Goal: Task Accomplishment & Management: Manage account settings

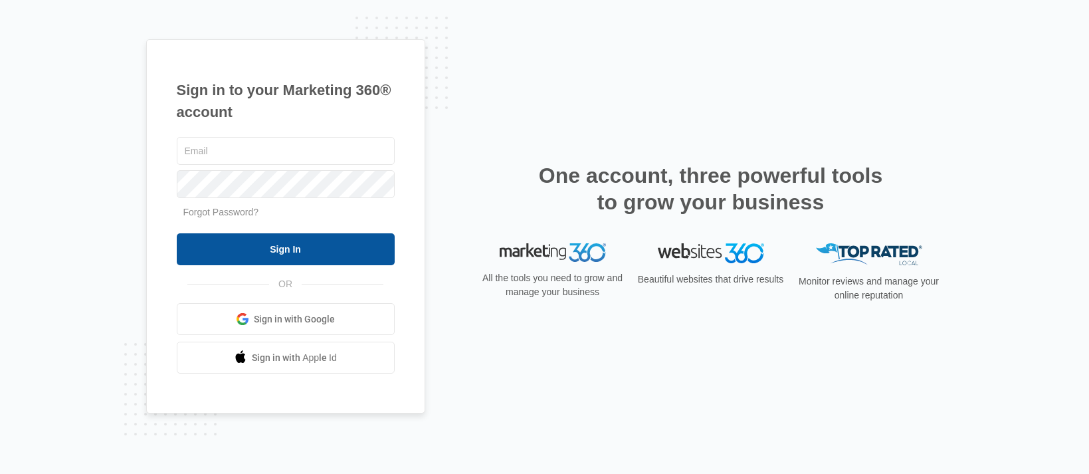
type input "[EMAIL_ADDRESS][DOMAIN_NAME]"
click at [288, 254] on input "Sign In" at bounding box center [286, 249] width 218 height 32
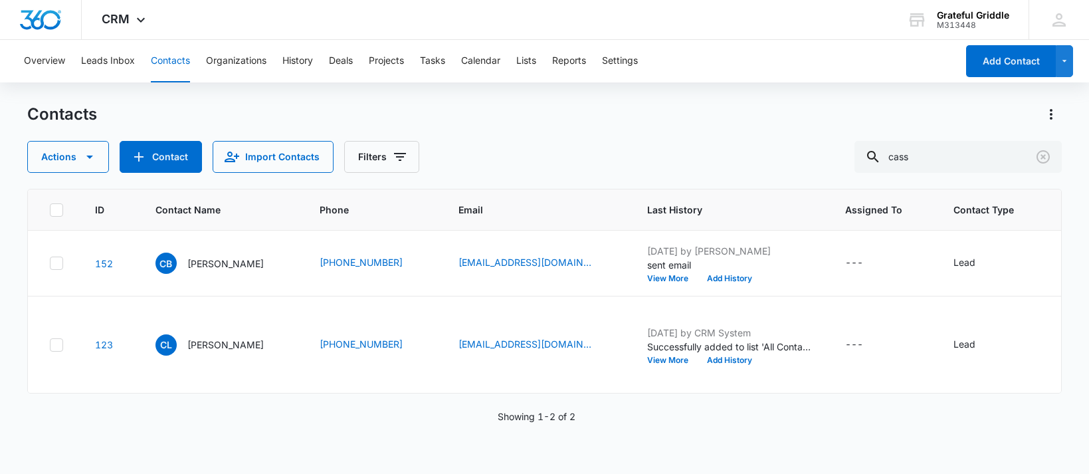
click at [167, 62] on button "Contacts" at bounding box center [170, 61] width 39 height 43
click at [680, 209] on span "Last History" at bounding box center [720, 210] width 147 height 14
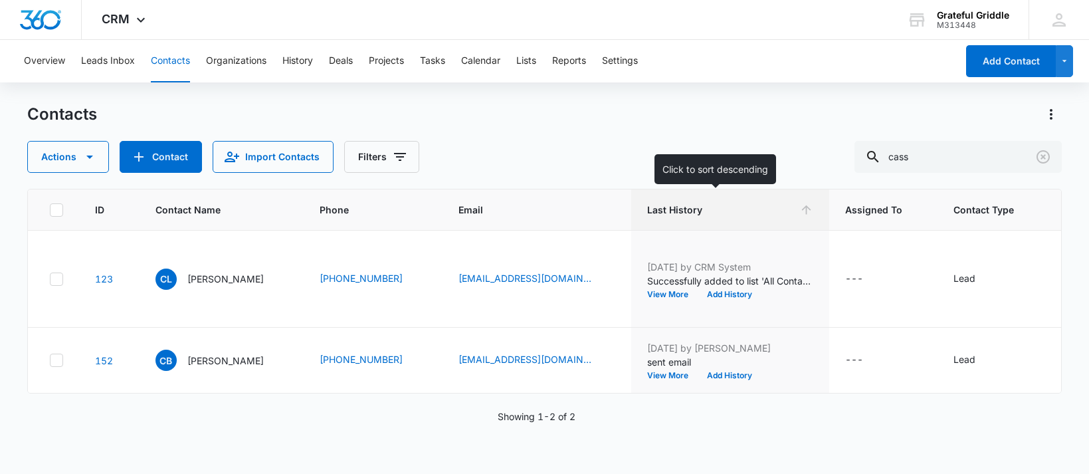
click at [680, 209] on span "Last History" at bounding box center [720, 210] width 147 height 14
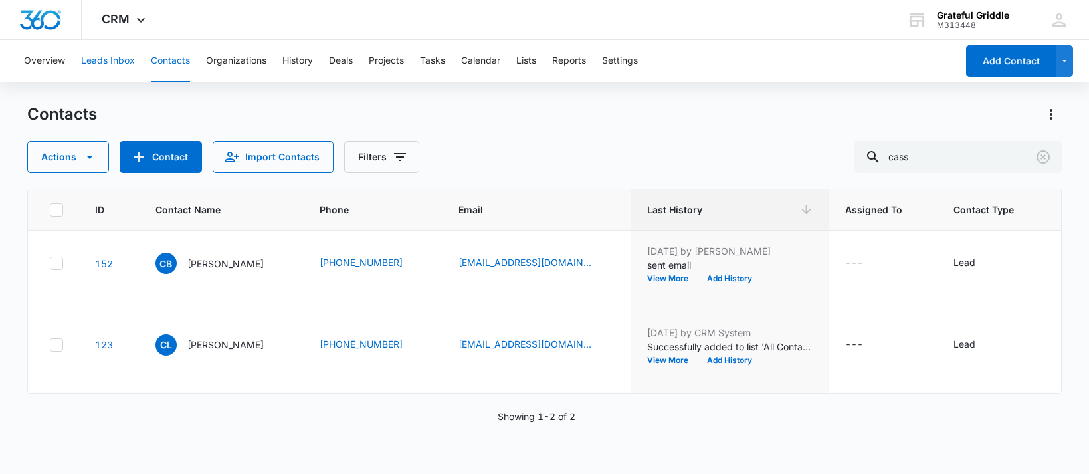
click at [104, 58] on button "Leads Inbox" at bounding box center [108, 61] width 54 height 43
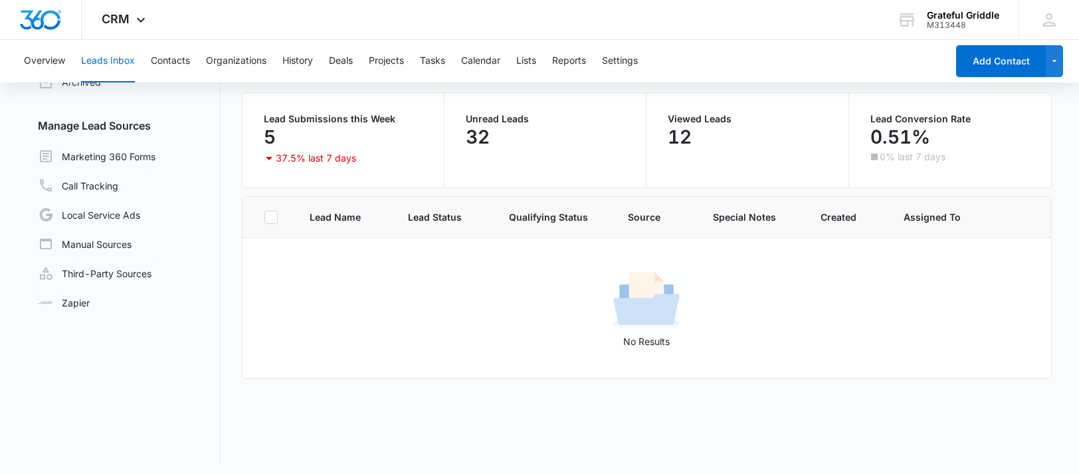
scroll to position [102, 0]
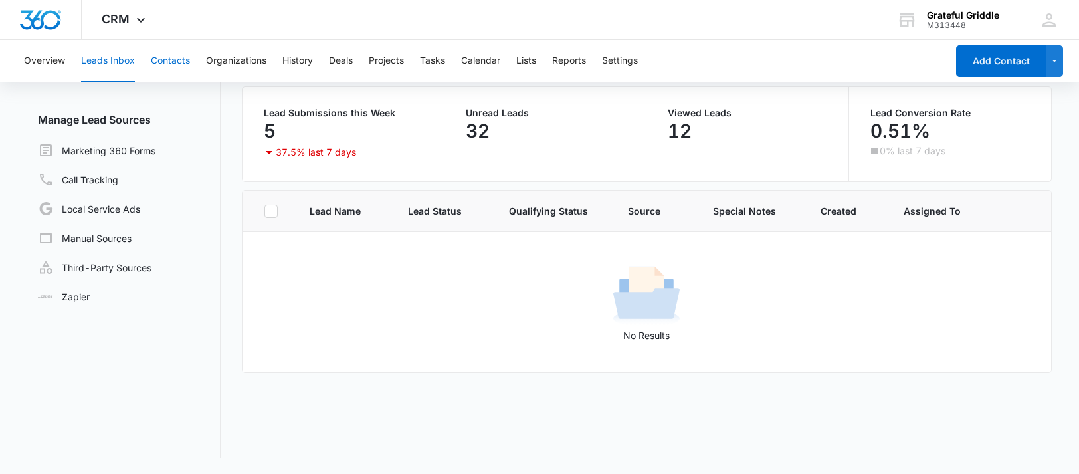
click at [157, 66] on button "Contacts" at bounding box center [170, 61] width 39 height 43
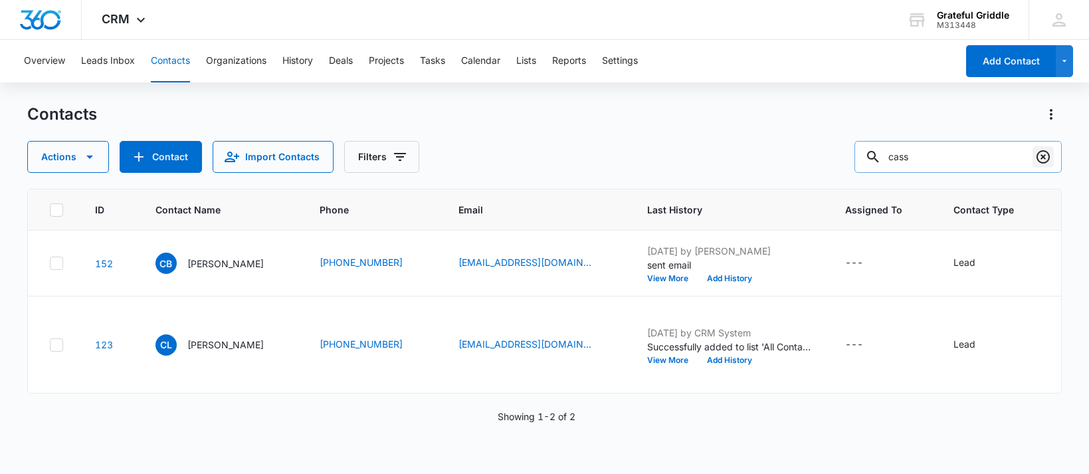
click at [1040, 155] on icon "Clear" at bounding box center [1043, 157] width 16 height 16
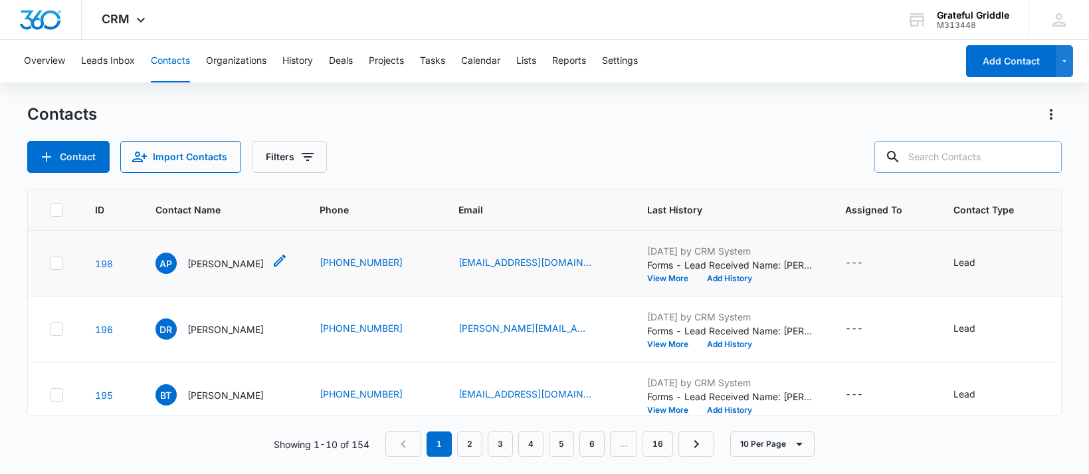
click at [197, 270] on p "[PERSON_NAME]" at bounding box center [225, 263] width 76 height 14
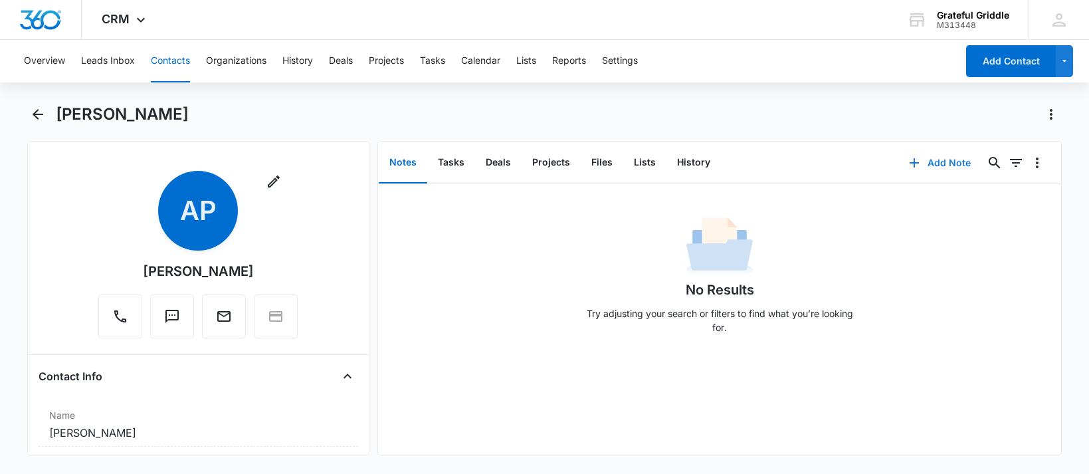
click at [931, 167] on button "Add Note" at bounding box center [940, 163] width 88 height 32
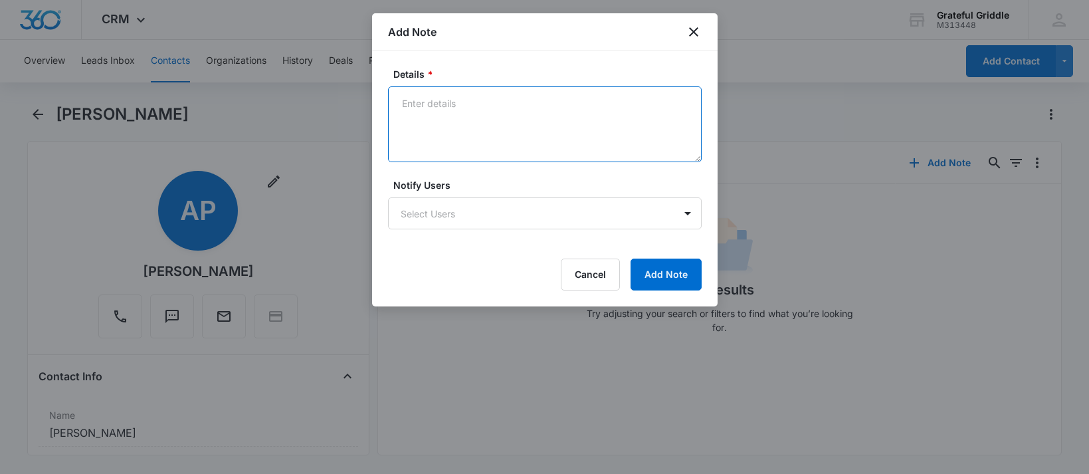
click at [423, 103] on textarea "Details *" at bounding box center [545, 124] width 314 height 76
type textarea "sent email"
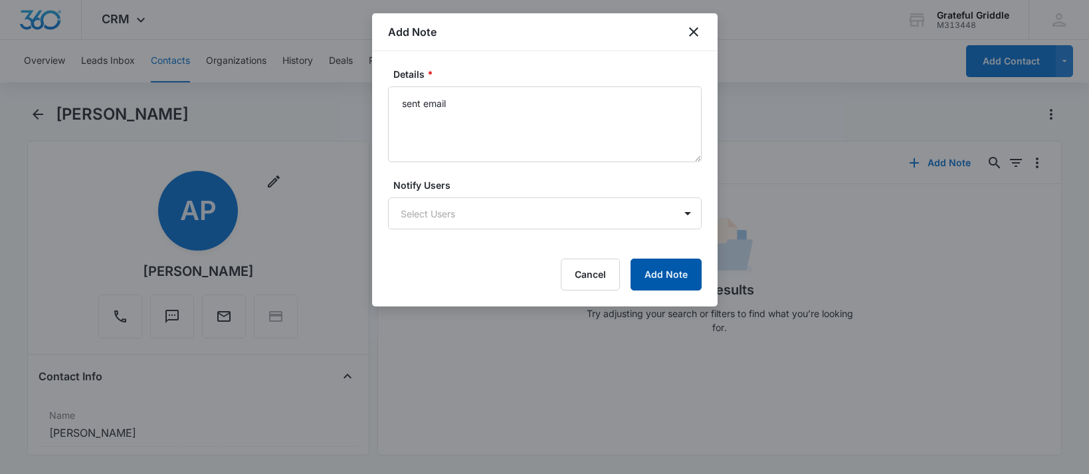
click at [650, 278] on button "Add Note" at bounding box center [666, 274] width 71 height 32
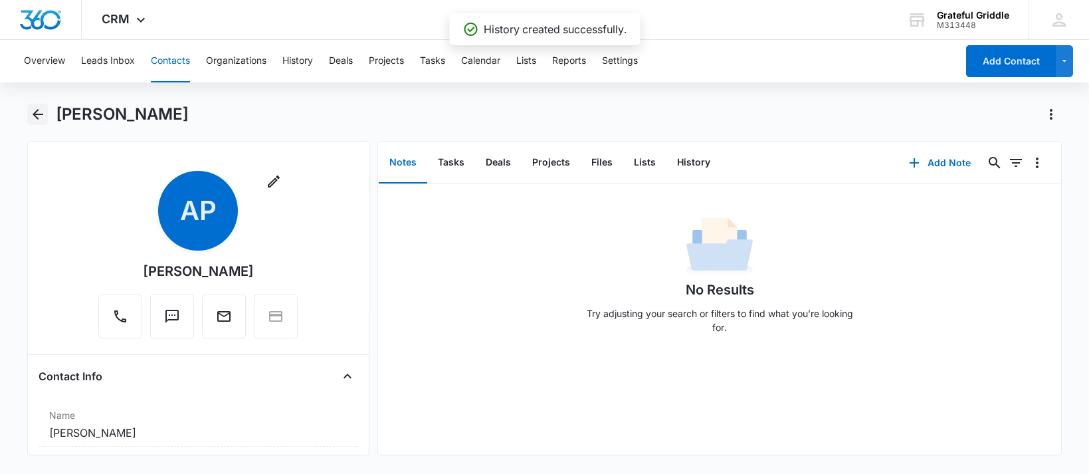
click at [39, 116] on icon "Back" at bounding box center [38, 114] width 16 height 16
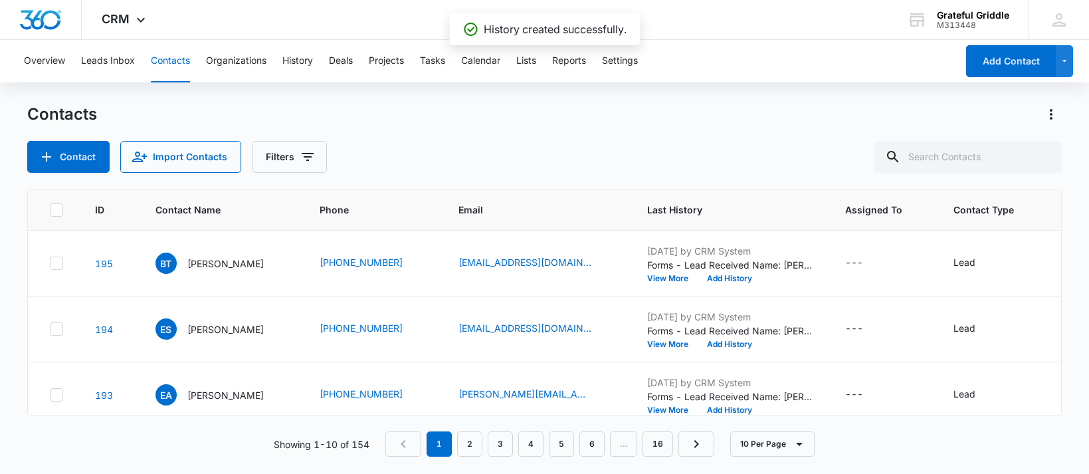
scroll to position [133, 0]
click at [207, 203] on p "[PERSON_NAME]" at bounding box center [225, 196] width 76 height 14
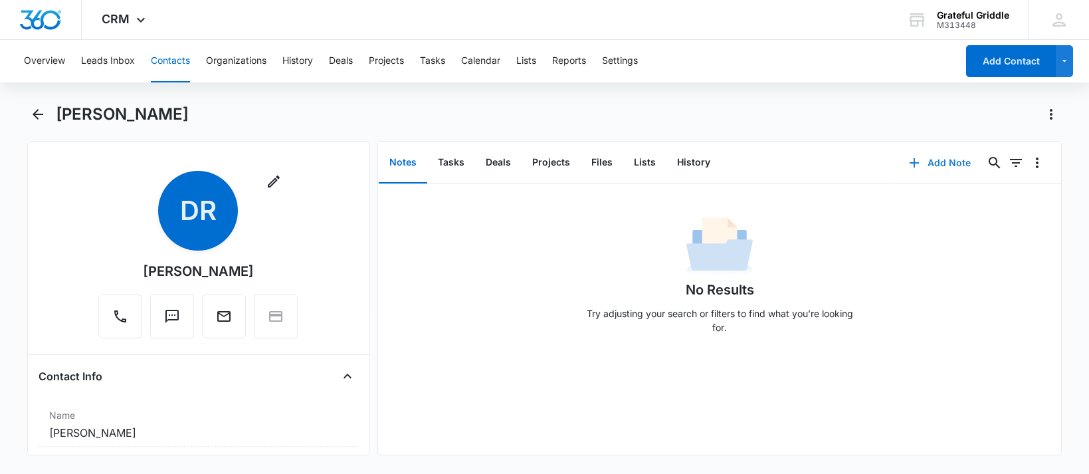
click at [928, 158] on button "Add Note" at bounding box center [940, 163] width 88 height 32
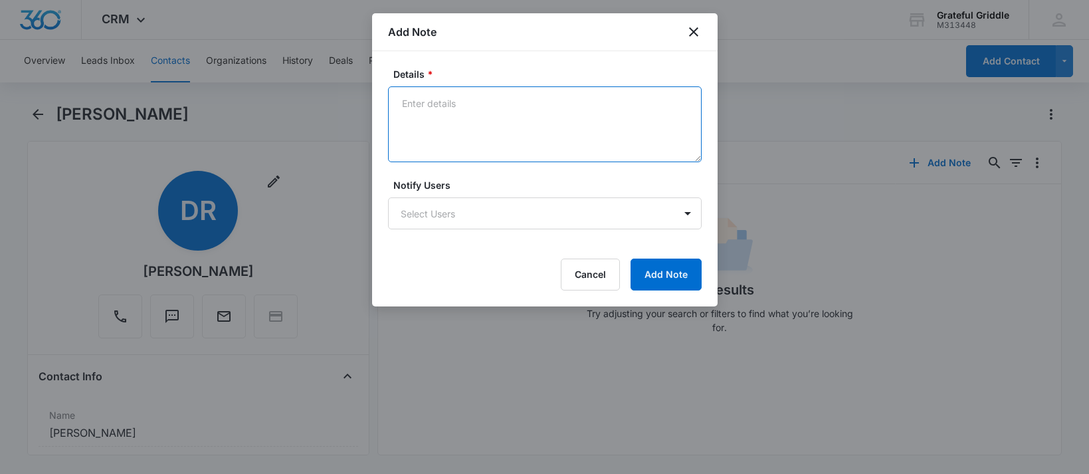
click at [441, 99] on textarea "Details *" at bounding box center [545, 124] width 314 height 76
type textarea "n"
type textarea "booked"
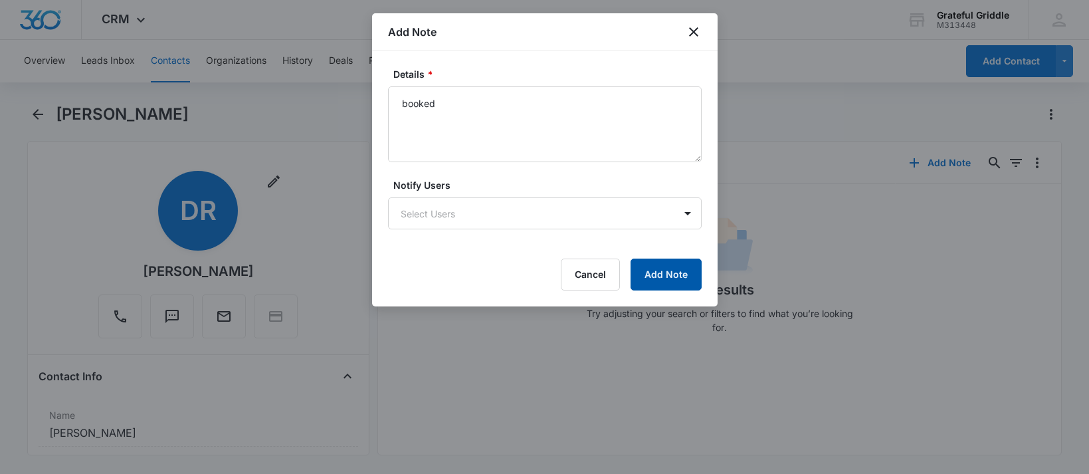
click at [663, 281] on button "Add Note" at bounding box center [666, 274] width 71 height 32
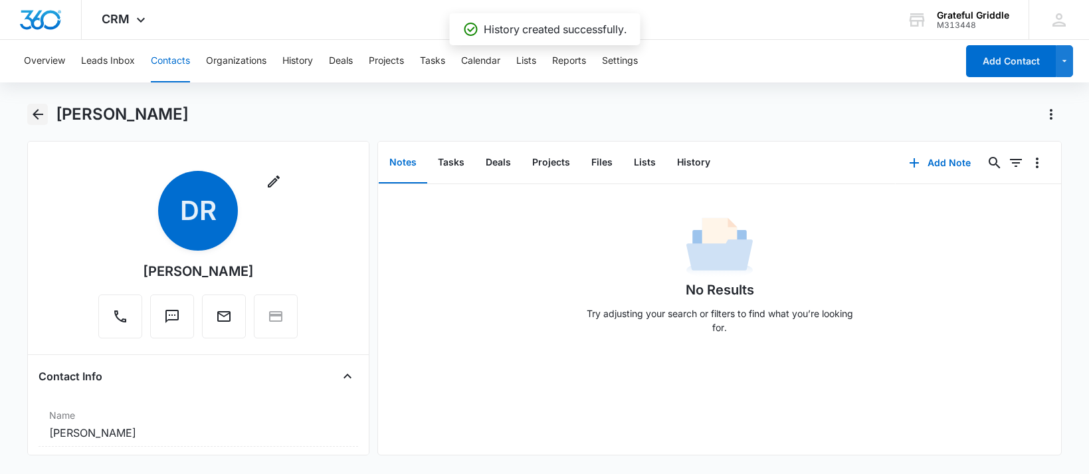
click at [42, 116] on icon "Back" at bounding box center [38, 114] width 16 height 16
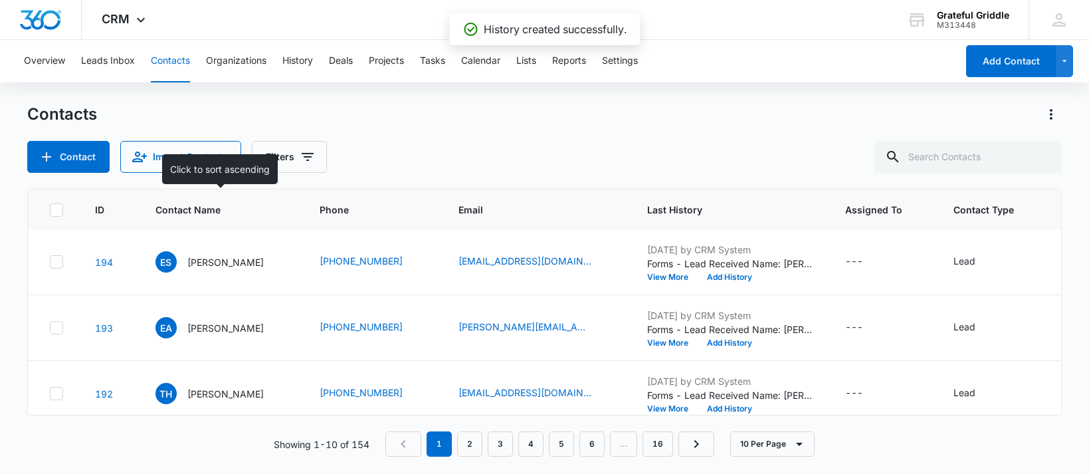
scroll to position [199, 0]
click at [216, 203] on p "[PERSON_NAME]" at bounding box center [225, 196] width 76 height 14
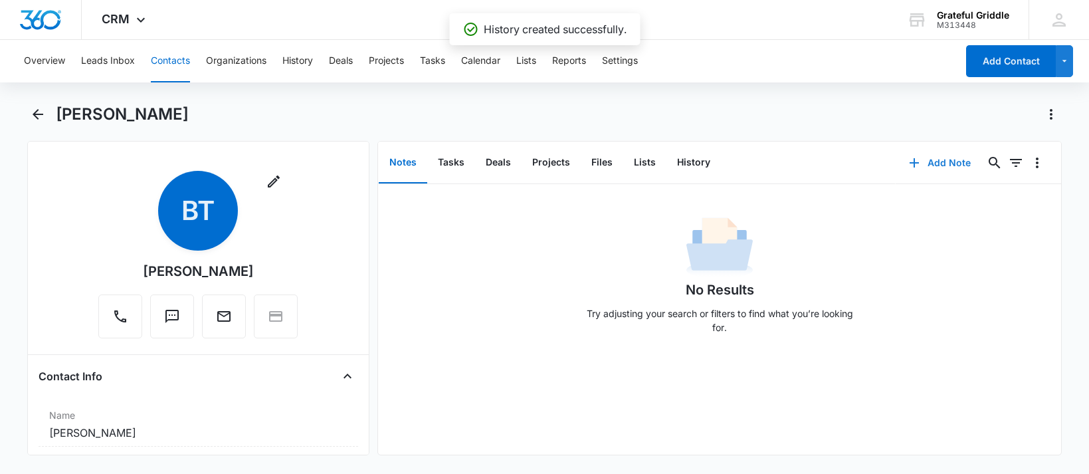
click at [951, 163] on button "Add Note" at bounding box center [940, 163] width 88 height 32
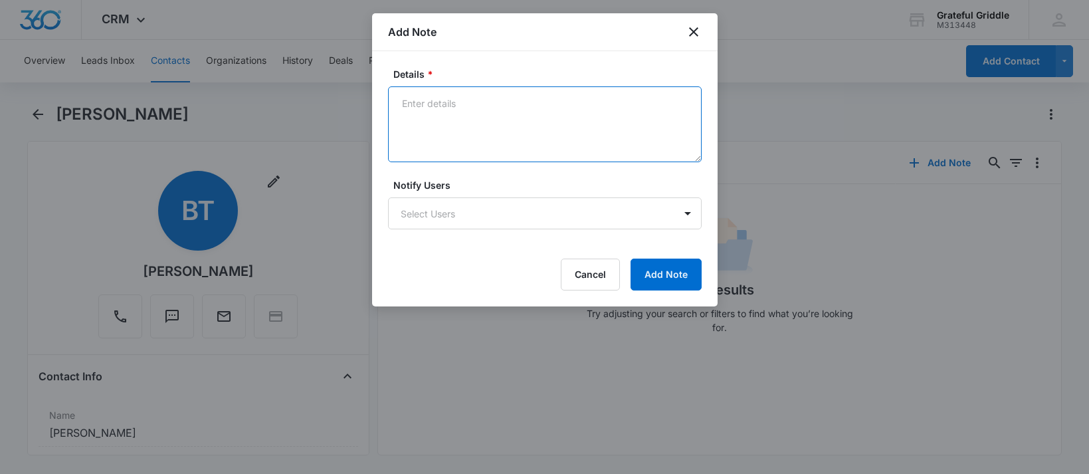
click at [410, 104] on textarea "Details *" at bounding box center [545, 124] width 314 height 76
type textarea "booked"
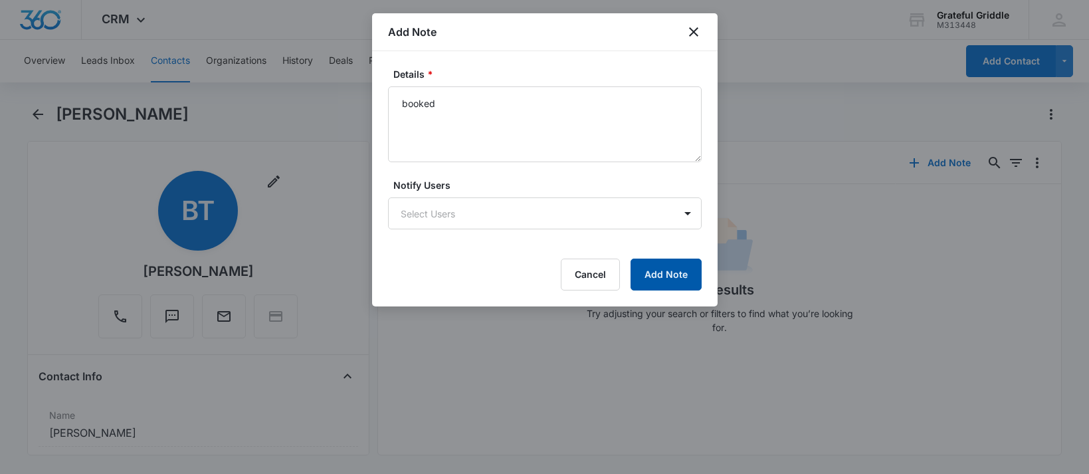
click at [652, 264] on button "Add Note" at bounding box center [666, 274] width 71 height 32
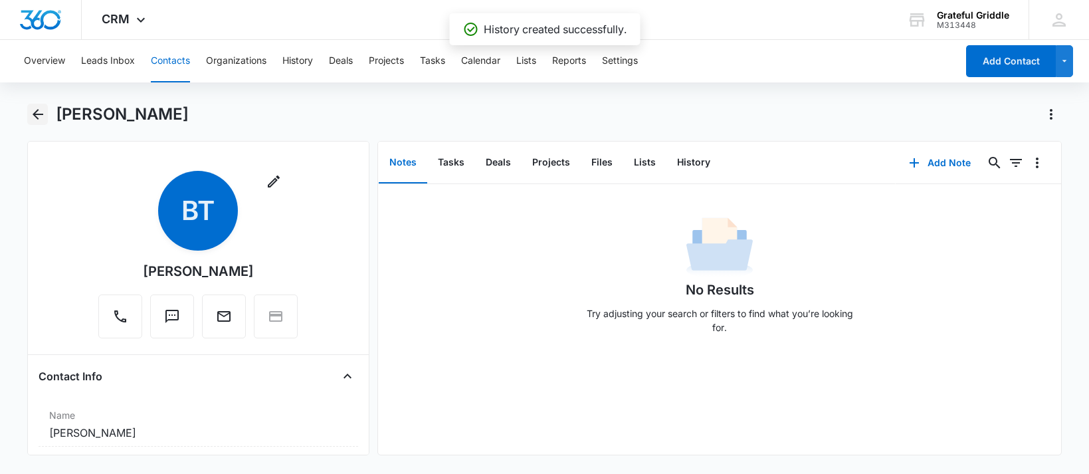
click at [42, 120] on icon "Back" at bounding box center [38, 114] width 16 height 16
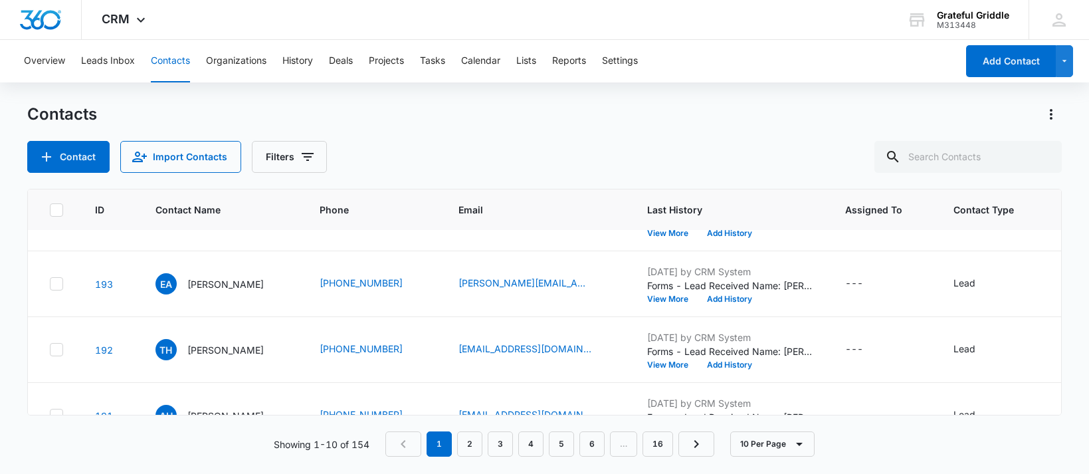
scroll to position [266, 0]
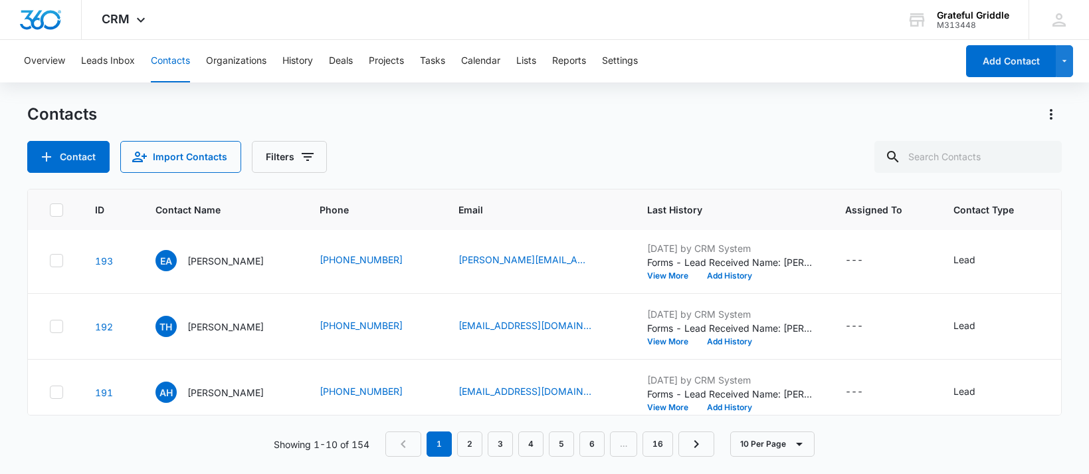
click at [250, 202] on p "[PERSON_NAME]" at bounding box center [225, 195] width 76 height 14
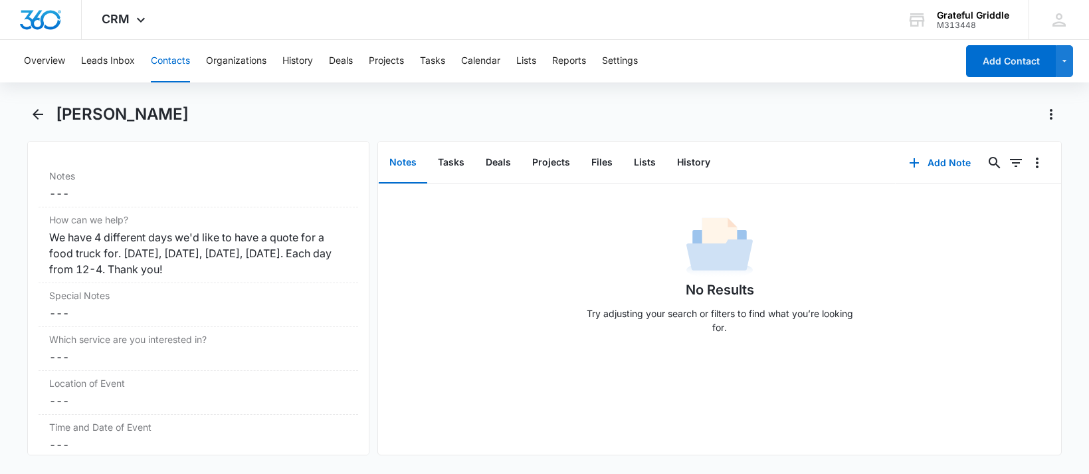
scroll to position [1166, 0]
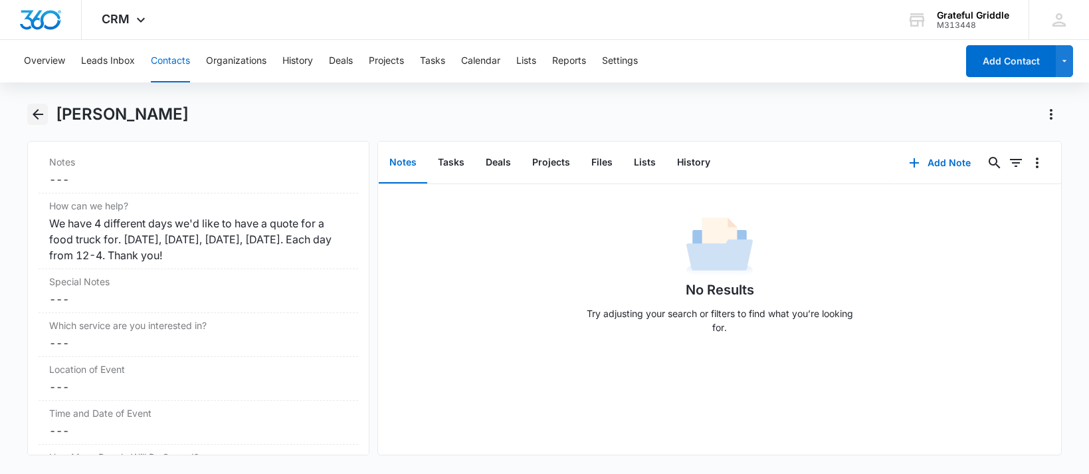
click at [39, 108] on icon "Back" at bounding box center [38, 114] width 16 height 16
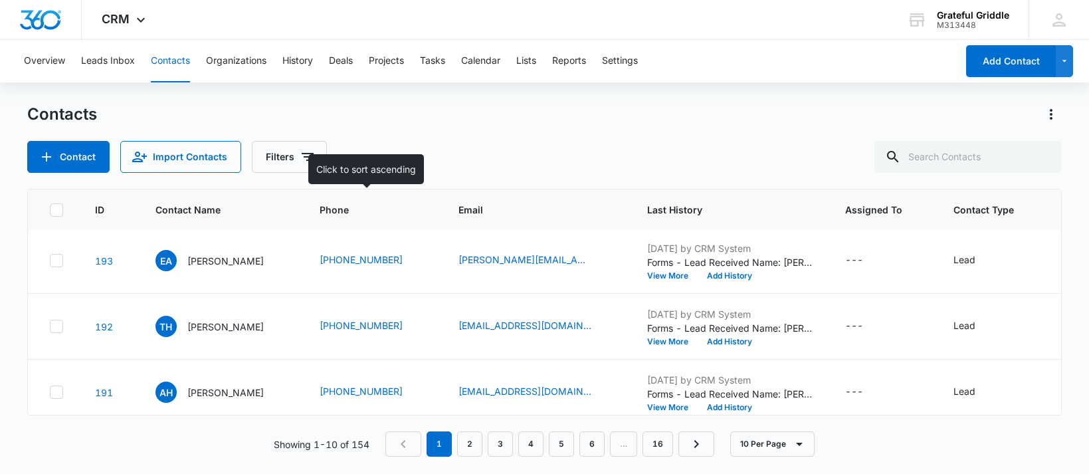
scroll to position [399, 0]
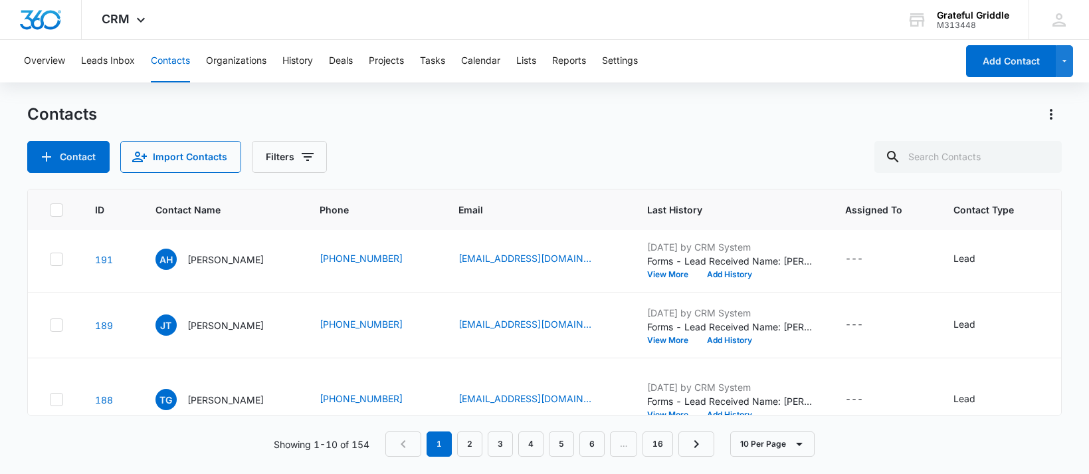
click at [197, 135] on p "[PERSON_NAME]" at bounding box center [225, 128] width 76 height 14
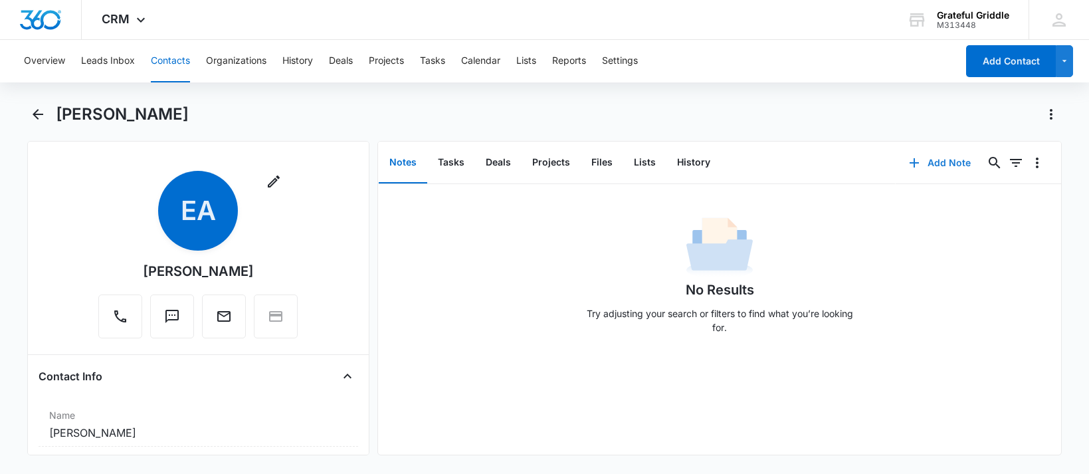
click at [945, 159] on button "Add Note" at bounding box center [940, 163] width 88 height 32
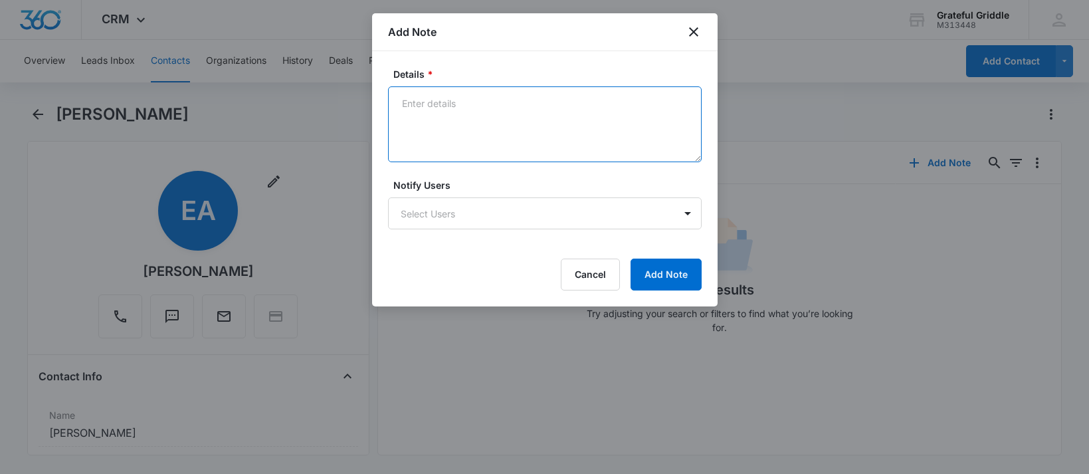
click at [458, 112] on textarea "Details *" at bounding box center [545, 124] width 314 height 76
type textarea "left message"
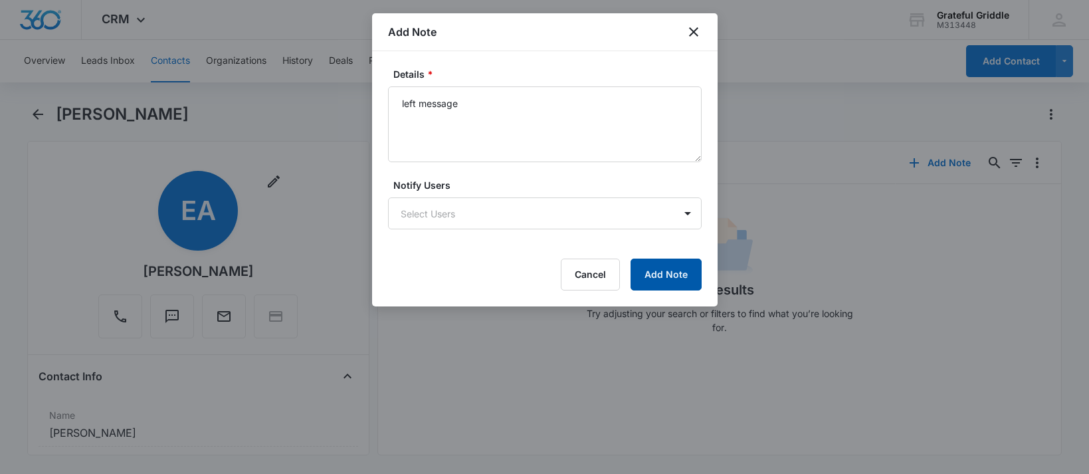
click at [673, 279] on button "Add Note" at bounding box center [666, 274] width 71 height 32
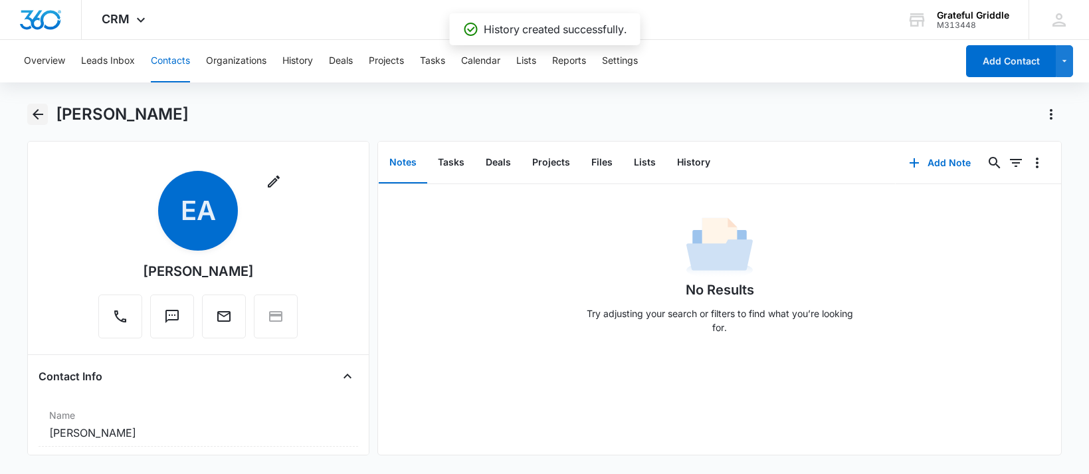
click at [37, 114] on icon "Back" at bounding box center [38, 114] width 11 height 11
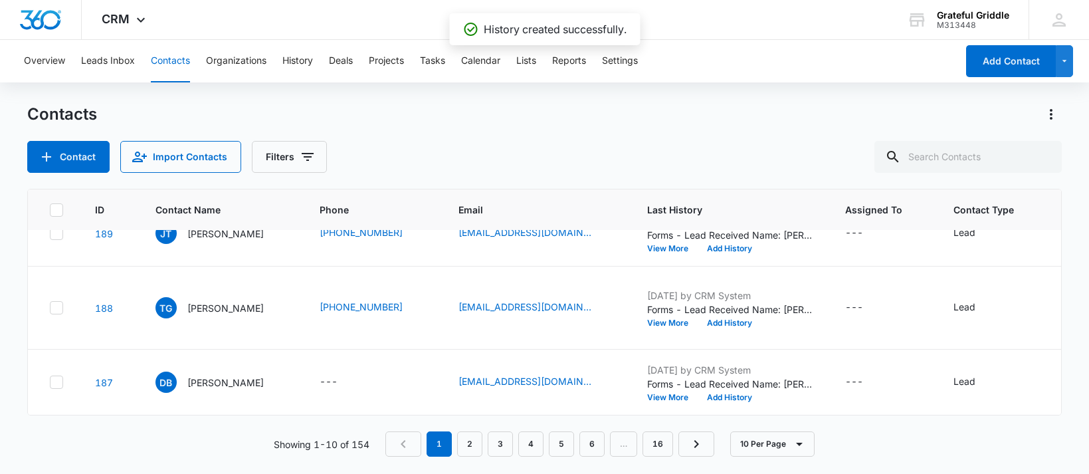
scroll to position [532, 0]
click at [205, 109] on p "[PERSON_NAME]" at bounding box center [225, 102] width 76 height 14
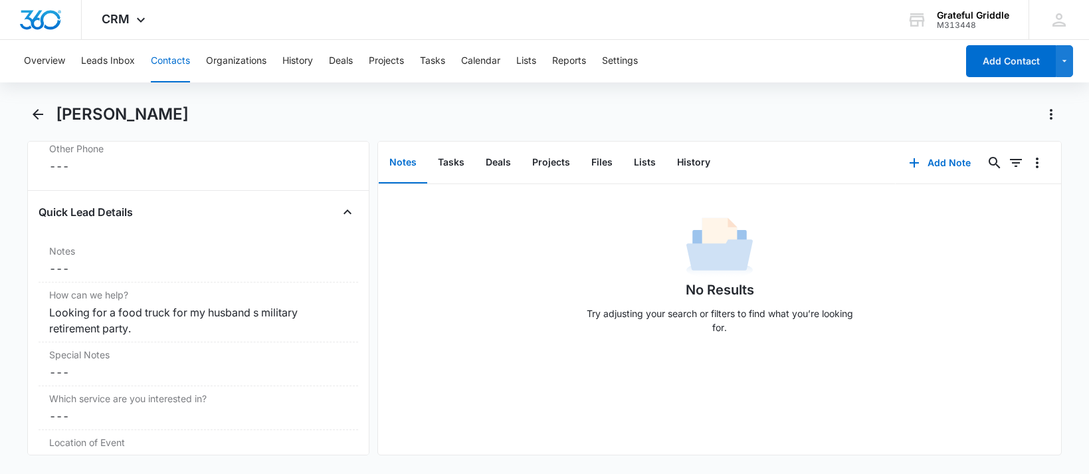
scroll to position [951, 0]
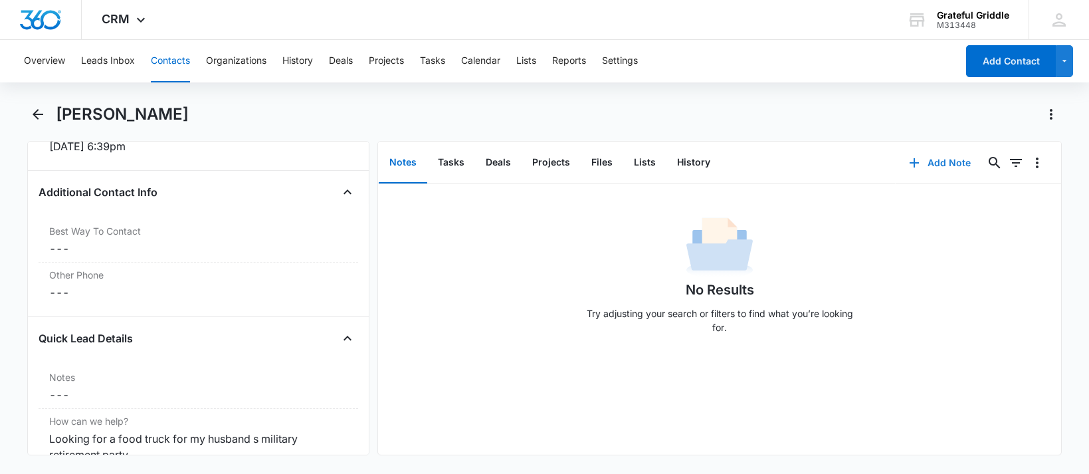
click at [951, 160] on button "Add Note" at bounding box center [940, 163] width 88 height 32
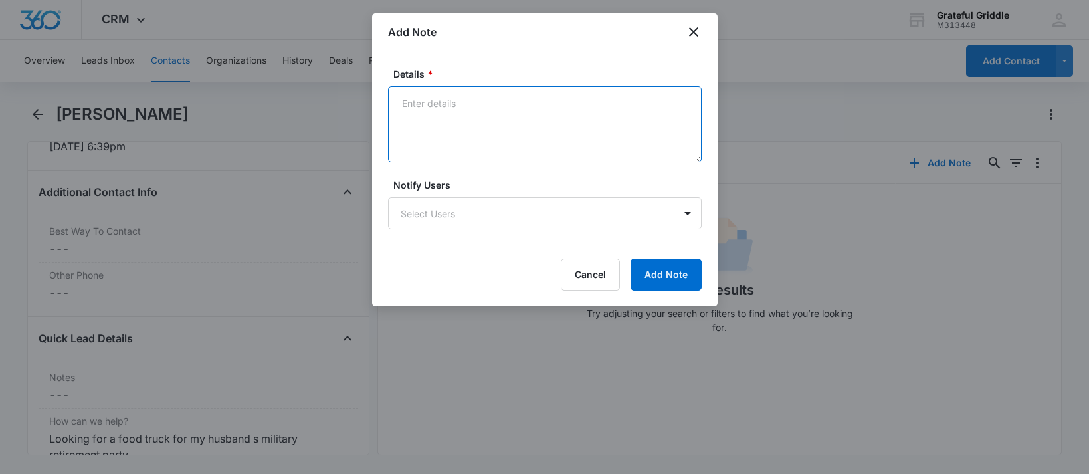
click at [441, 110] on textarea "Details *" at bounding box center [545, 124] width 314 height 76
type textarea "already booked"
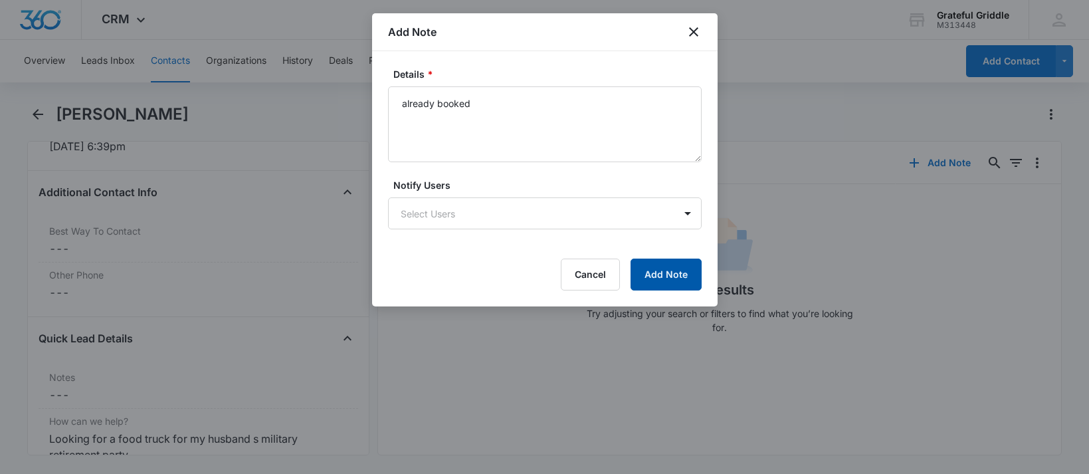
click at [662, 280] on button "Add Note" at bounding box center [666, 274] width 71 height 32
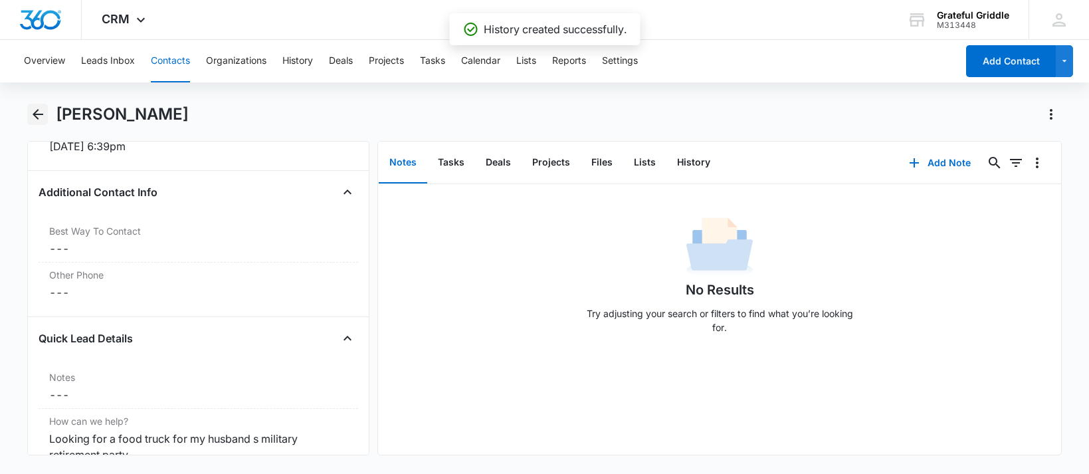
click at [33, 114] on icon "Back" at bounding box center [38, 114] width 11 height 11
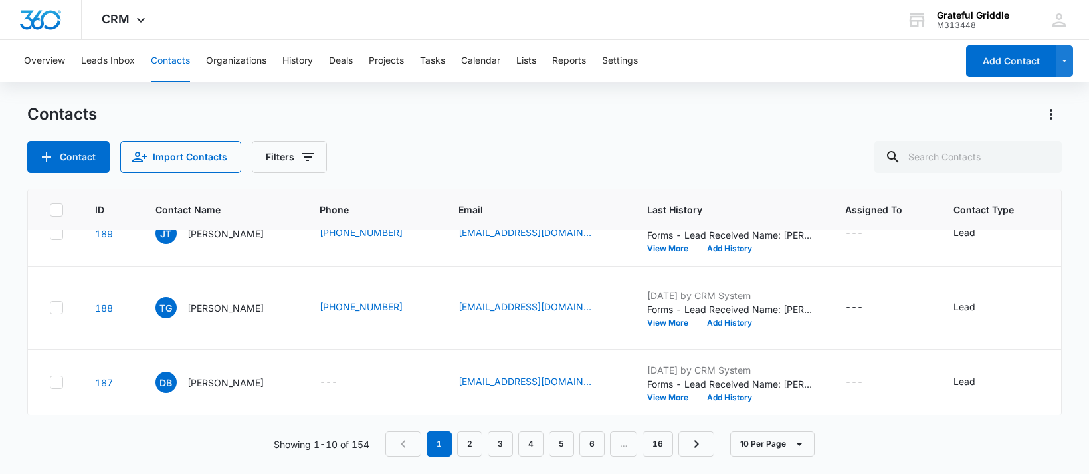
scroll to position [598, 0]
click at [201, 175] on p "[PERSON_NAME]" at bounding box center [225, 168] width 76 height 14
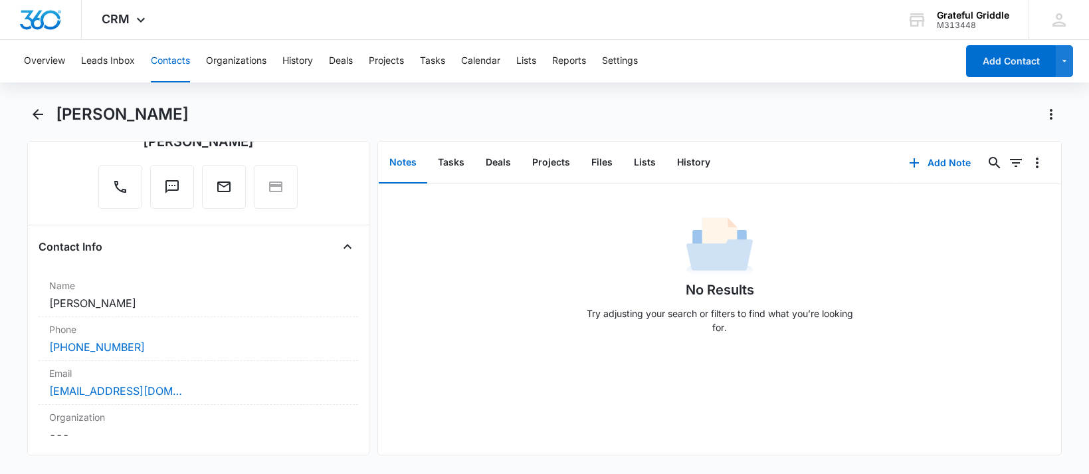
scroll to position [133, 0]
click at [960, 162] on button "Add Note" at bounding box center [940, 163] width 88 height 32
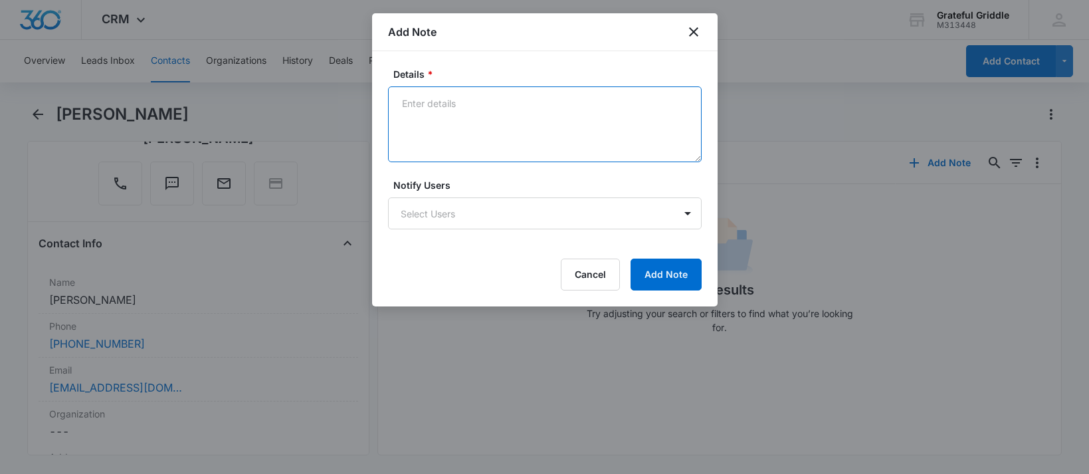
click at [448, 106] on textarea "Details *" at bounding box center [545, 124] width 314 height 76
type textarea "left vm"
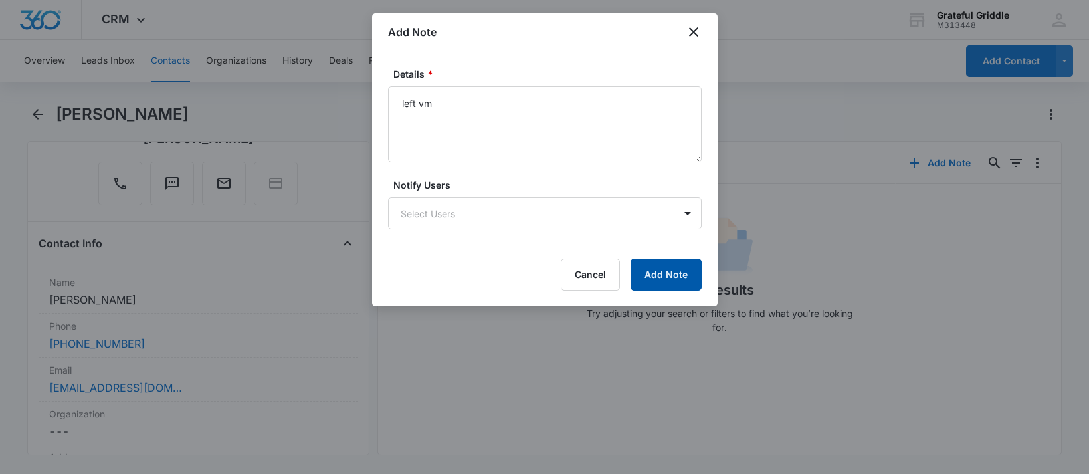
click at [651, 276] on button "Add Note" at bounding box center [666, 274] width 71 height 32
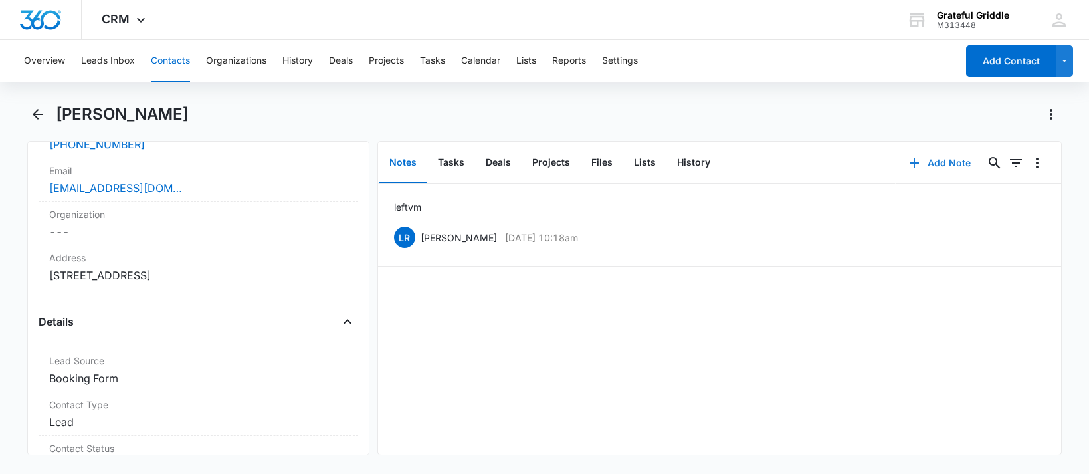
scroll to position [66, 0]
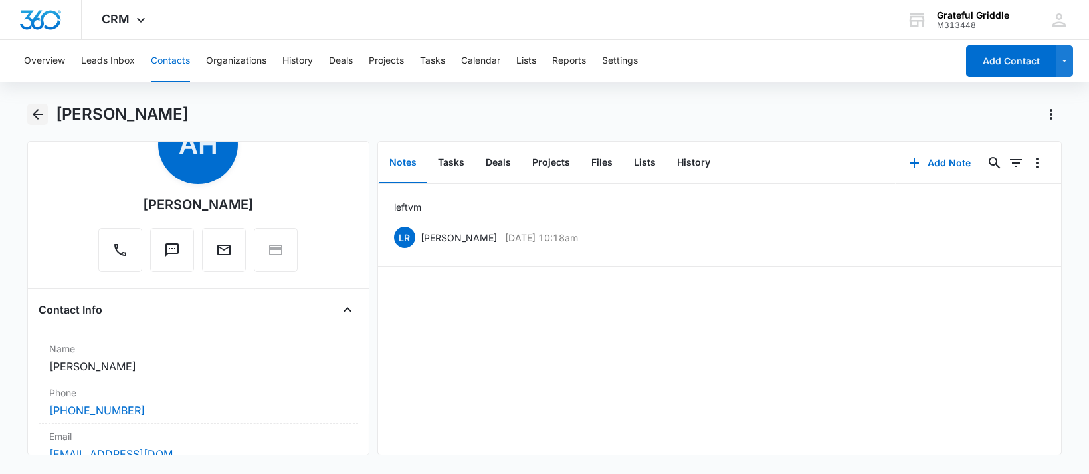
click at [34, 110] on icon "Back" at bounding box center [38, 114] width 16 height 16
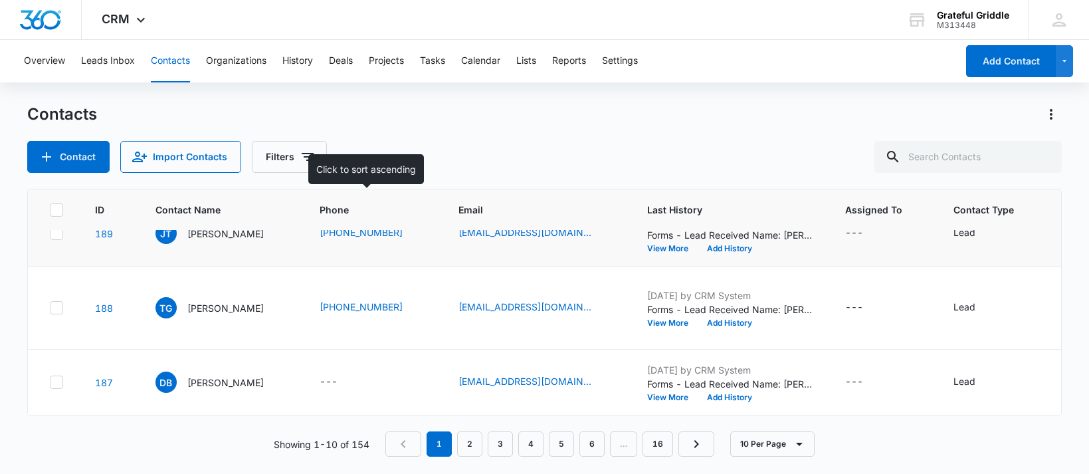
scroll to position [664, 0]
click at [219, 241] on p "[PERSON_NAME]" at bounding box center [225, 234] width 76 height 14
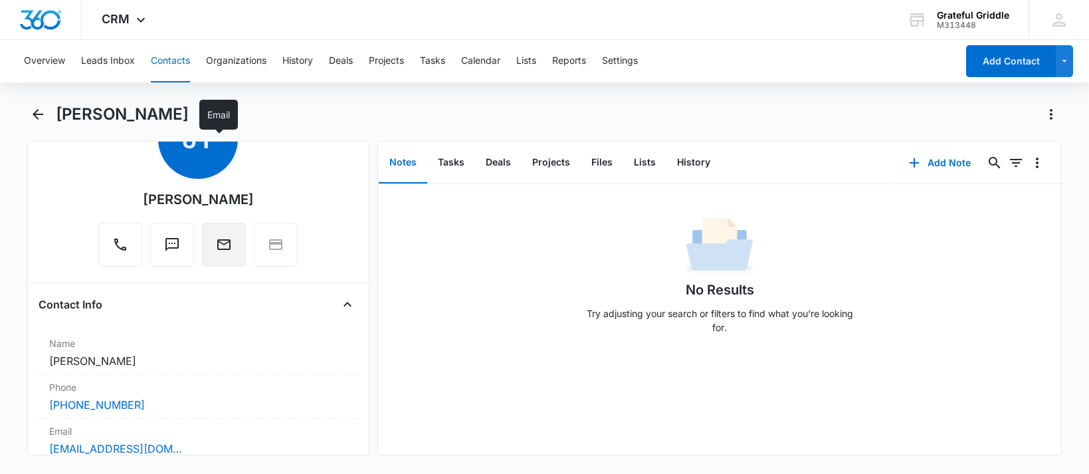
scroll to position [199, 0]
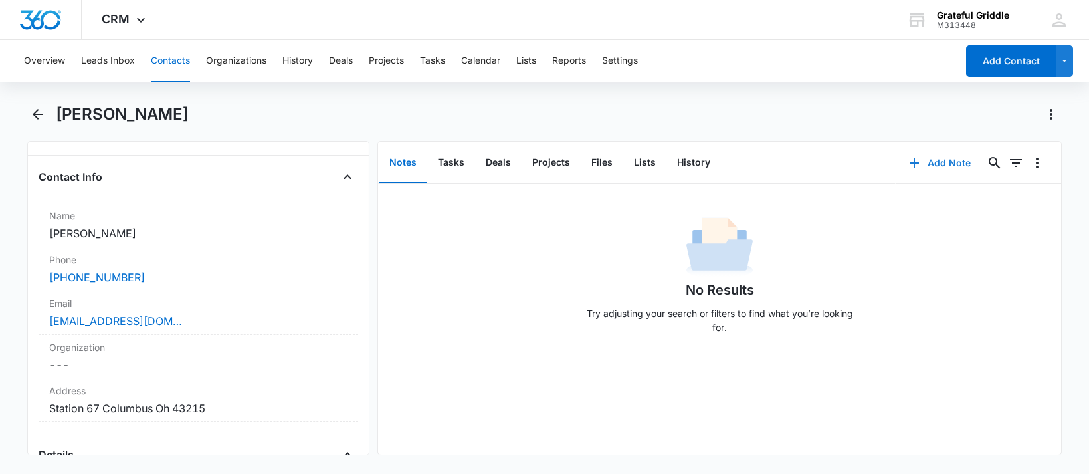
click at [951, 169] on button "Add Note" at bounding box center [940, 163] width 88 height 32
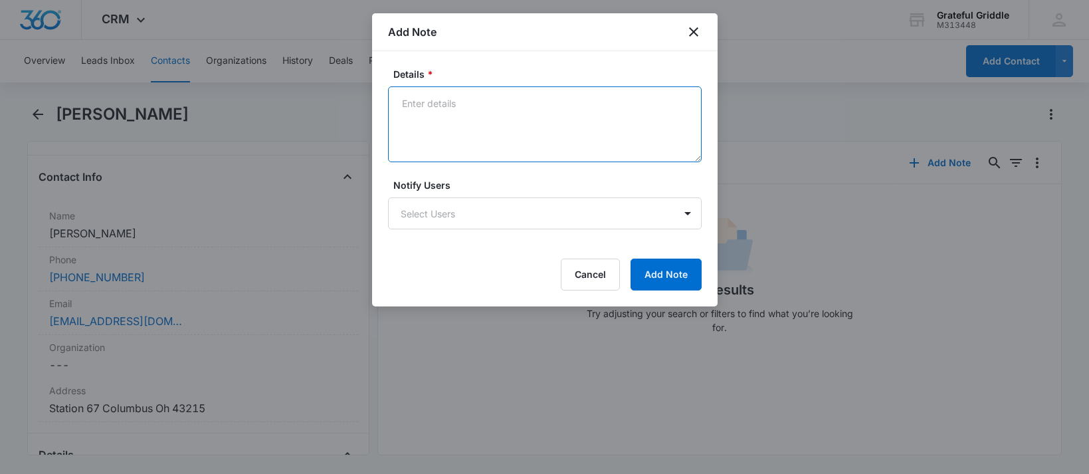
click at [466, 114] on textarea "Details *" at bounding box center [545, 124] width 314 height 76
type textarea "left vm"
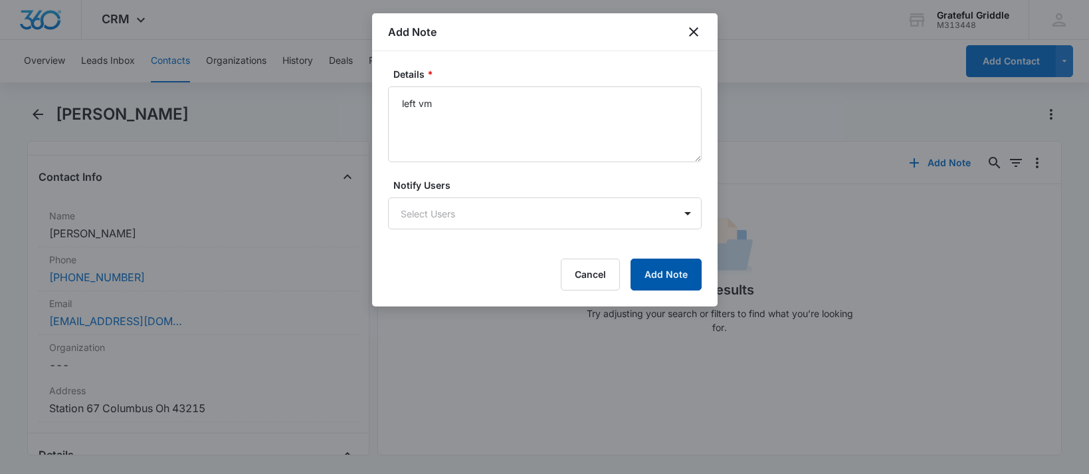
click at [672, 274] on button "Add Note" at bounding box center [666, 274] width 71 height 32
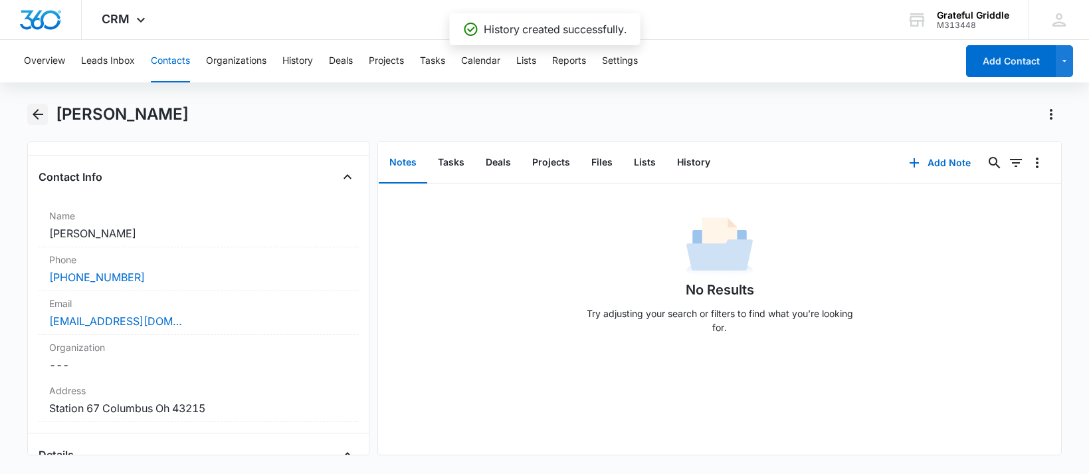
click at [39, 110] on icon "Back" at bounding box center [38, 114] width 16 height 16
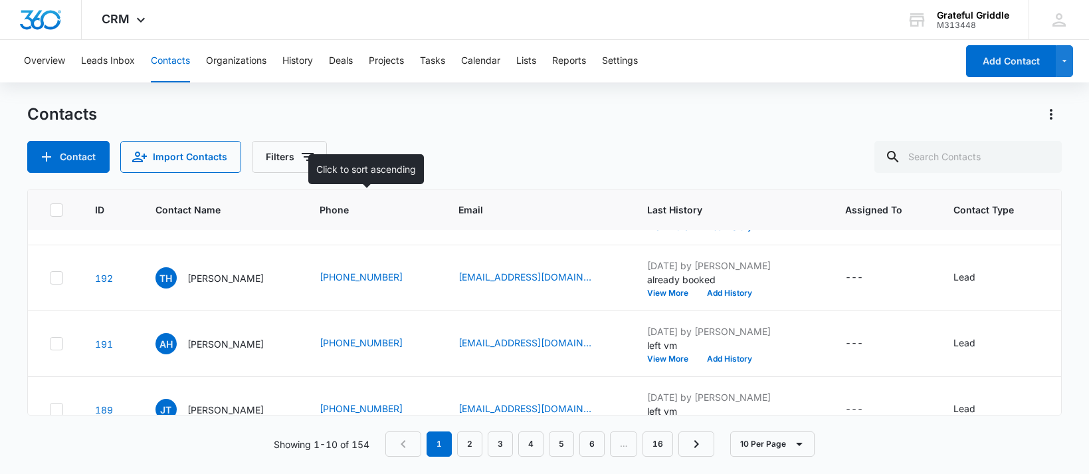
scroll to position [332, 0]
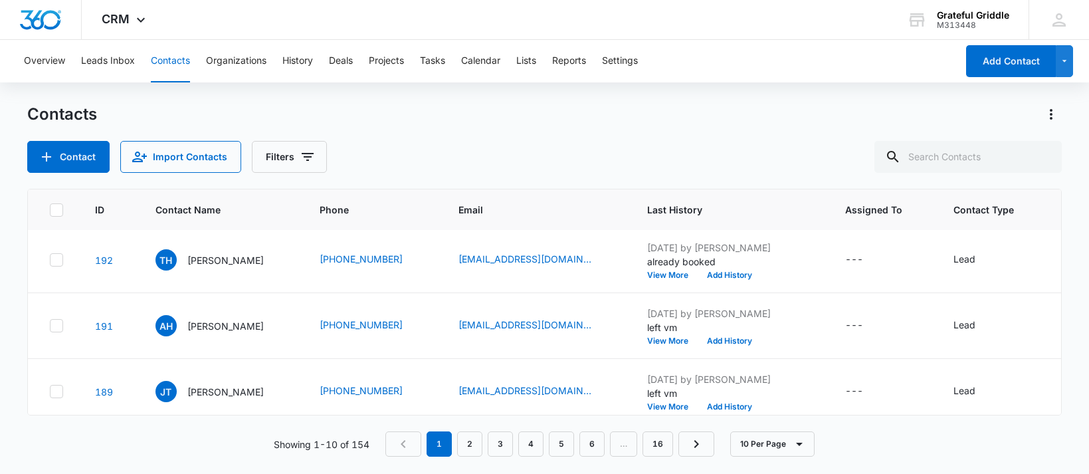
click at [237, 136] on p "[PERSON_NAME]" at bounding box center [225, 129] width 76 height 14
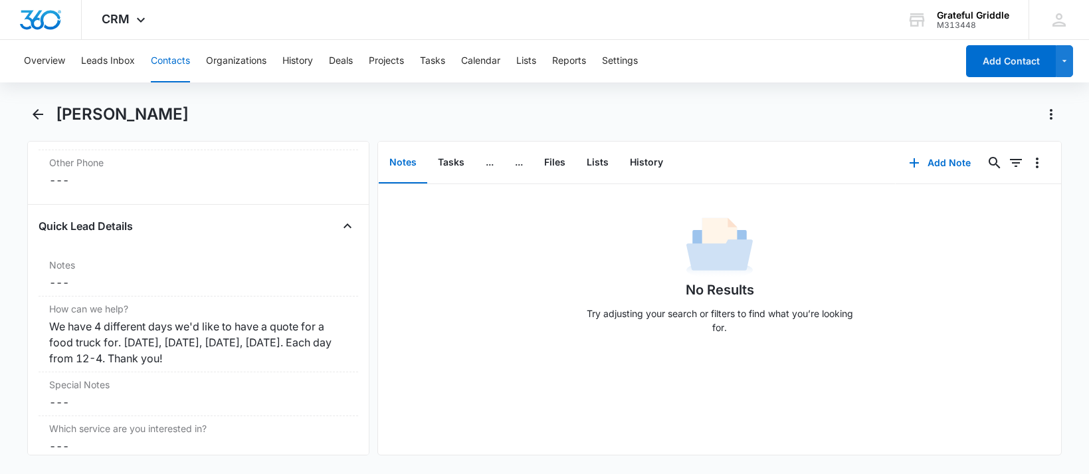
scroll to position [664, 0]
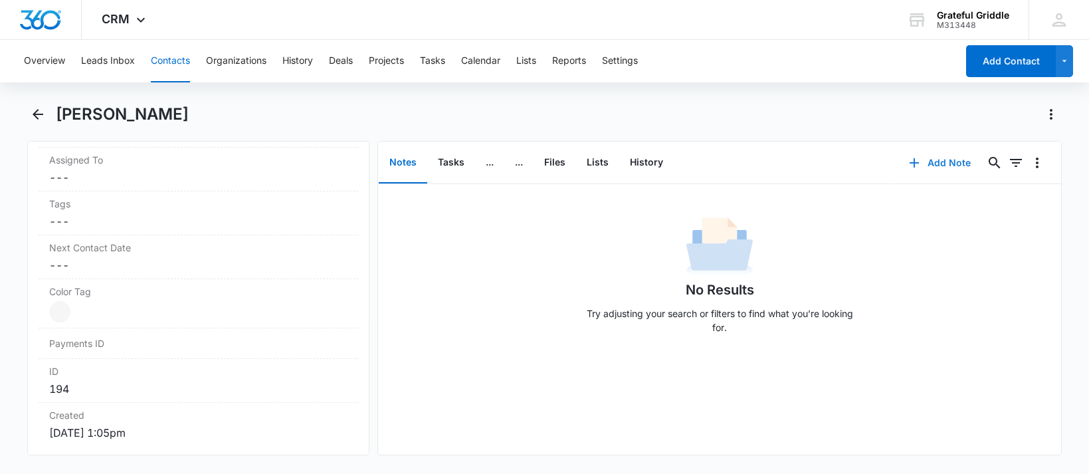
click at [947, 168] on button "Add Note" at bounding box center [940, 163] width 88 height 32
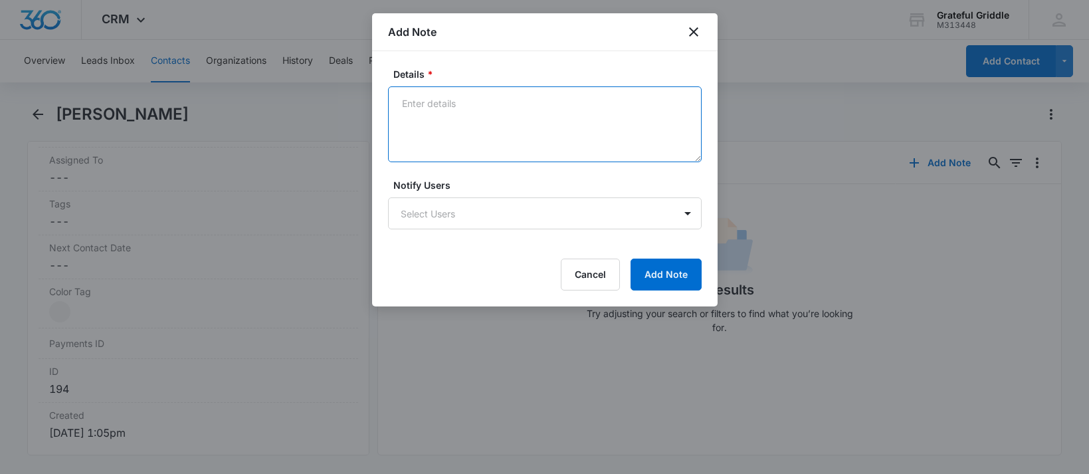
click at [456, 92] on textarea "Details *" at bounding box center [545, 124] width 314 height 76
type textarea "left vm"
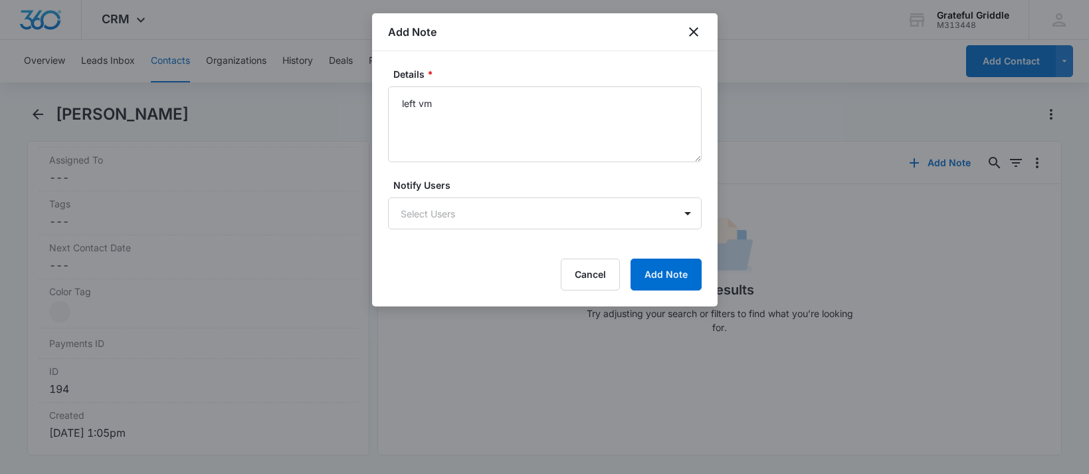
click at [654, 294] on div "Details * left vm Notify Users Select Users Cancel Add Note" at bounding box center [545, 178] width 346 height 255
click at [656, 276] on button "Add Note" at bounding box center [666, 274] width 71 height 32
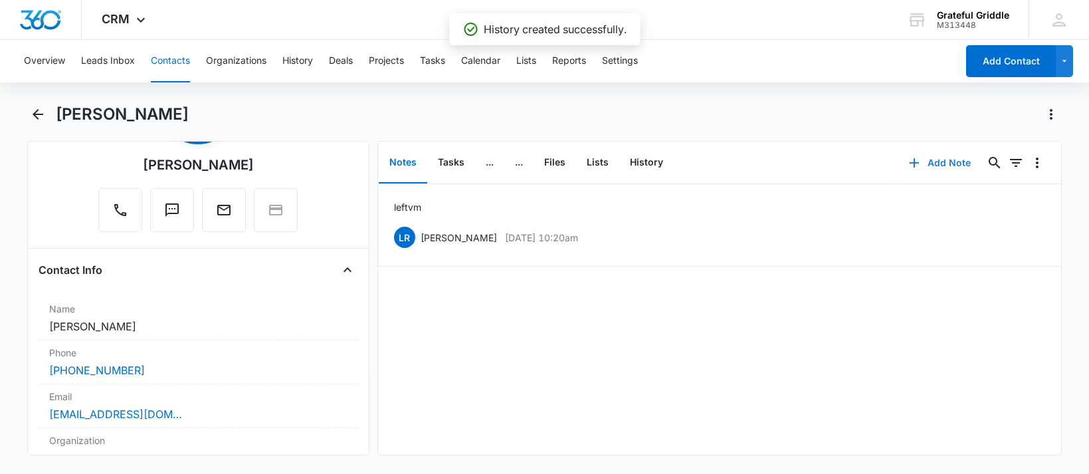
scroll to position [0, 0]
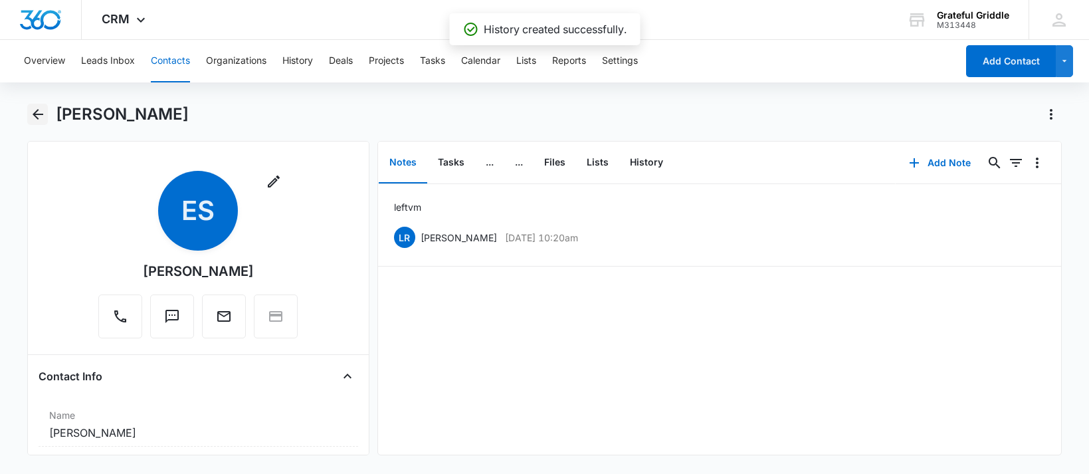
click at [33, 108] on icon "Back" at bounding box center [38, 114] width 16 height 16
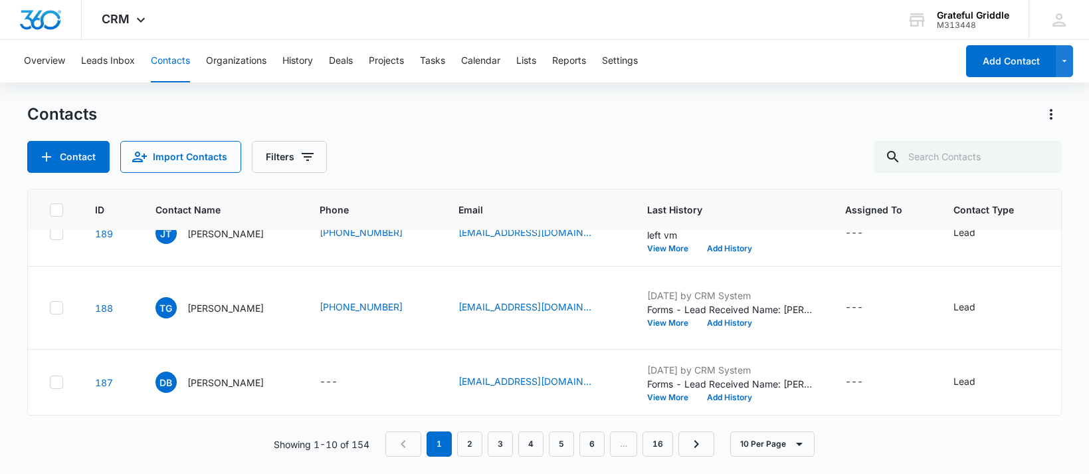
scroll to position [797, 0]
click at [223, 301] on p "[PERSON_NAME]" at bounding box center [225, 308] width 76 height 14
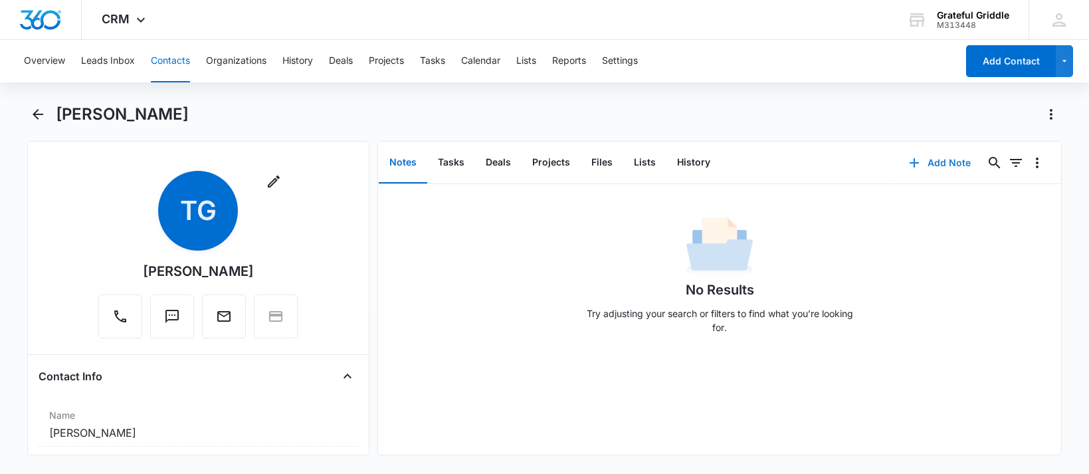
click at [943, 164] on button "Add Note" at bounding box center [940, 163] width 88 height 32
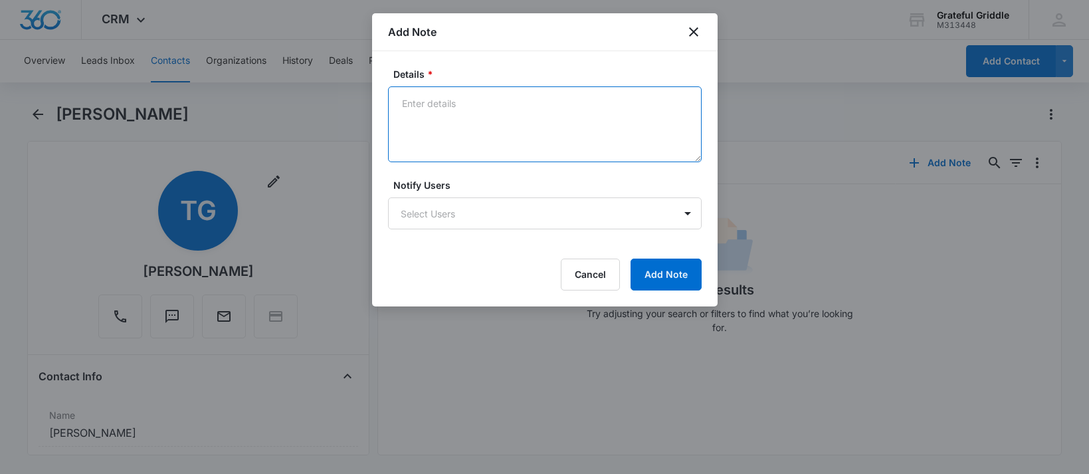
click at [445, 131] on textarea "Details *" at bounding box center [545, 124] width 314 height 76
type textarea "booked"
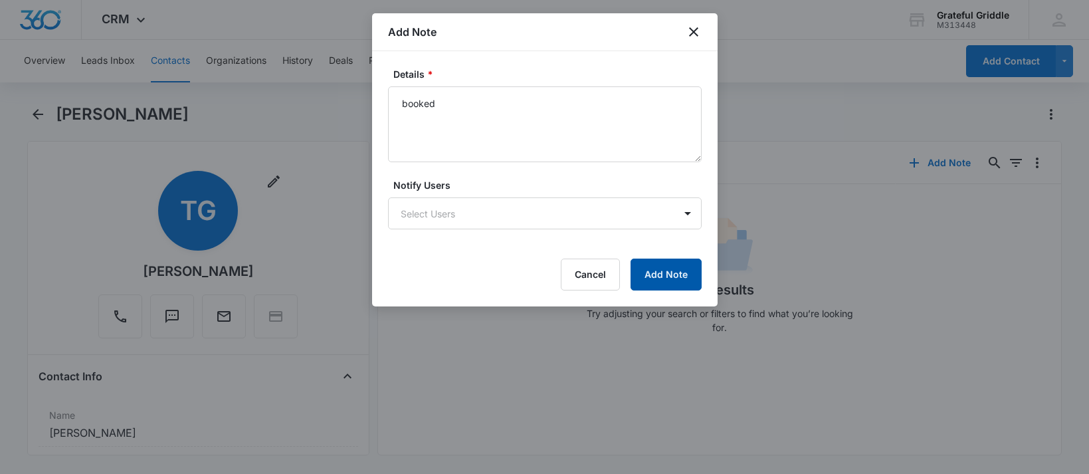
click at [686, 279] on button "Add Note" at bounding box center [666, 274] width 71 height 32
click at [700, 27] on icon "close" at bounding box center [694, 32] width 16 height 16
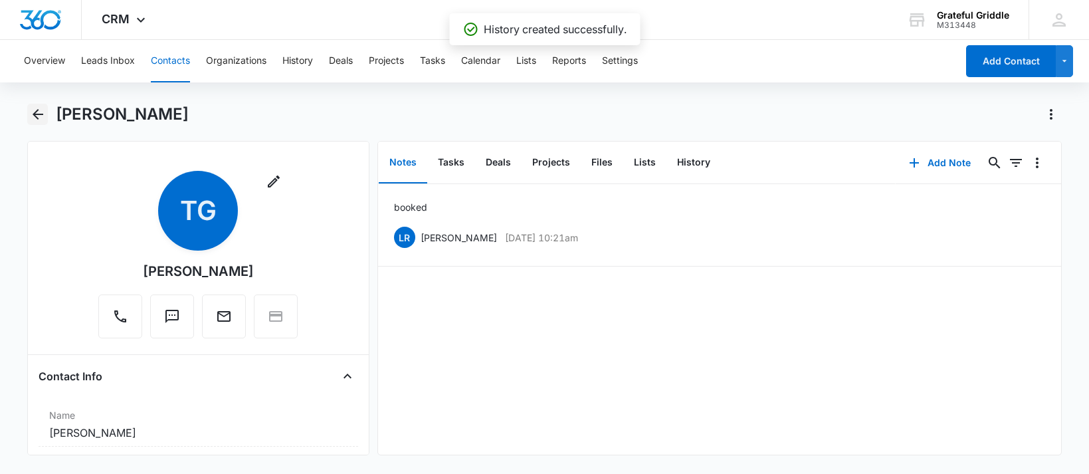
click at [41, 118] on icon "Back" at bounding box center [38, 114] width 16 height 16
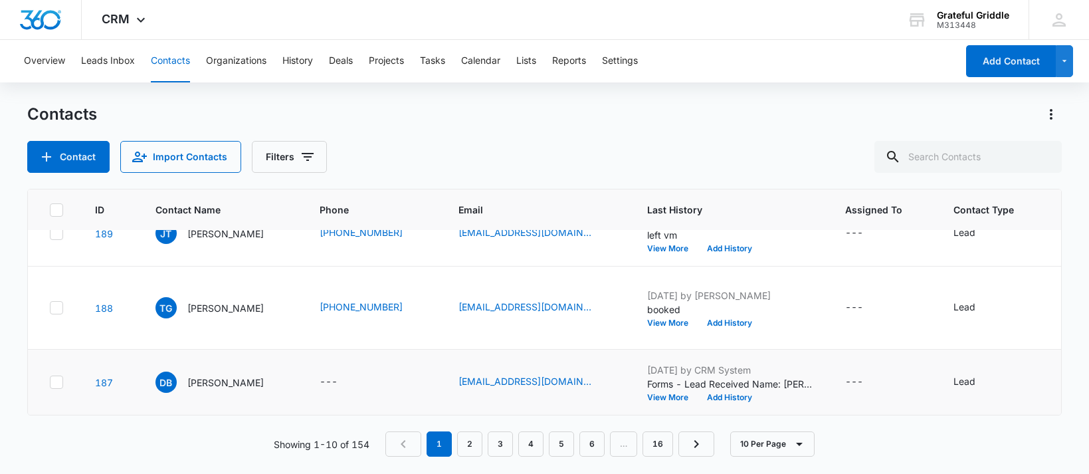
scroll to position [823, 0]
click at [218, 375] on p "[PERSON_NAME]" at bounding box center [225, 382] width 76 height 14
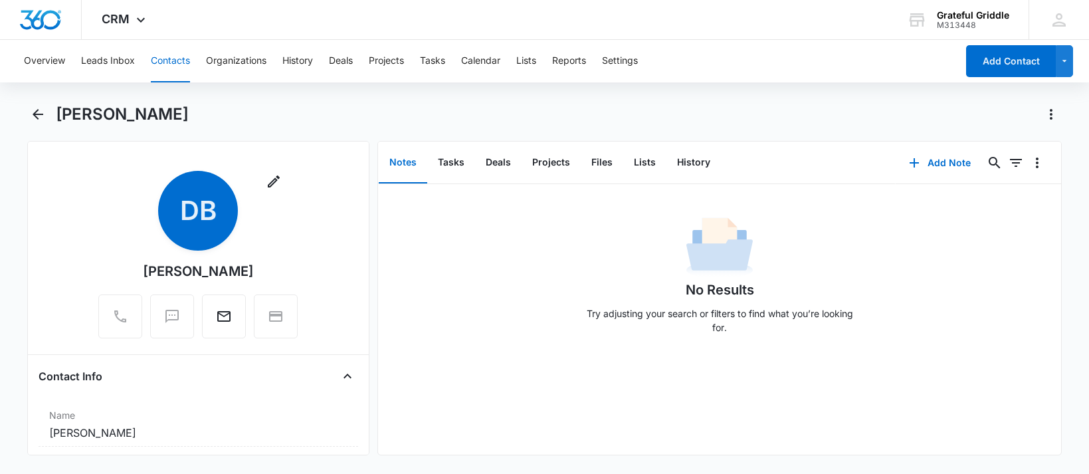
scroll to position [133, 0]
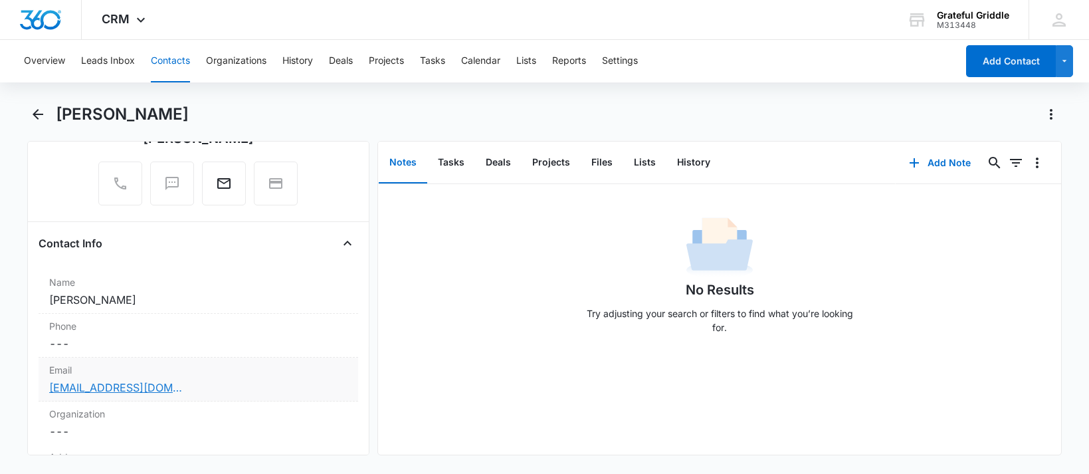
click at [138, 388] on link "[EMAIL_ADDRESS][DOMAIN_NAME]" at bounding box center [115, 387] width 133 height 16
click at [938, 169] on button "Add Note" at bounding box center [940, 163] width 88 height 32
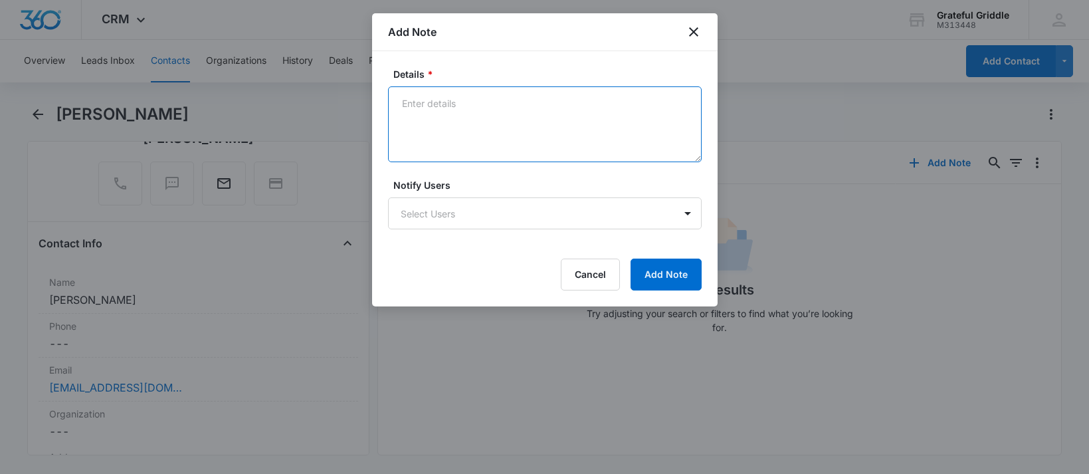
click at [443, 94] on textarea "Details *" at bounding box center [545, 124] width 314 height 76
type textarea "email sent"
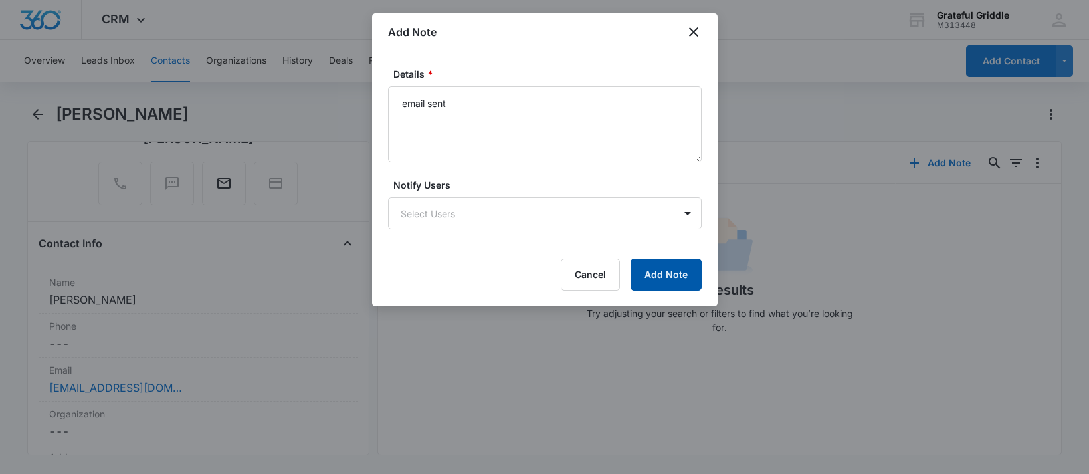
click at [660, 270] on button "Add Note" at bounding box center [666, 274] width 71 height 32
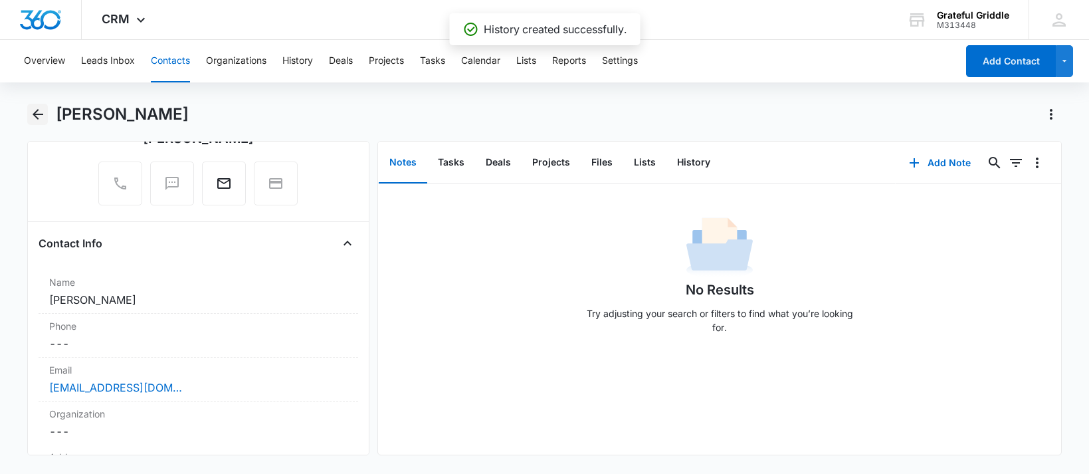
click at [39, 116] on icon "Back" at bounding box center [38, 114] width 16 height 16
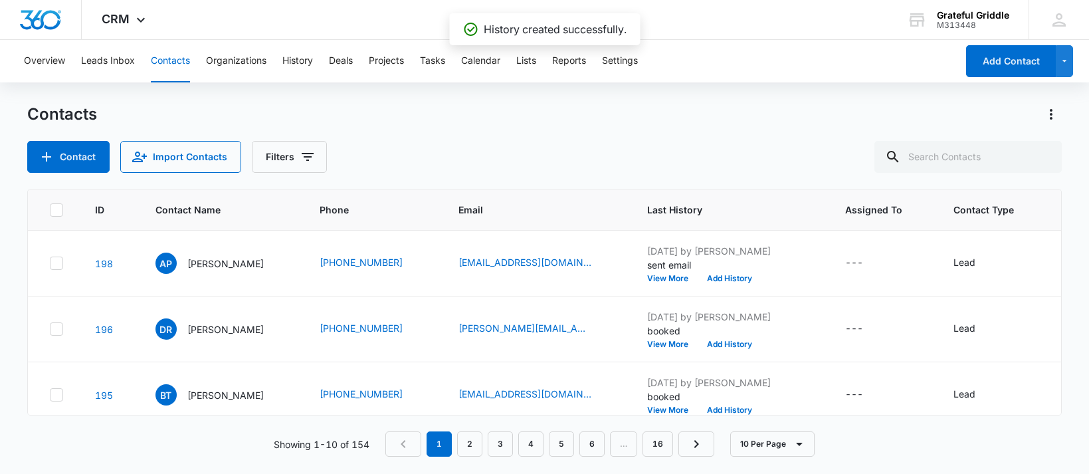
scroll to position [823, 0]
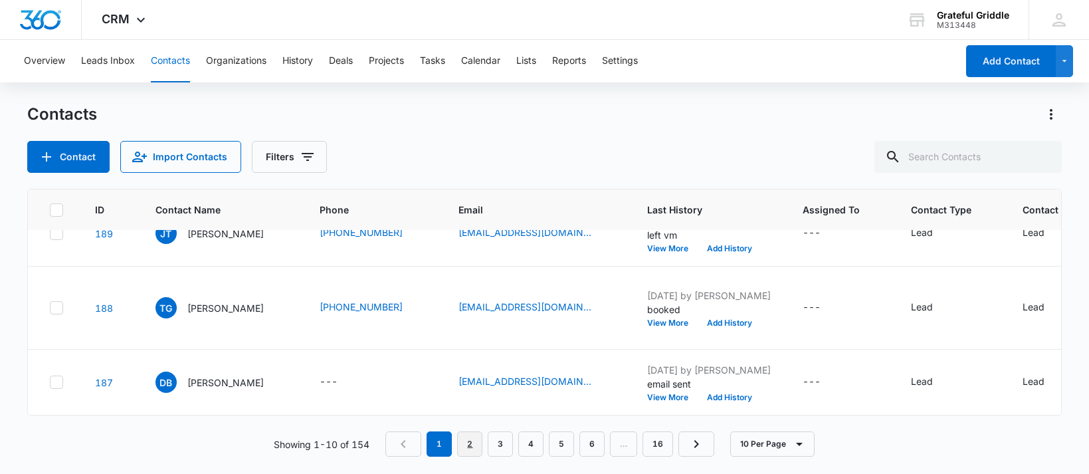
click at [468, 442] on link "2" at bounding box center [469, 443] width 25 height 25
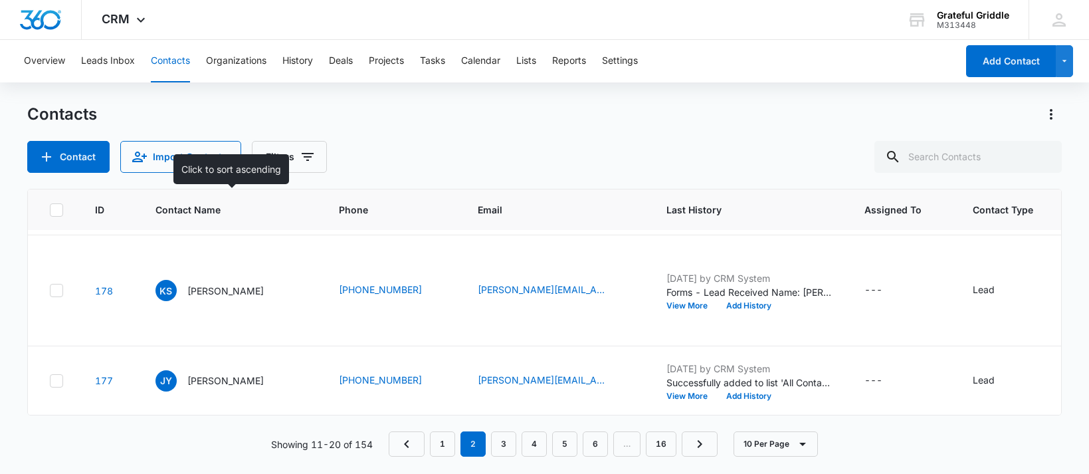
scroll to position [0, 0]
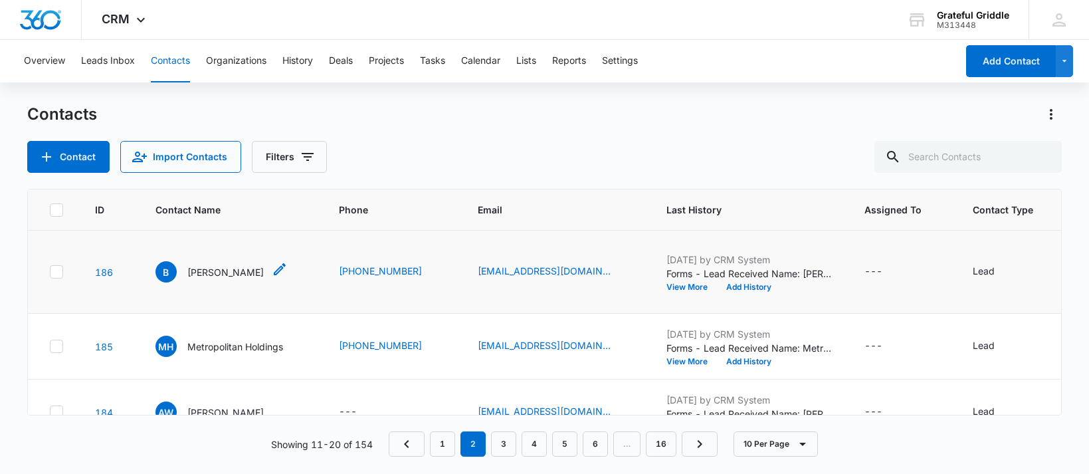
click at [204, 279] on p "[PERSON_NAME]" at bounding box center [225, 272] width 76 height 14
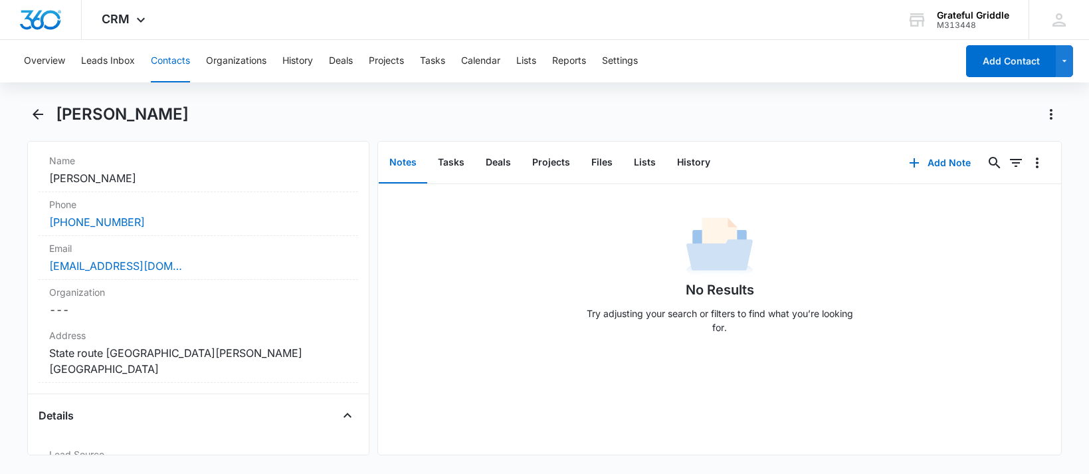
scroll to position [321, 0]
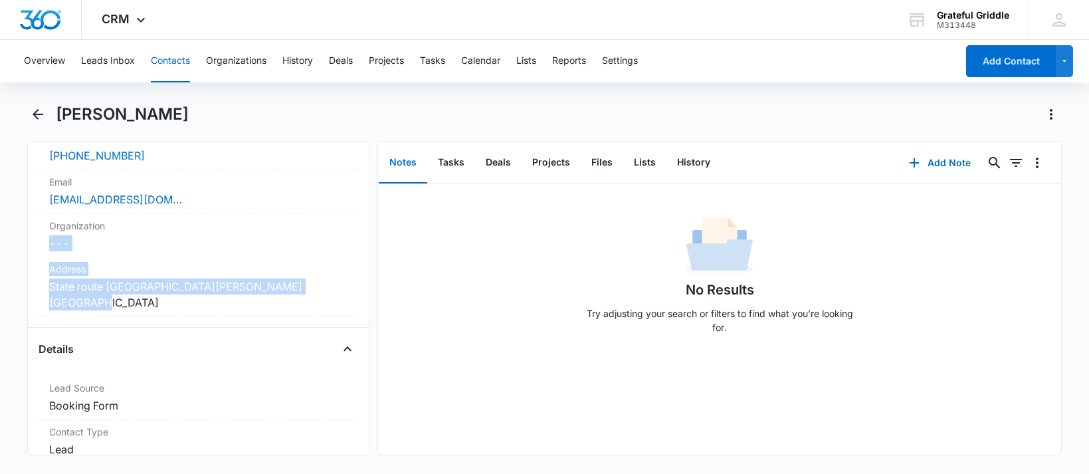
drag, startPoint x: 339, startPoint y: 288, endPoint x: 213, endPoint y: 321, distance: 130.4
click at [0, 261] on html "CRM Apps Reputation Websites Forms CRM Email Social Payments POS Content Ads In…" at bounding box center [544, 237] width 1089 height 474
copy div "Address Cancel Save Changes State route [GEOGRAPHIC_DATA][PERSON_NAME] [GEOGRAP…"
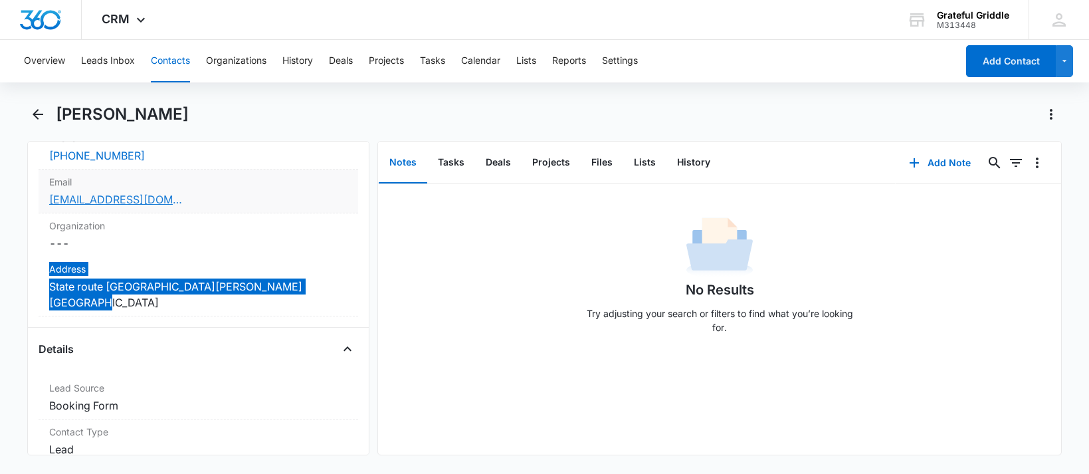
click at [151, 197] on link "[EMAIL_ADDRESS][DOMAIN_NAME]" at bounding box center [115, 199] width 133 height 16
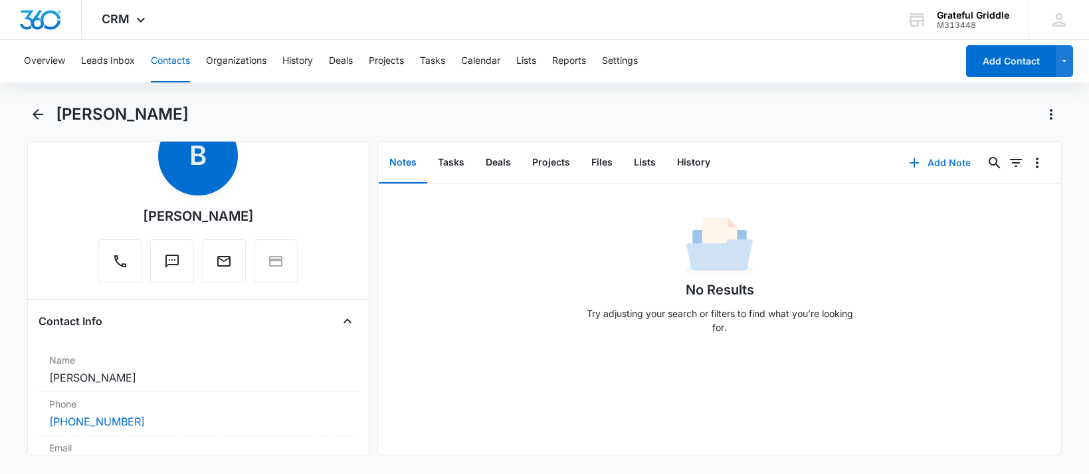
click at [940, 168] on button "Add Note" at bounding box center [940, 163] width 88 height 32
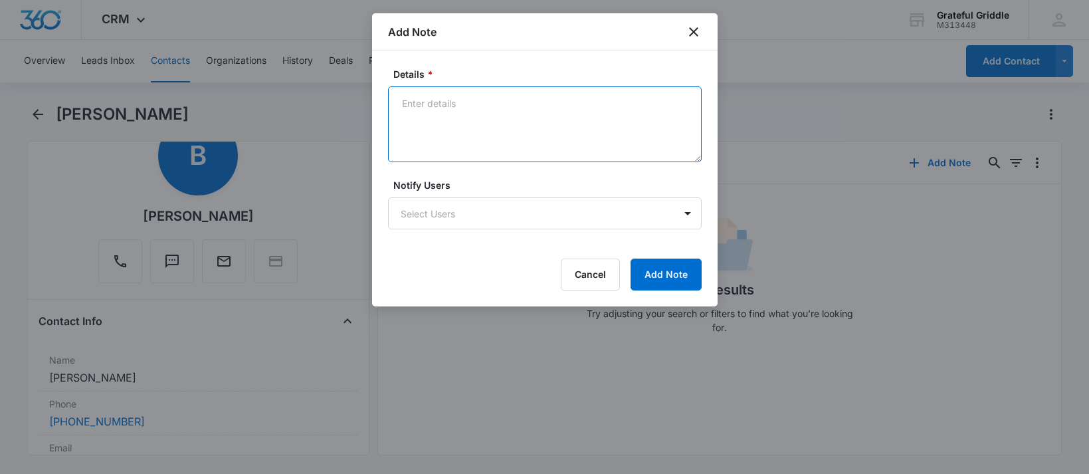
click at [450, 111] on textarea "Details *" at bounding box center [545, 124] width 314 height 76
click at [432, 97] on textarea "emailk sent" at bounding box center [545, 124] width 314 height 76
click at [429, 114] on textarea "emailk sent" at bounding box center [545, 124] width 314 height 76
type textarea "email sent"
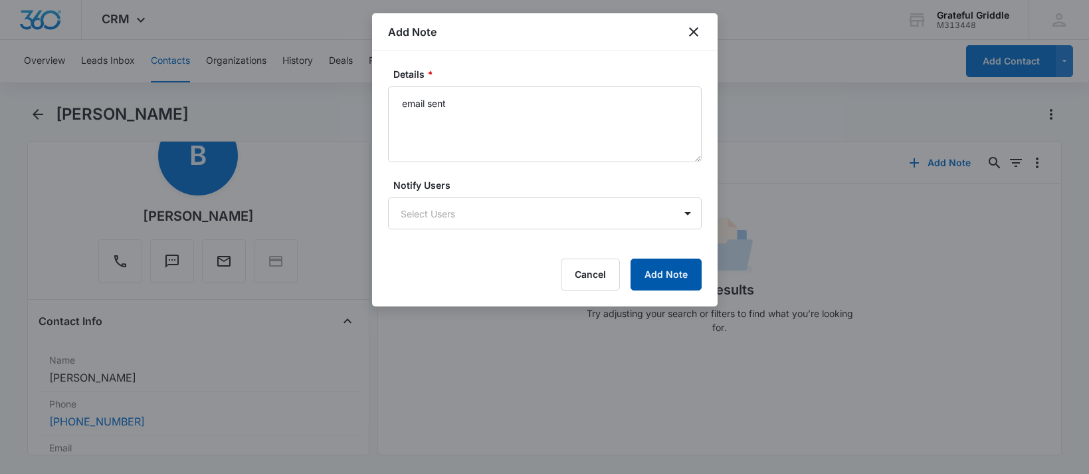
click at [673, 290] on button "Add Note" at bounding box center [666, 274] width 71 height 32
click at [672, 281] on div "Cancel Loading Add Note" at bounding box center [545, 274] width 314 height 32
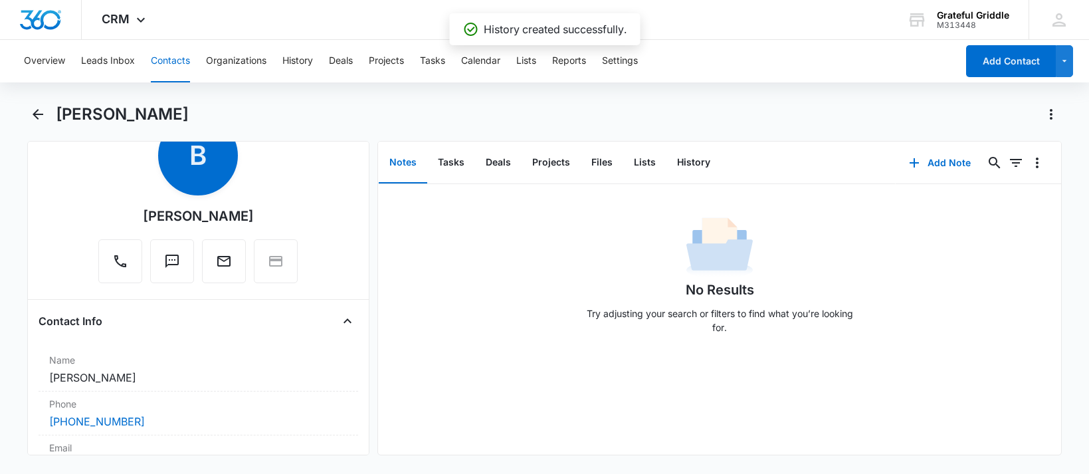
click at [68, 114] on h1 "[PERSON_NAME]" at bounding box center [122, 114] width 133 height 20
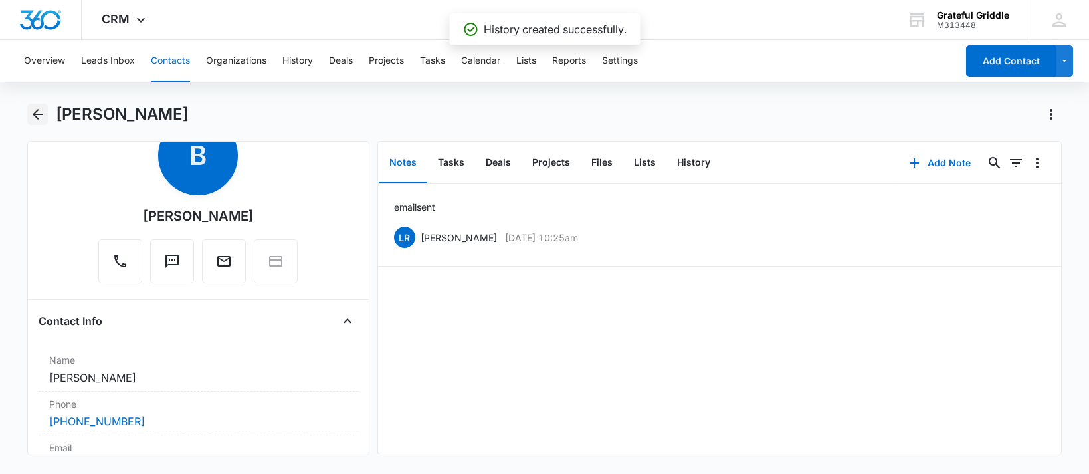
click at [39, 108] on icon "Back" at bounding box center [38, 114] width 16 height 16
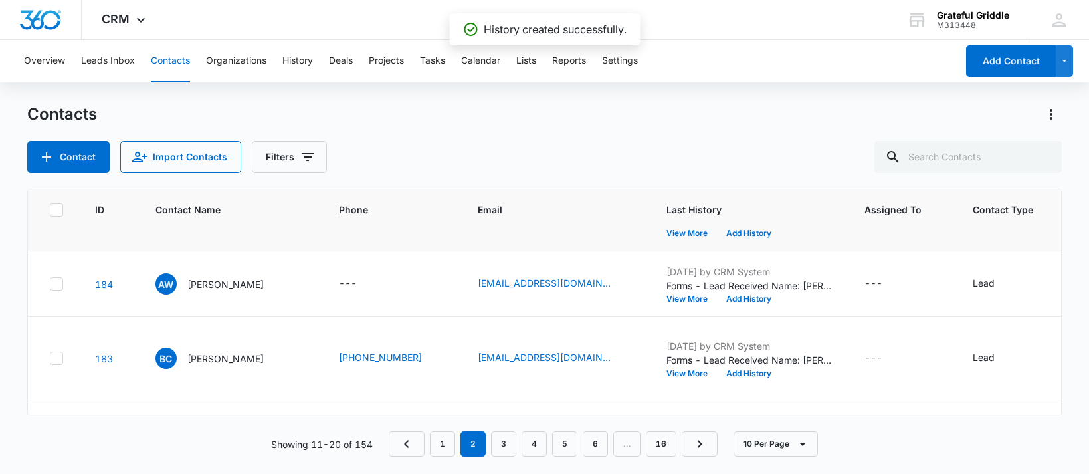
scroll to position [133, 0]
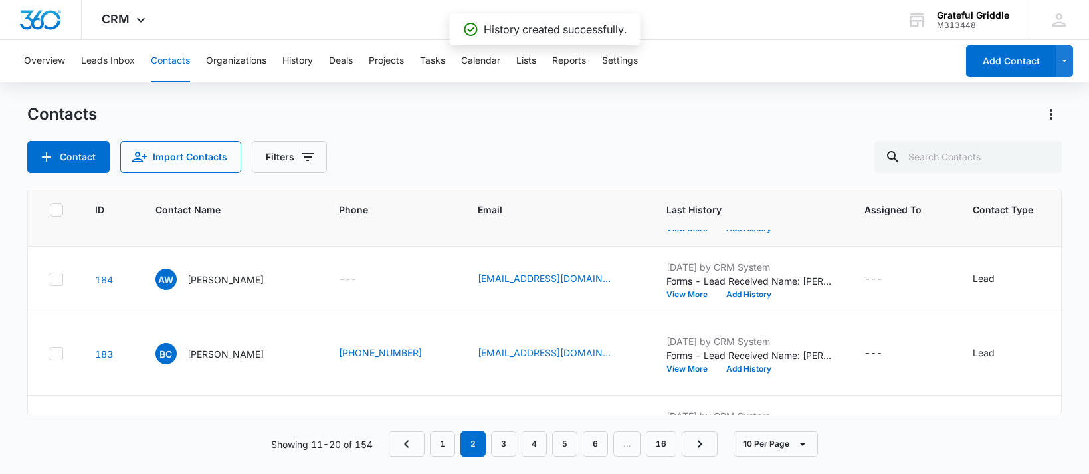
click at [219, 221] on p "Metropolitan Holdings" at bounding box center [235, 214] width 96 height 14
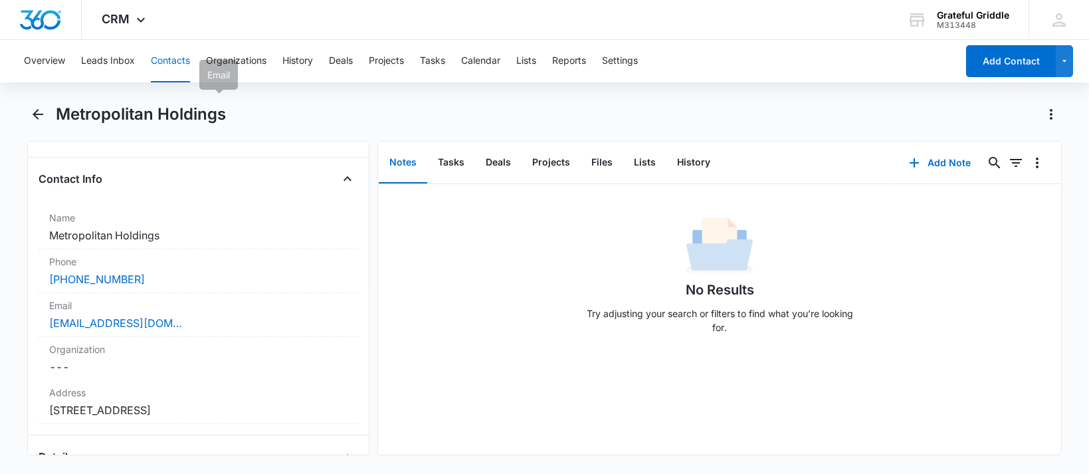
scroll to position [199, 0]
click at [146, 326] on link "[EMAIL_ADDRESS][DOMAIN_NAME]" at bounding box center [115, 321] width 133 height 16
click at [942, 159] on button "Add Note" at bounding box center [940, 163] width 88 height 32
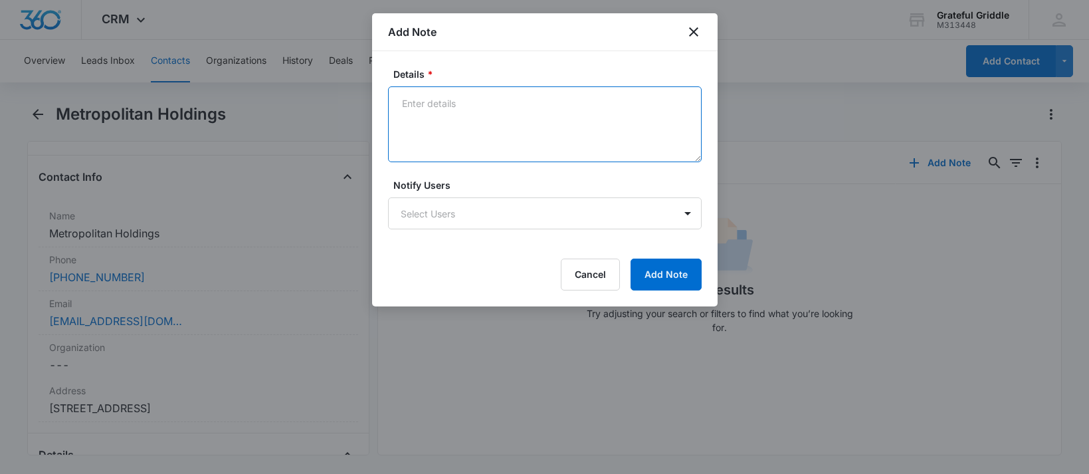
click at [435, 108] on textarea "Details *" at bounding box center [545, 124] width 314 height 76
type textarea "sent email"
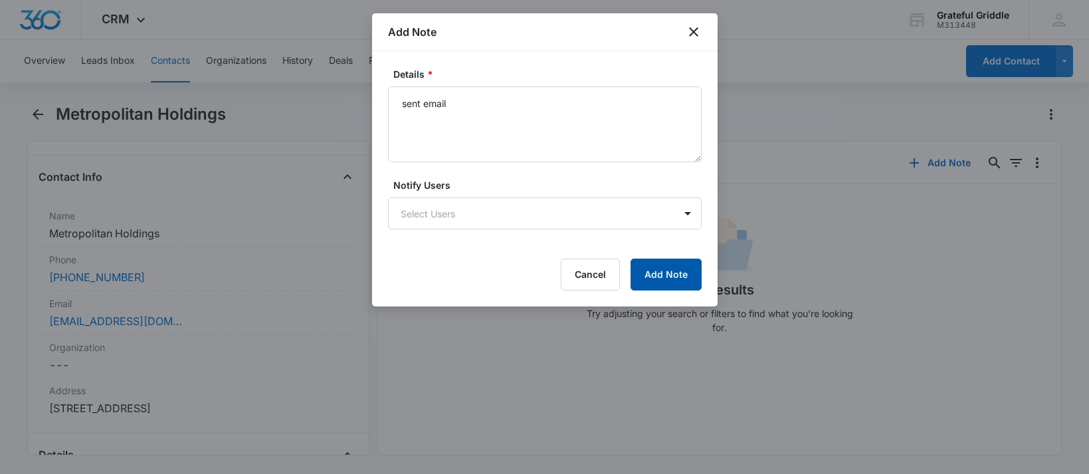
click at [668, 276] on button "Add Note" at bounding box center [666, 274] width 71 height 32
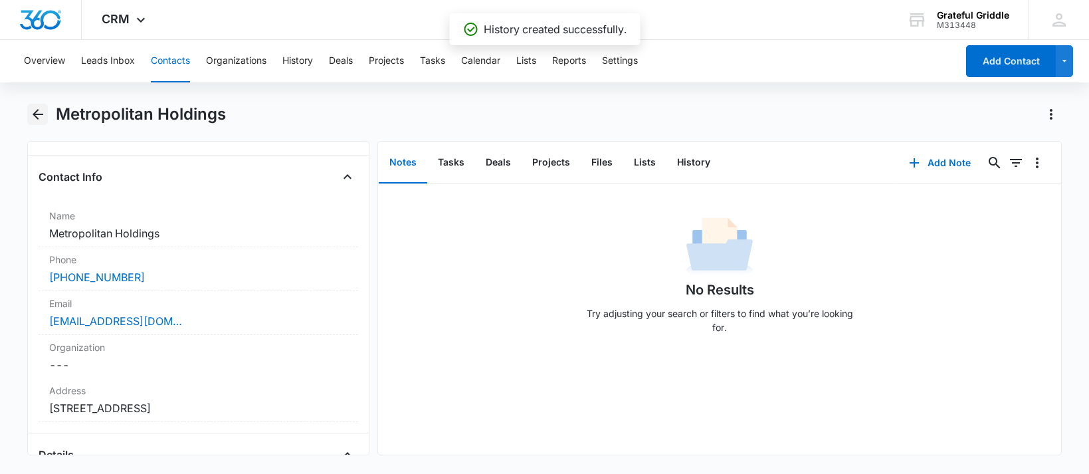
click at [41, 112] on icon "Back" at bounding box center [38, 114] width 16 height 16
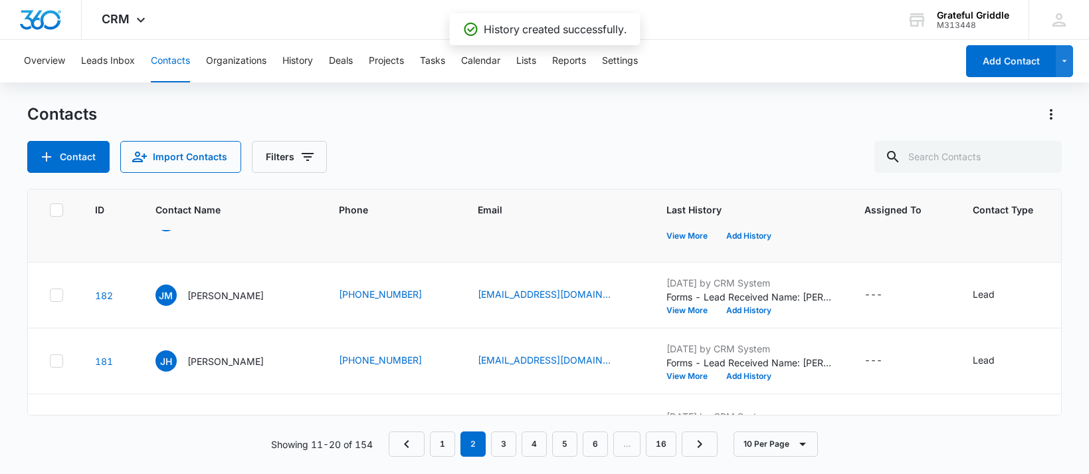
scroll to position [199, 0]
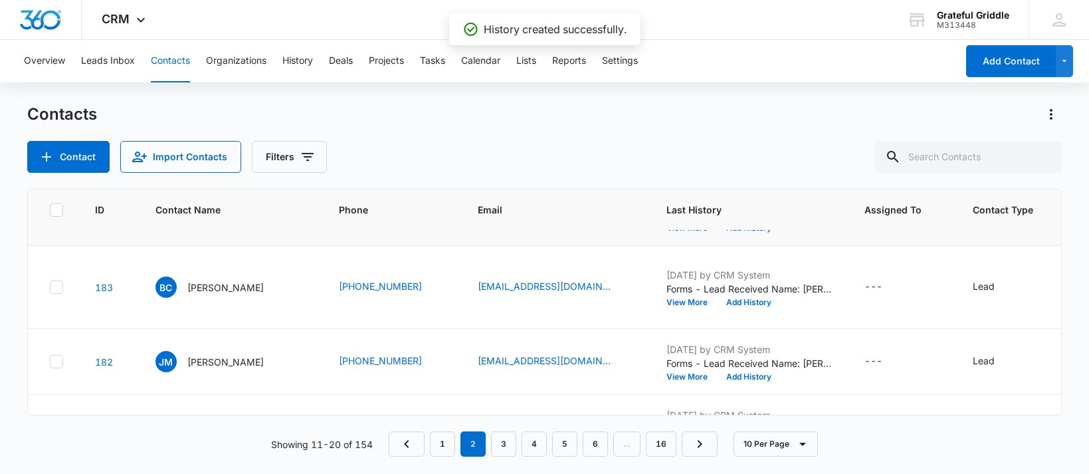
click at [211, 220] on p "[PERSON_NAME]" at bounding box center [225, 213] width 76 height 14
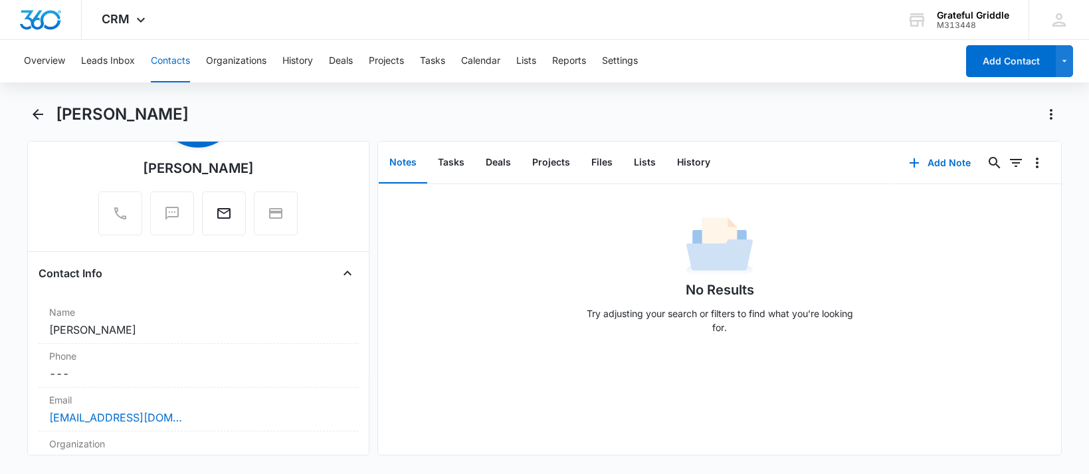
scroll to position [266, 0]
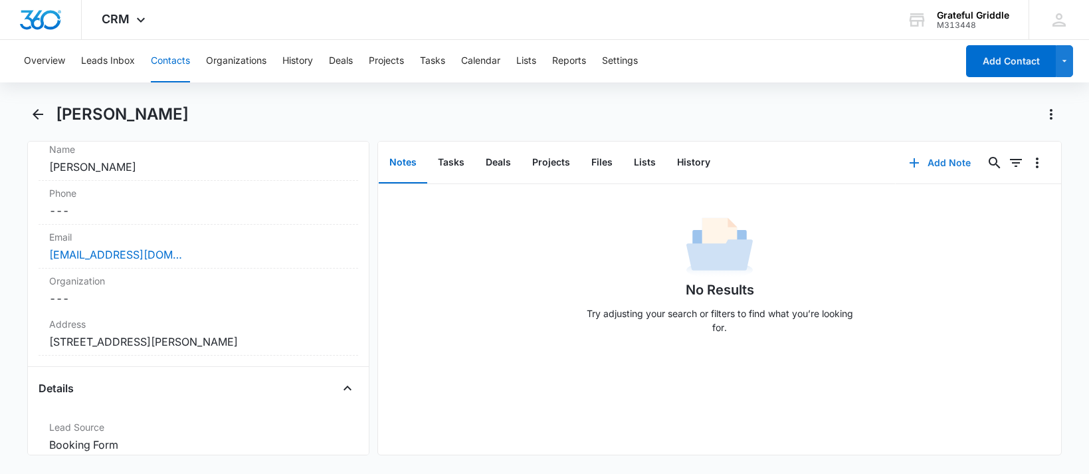
click at [941, 157] on button "Add Note" at bounding box center [940, 163] width 88 height 32
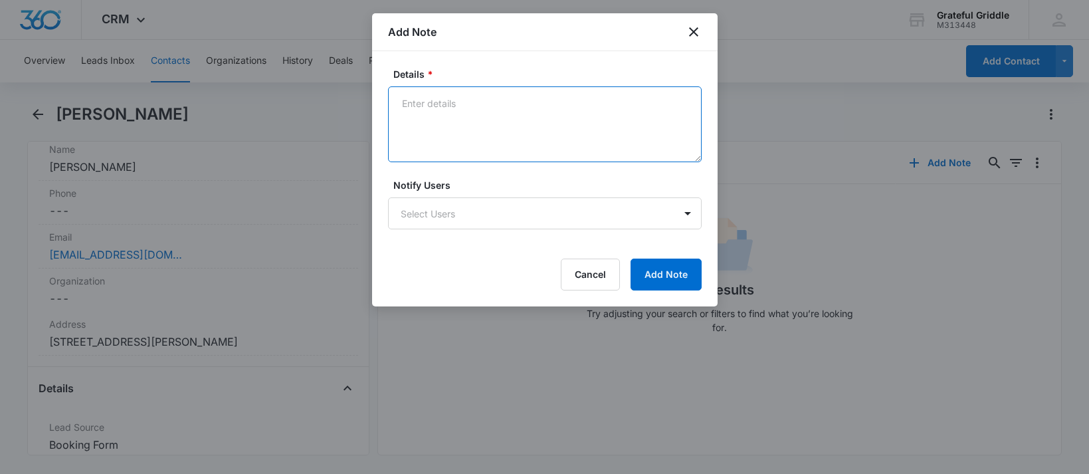
click at [443, 92] on textarea "Details *" at bounding box center [545, 124] width 314 height 76
type textarea "sent email"
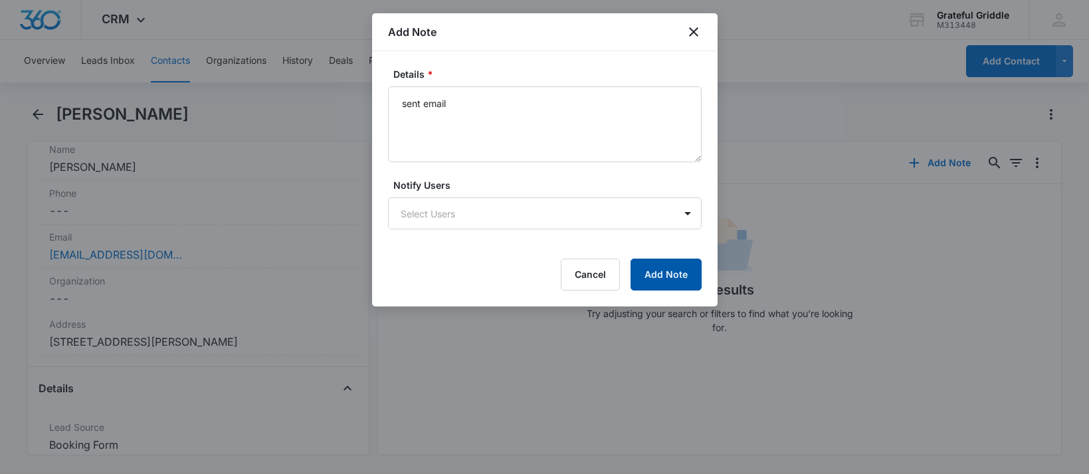
click at [655, 273] on button "Add Note" at bounding box center [666, 274] width 71 height 32
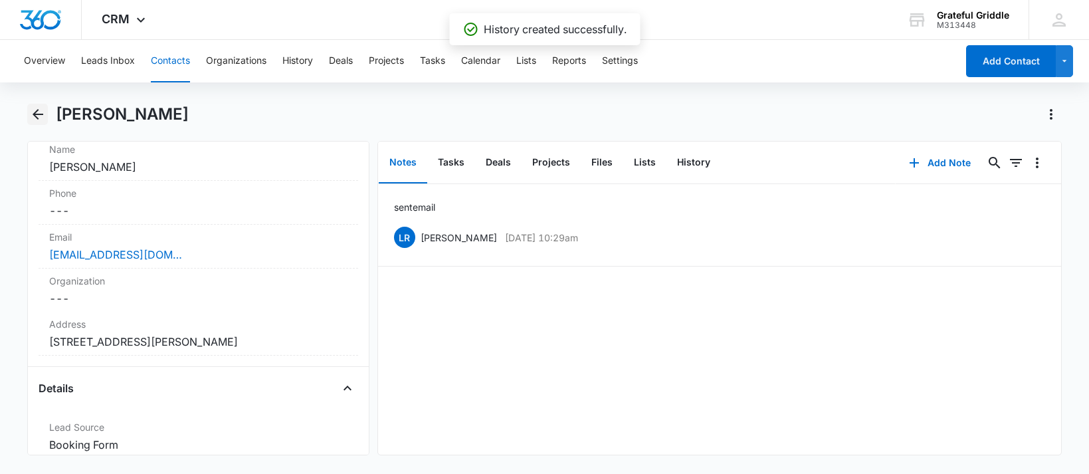
click at [38, 112] on icon "Back" at bounding box center [38, 114] width 16 height 16
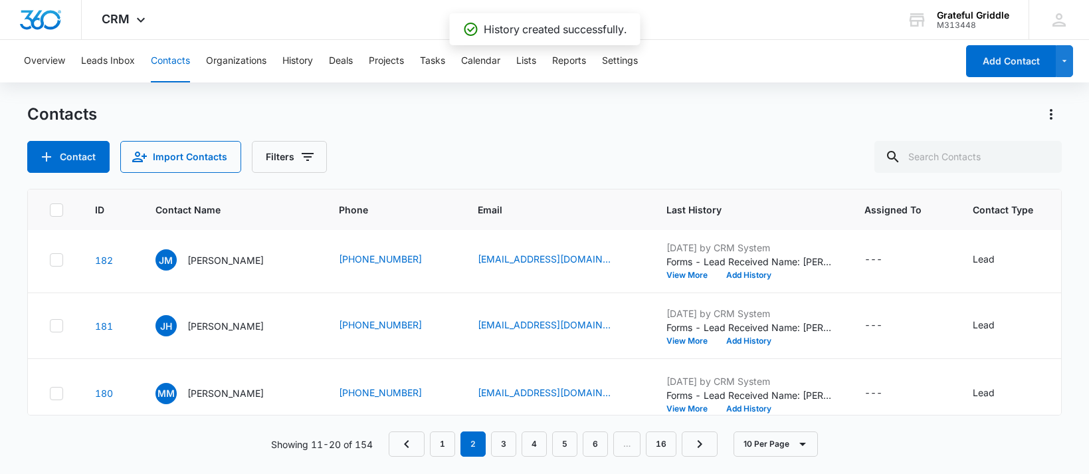
scroll to position [332, 0]
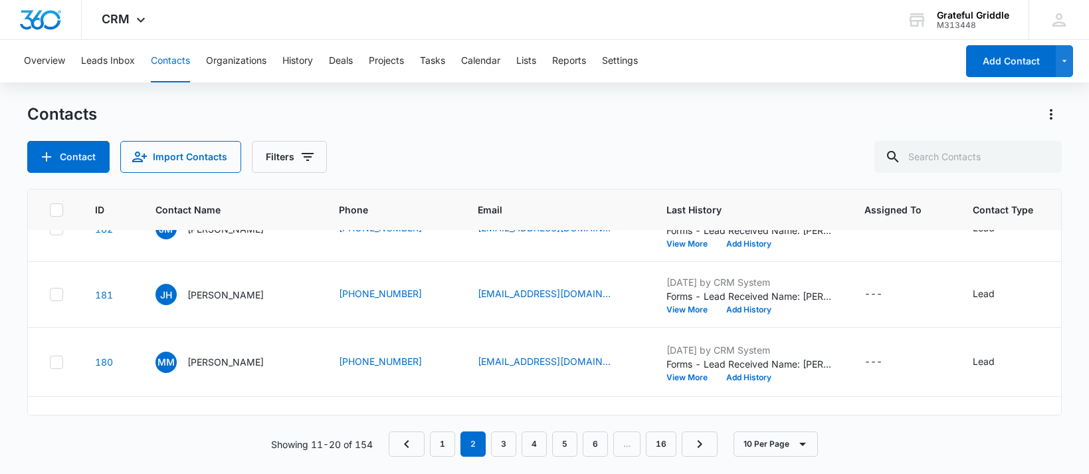
click at [207, 161] on p "[PERSON_NAME]" at bounding box center [225, 155] width 76 height 14
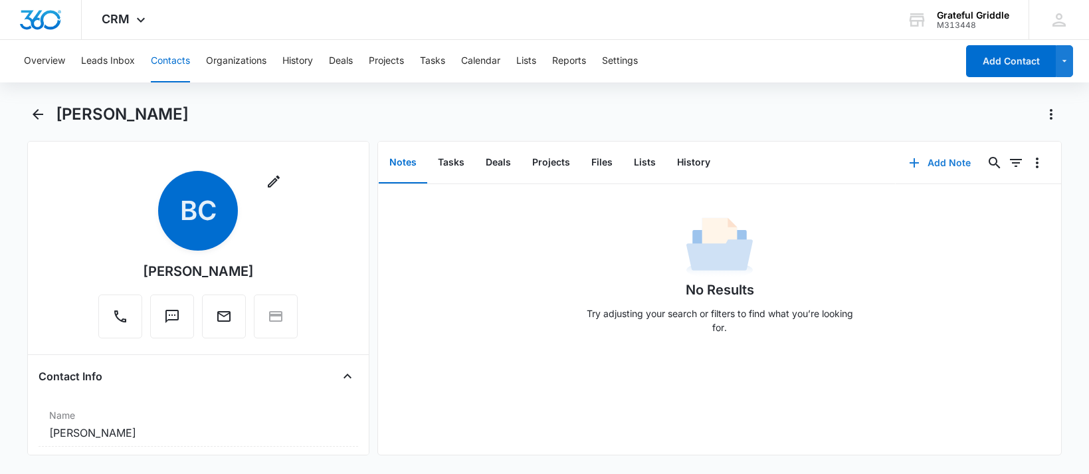
click at [949, 161] on button "Add Note" at bounding box center [940, 163] width 88 height 32
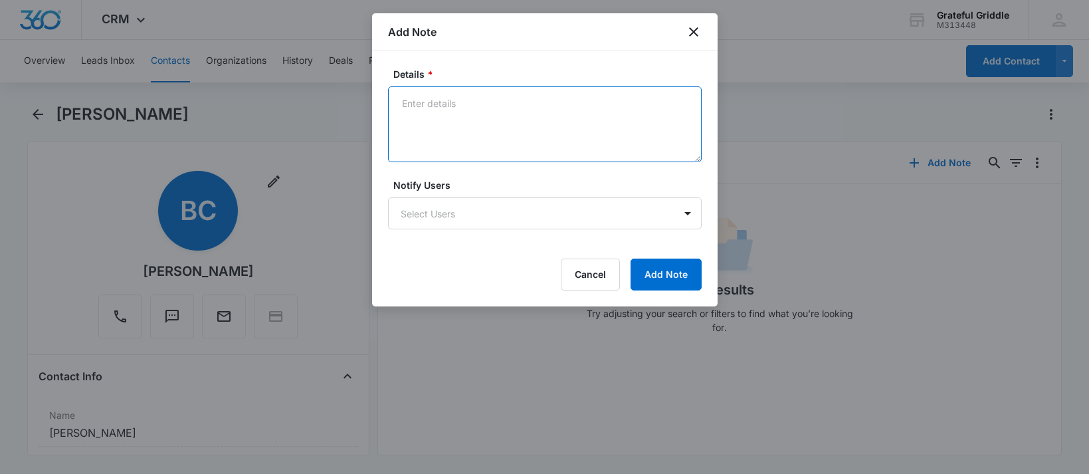
click at [431, 97] on textarea "Details *" at bounding box center [545, 124] width 314 height 76
type textarea "left vm"
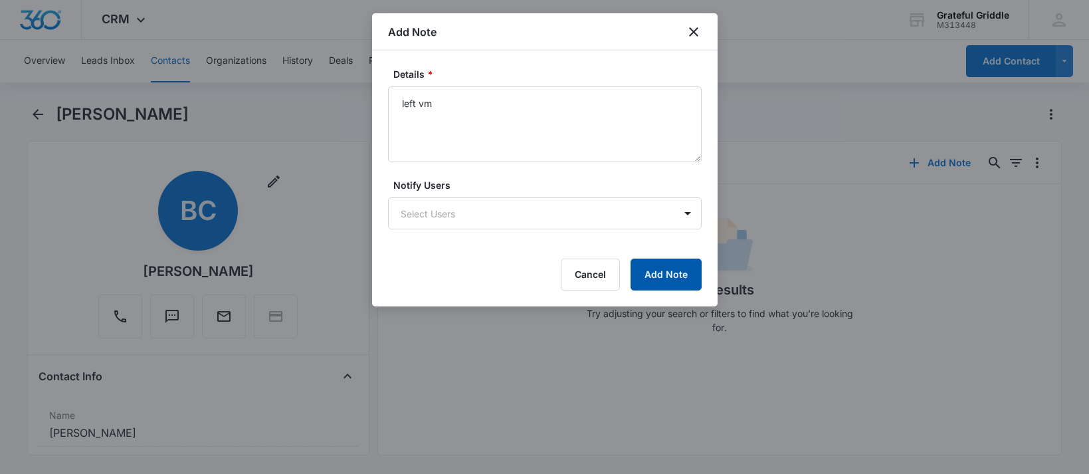
click at [675, 274] on button "Add Note" at bounding box center [666, 274] width 71 height 32
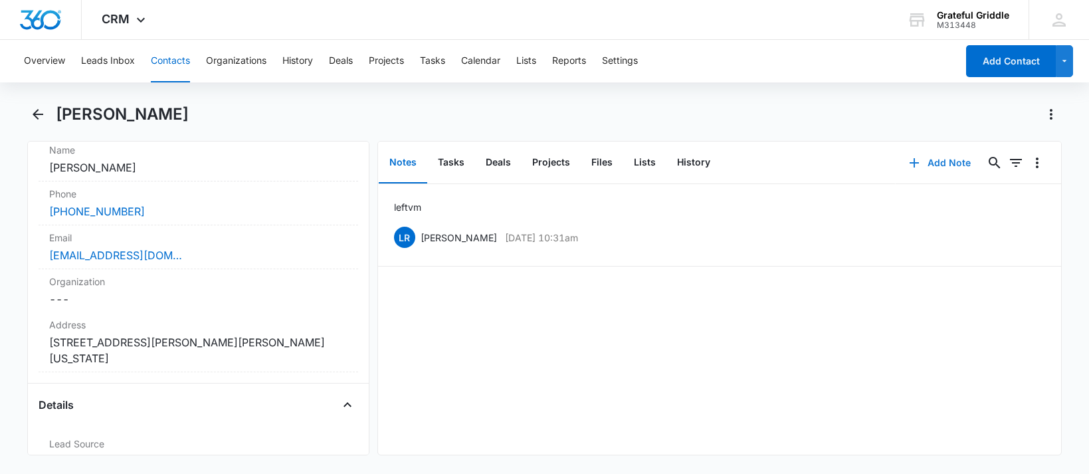
scroll to position [266, 0]
click at [40, 108] on icon "Back" at bounding box center [38, 114] width 16 height 16
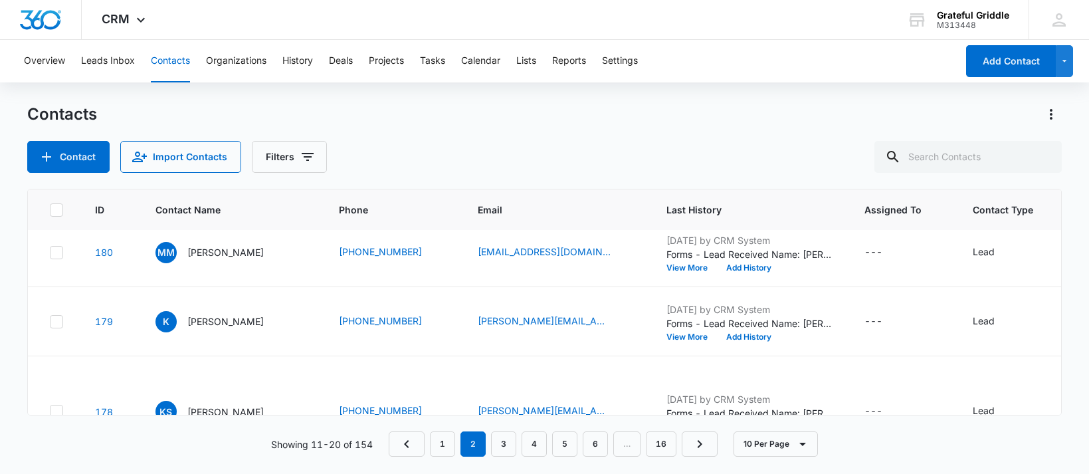
scroll to position [465, 0]
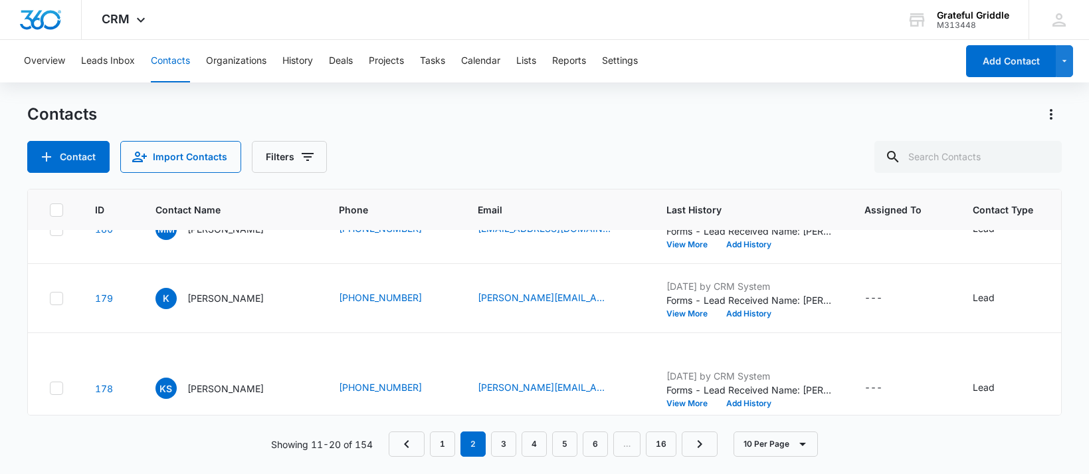
click at [211, 106] on div "[PERSON_NAME]" at bounding box center [209, 95] width 108 height 21
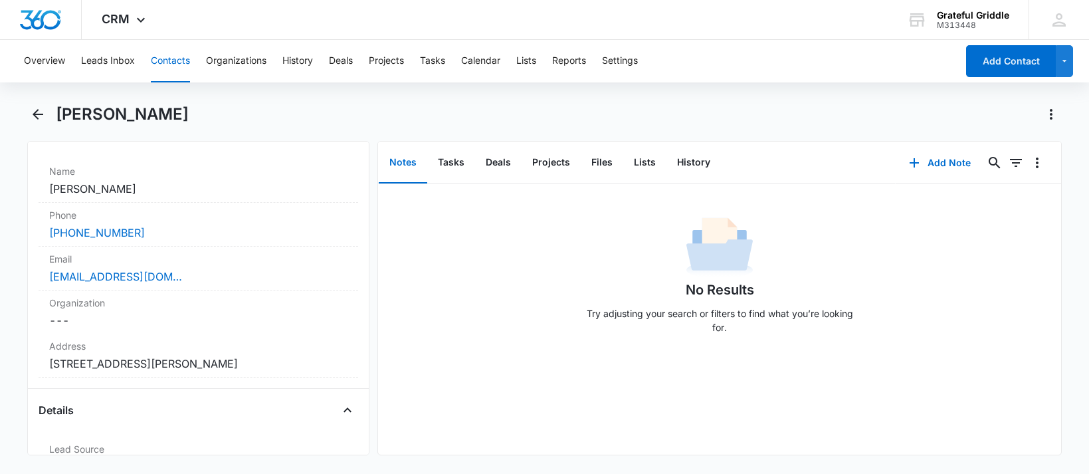
scroll to position [369, 0]
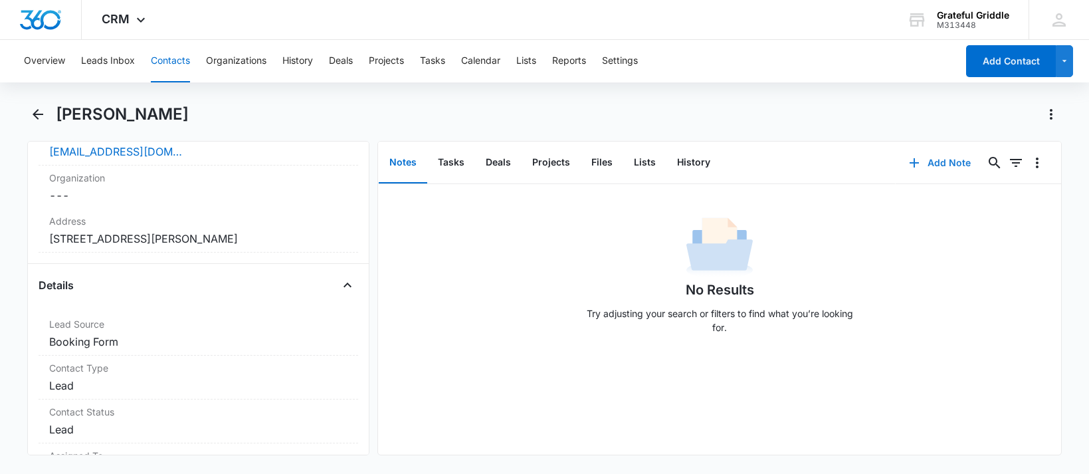
click at [928, 157] on button "Add Note" at bounding box center [940, 163] width 88 height 32
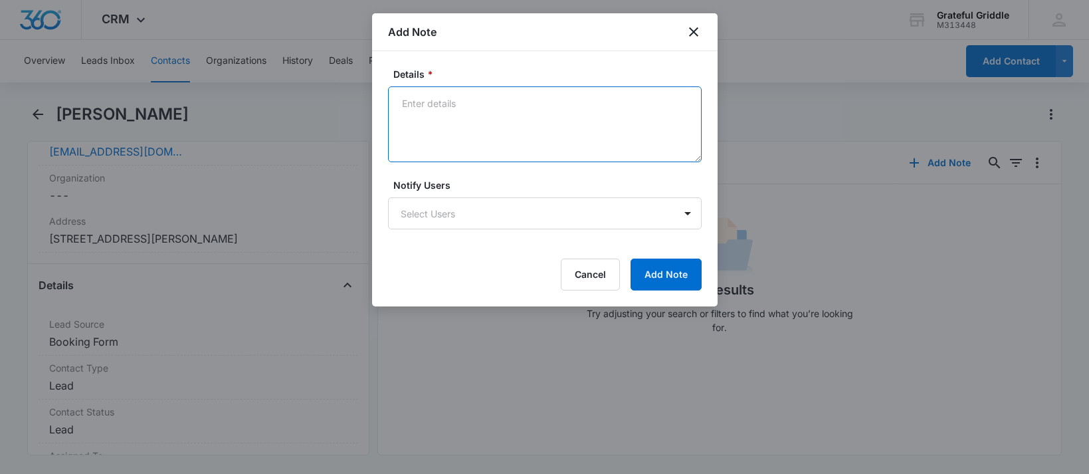
click at [443, 88] on textarea "Details *" at bounding box center [545, 124] width 314 height 76
type textarea "booked"
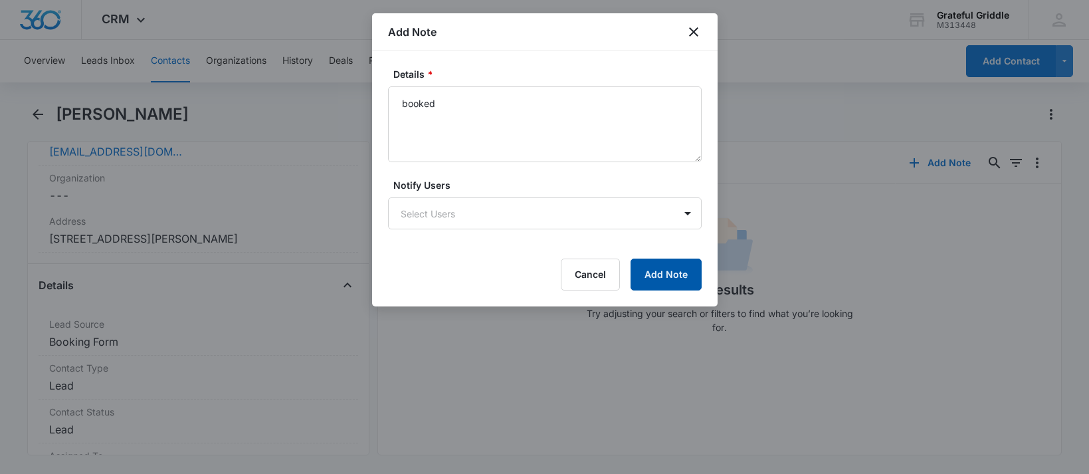
click at [658, 270] on button "Add Note" at bounding box center [666, 274] width 71 height 32
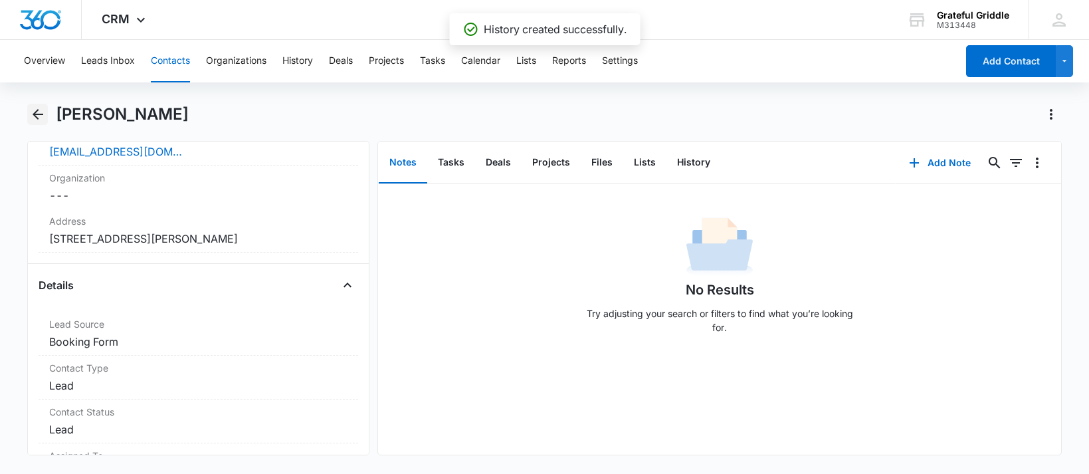
click at [37, 114] on icon "Back" at bounding box center [38, 114] width 11 height 11
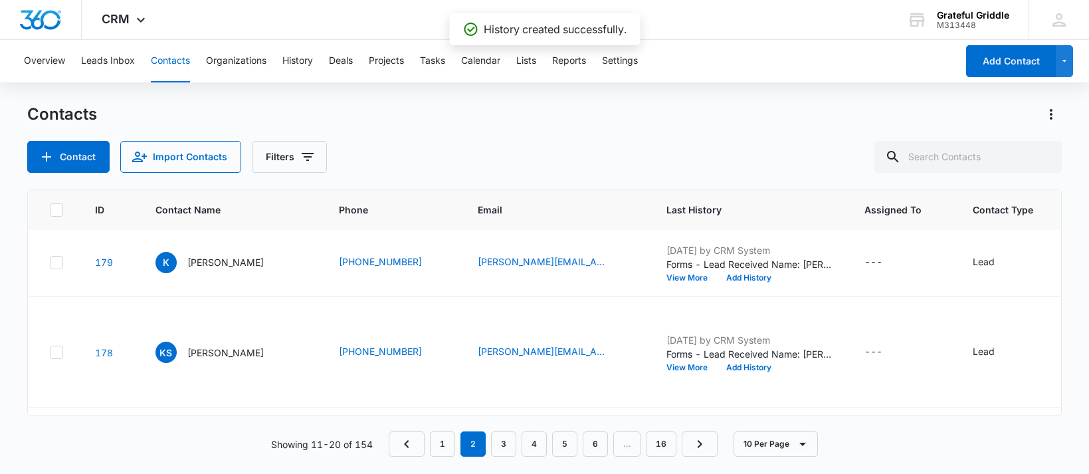
scroll to position [532, 0]
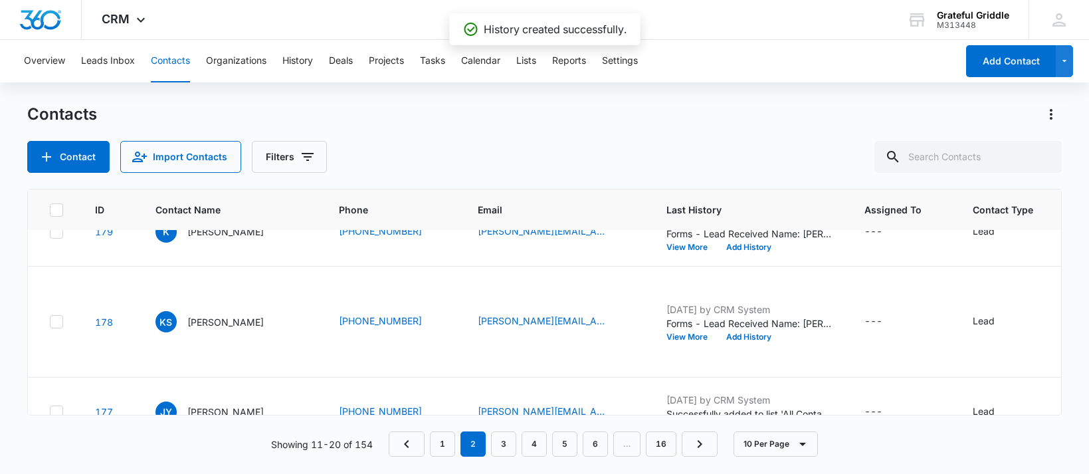
click at [207, 102] on p "[PERSON_NAME]" at bounding box center [225, 95] width 76 height 14
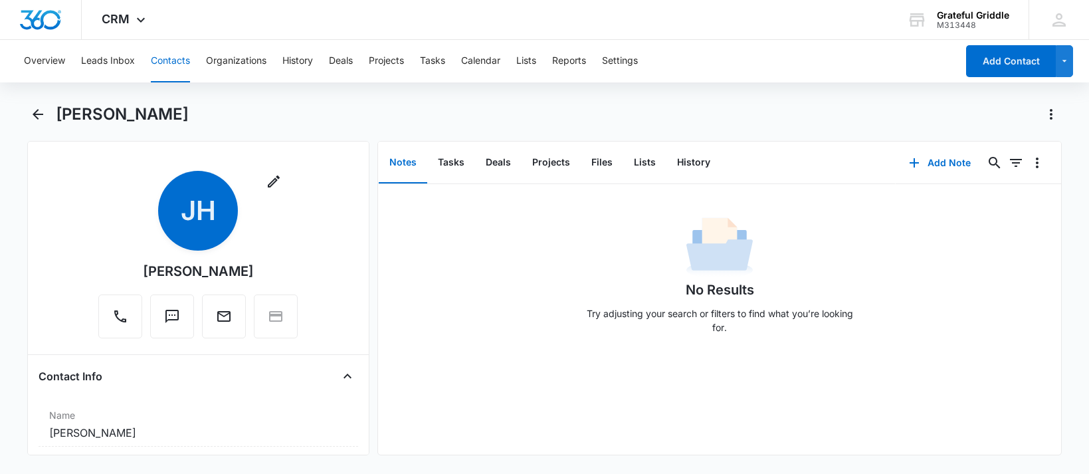
scroll to position [133, 0]
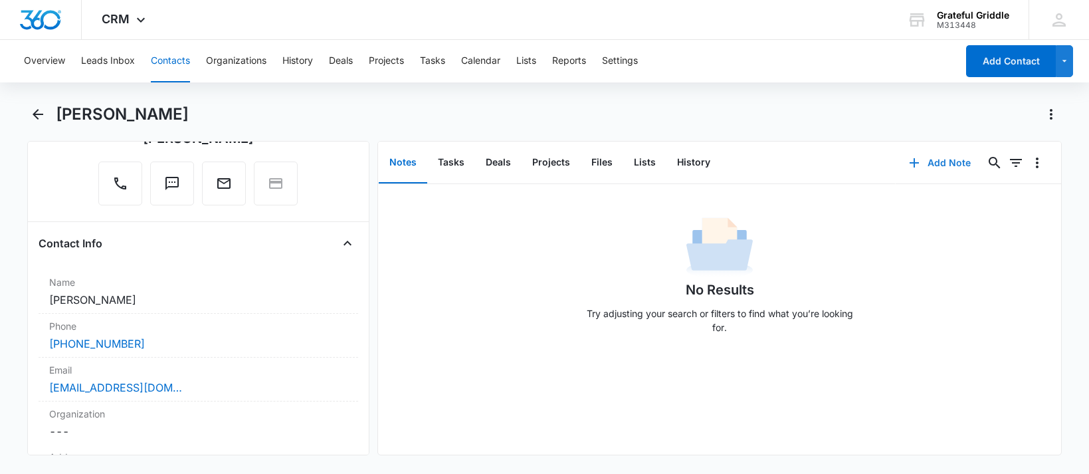
click at [935, 166] on button "Add Note" at bounding box center [940, 163] width 88 height 32
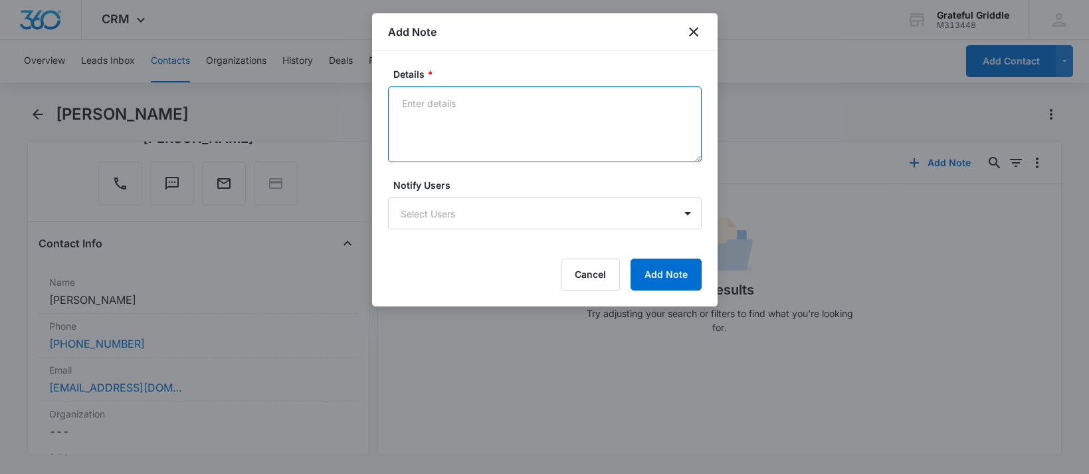
click at [434, 110] on textarea "Details *" at bounding box center [545, 124] width 314 height 76
type textarea "already booked"
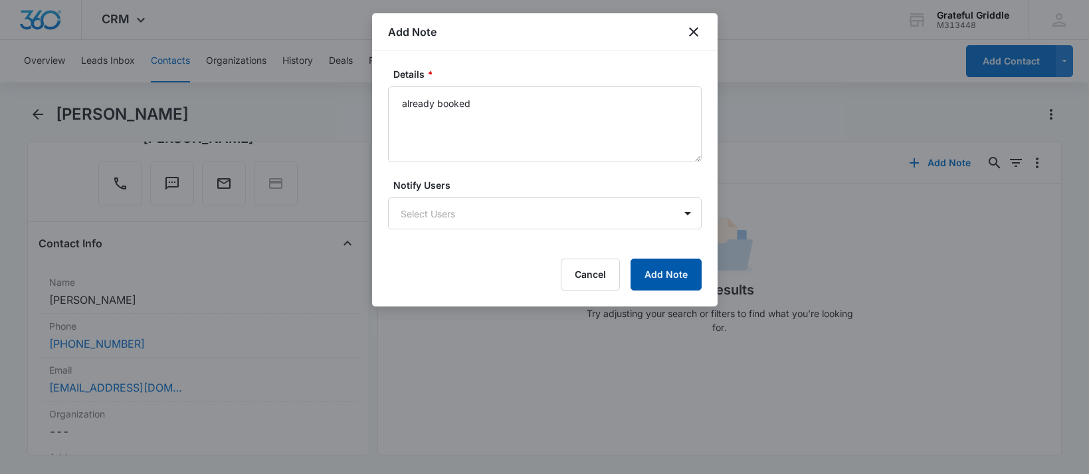
click at [670, 267] on button "Add Note" at bounding box center [666, 274] width 71 height 32
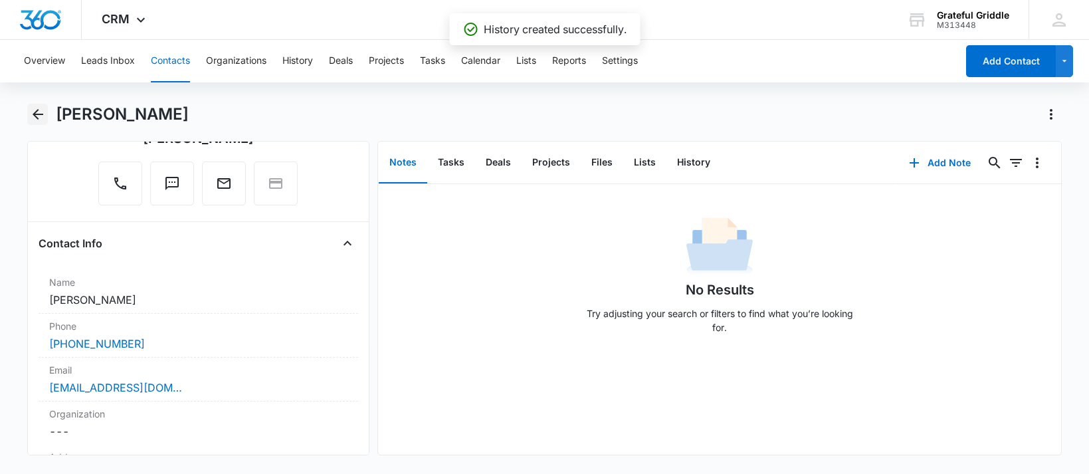
click at [37, 110] on icon "Back" at bounding box center [38, 114] width 11 height 11
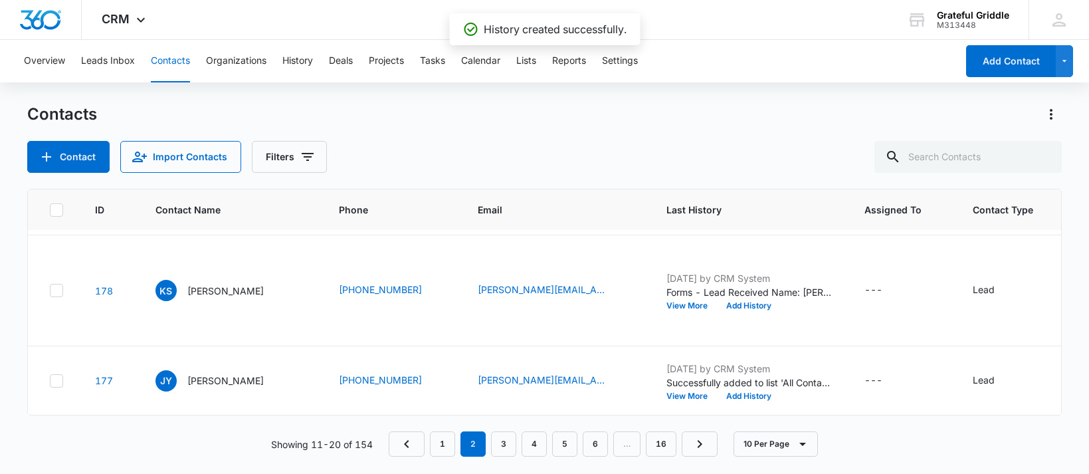
scroll to position [664, 0]
click at [203, 138] on p "[PERSON_NAME]" at bounding box center [225, 131] width 76 height 14
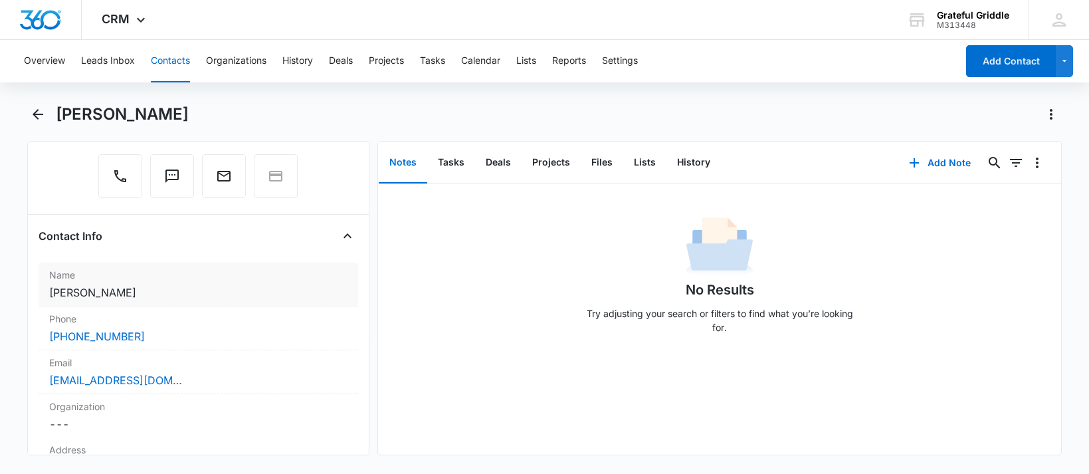
scroll to position [138, 0]
click at [296, 117] on div "[PERSON_NAME]" at bounding box center [559, 114] width 1006 height 21
click at [45, 113] on icon "Back" at bounding box center [38, 114] width 16 height 16
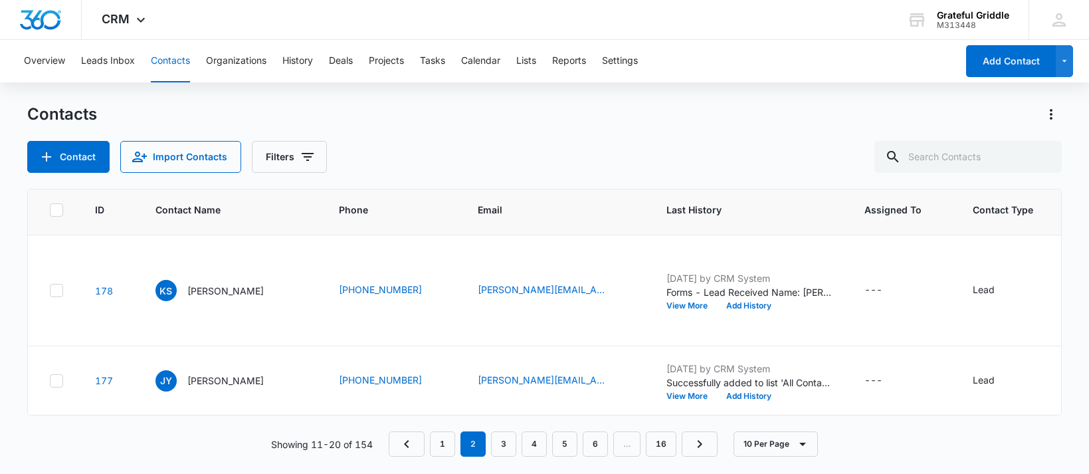
scroll to position [664, 0]
click at [235, 138] on p "[PERSON_NAME]" at bounding box center [225, 131] width 76 height 14
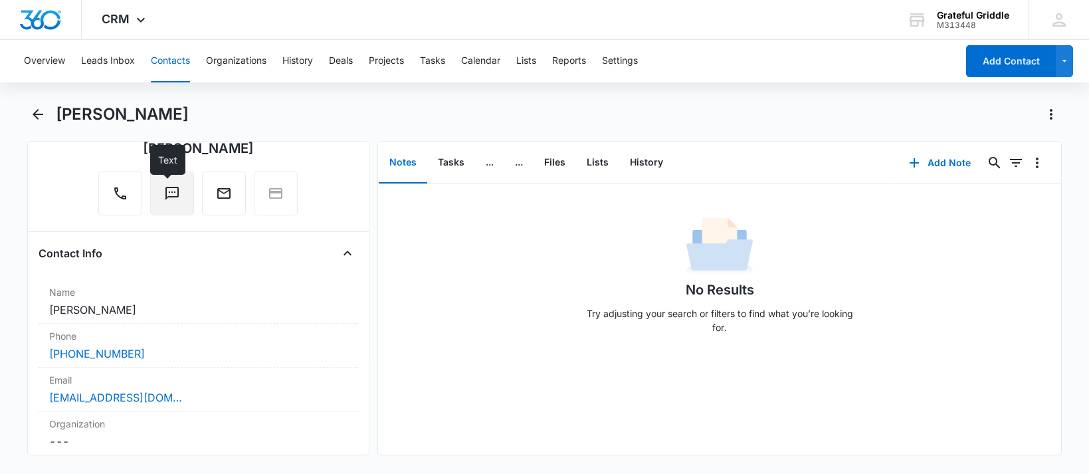
scroll to position [133, 0]
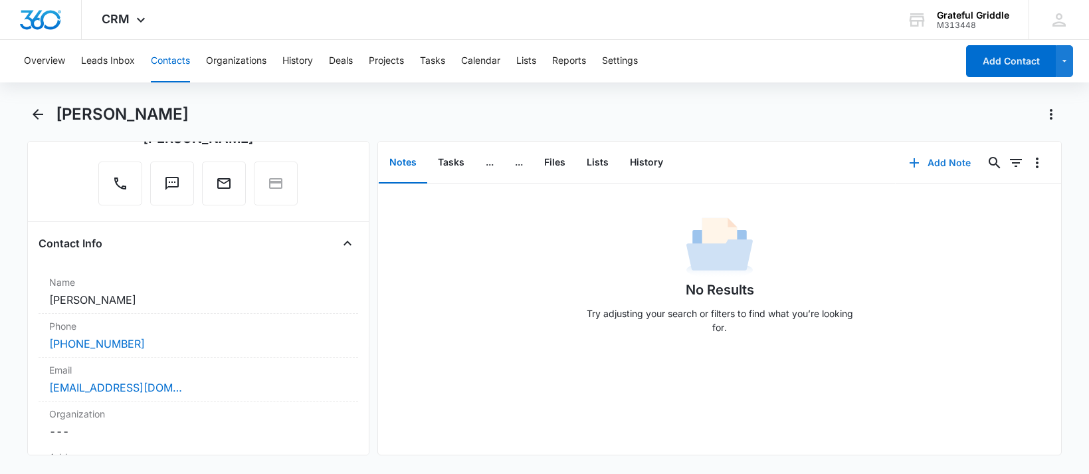
click at [936, 167] on button "Add Note" at bounding box center [940, 163] width 88 height 32
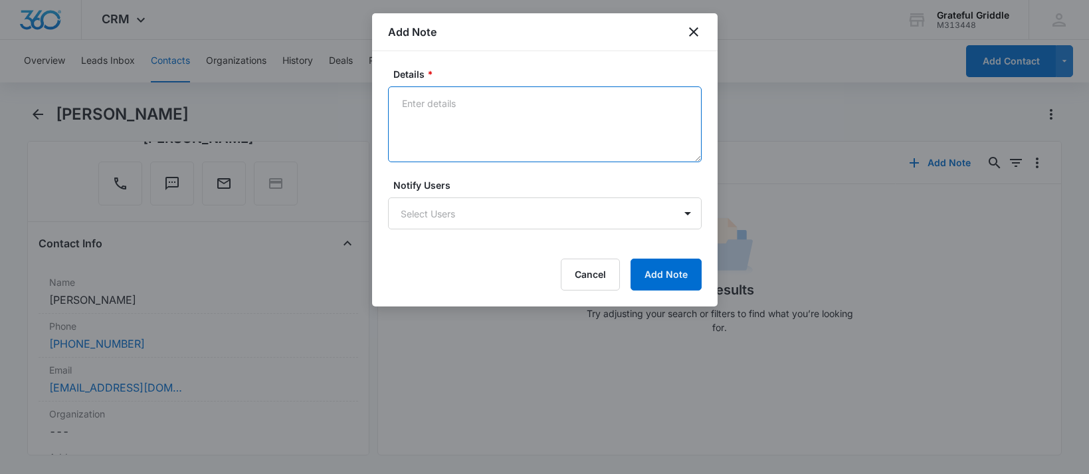
click at [421, 94] on textarea "Details *" at bounding box center [545, 124] width 314 height 76
type textarea "booked"
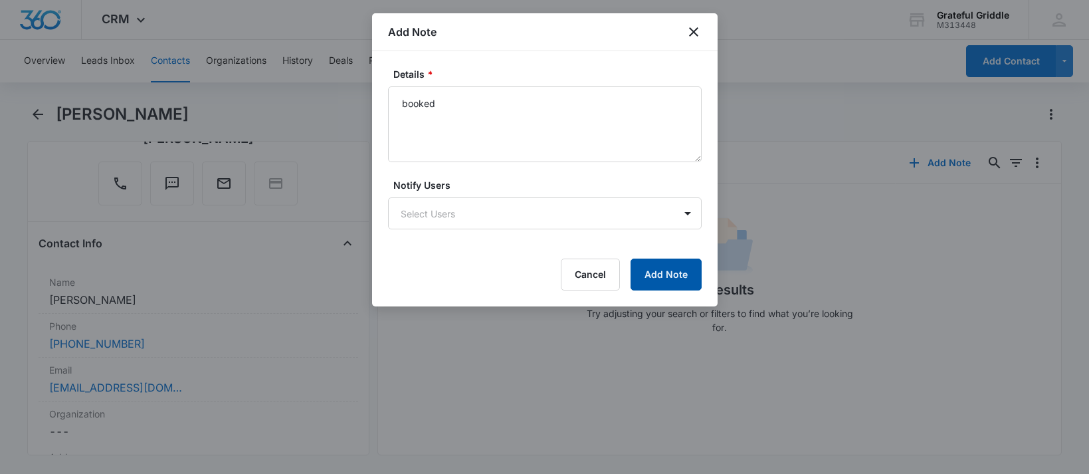
click at [661, 281] on button "Add Note" at bounding box center [666, 274] width 71 height 32
click at [692, 37] on icon "close" at bounding box center [694, 32] width 16 height 16
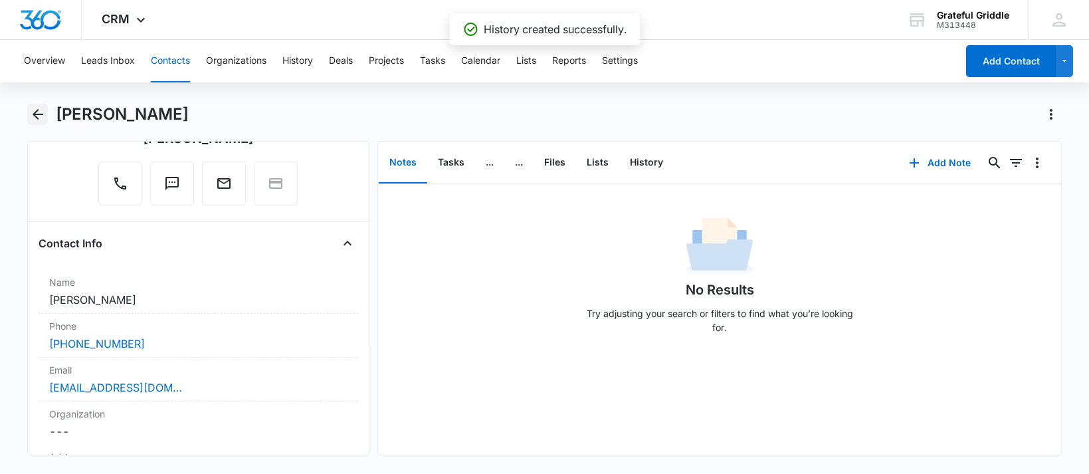
click at [35, 111] on icon "Back" at bounding box center [38, 114] width 16 height 16
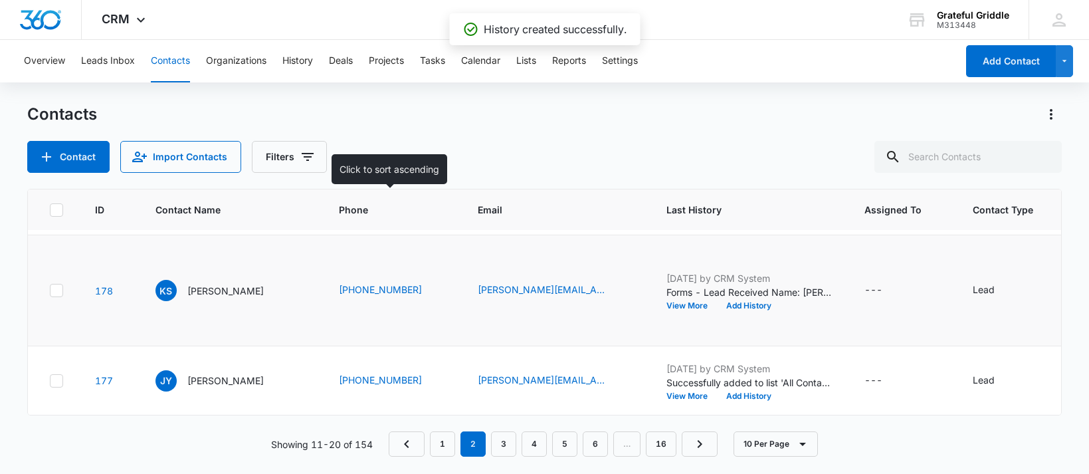
scroll to position [797, 0]
click at [191, 207] on p "[PERSON_NAME]" at bounding box center [225, 200] width 76 height 14
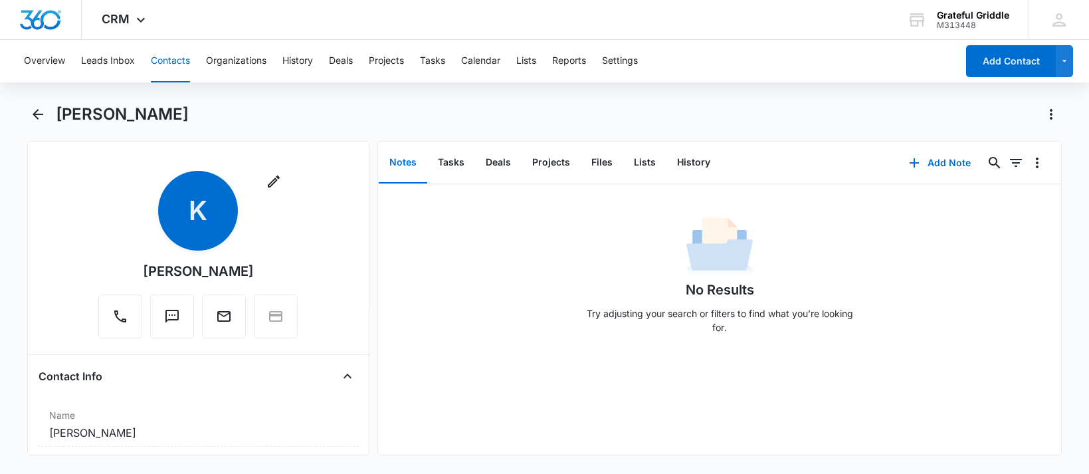
scroll to position [332, 0]
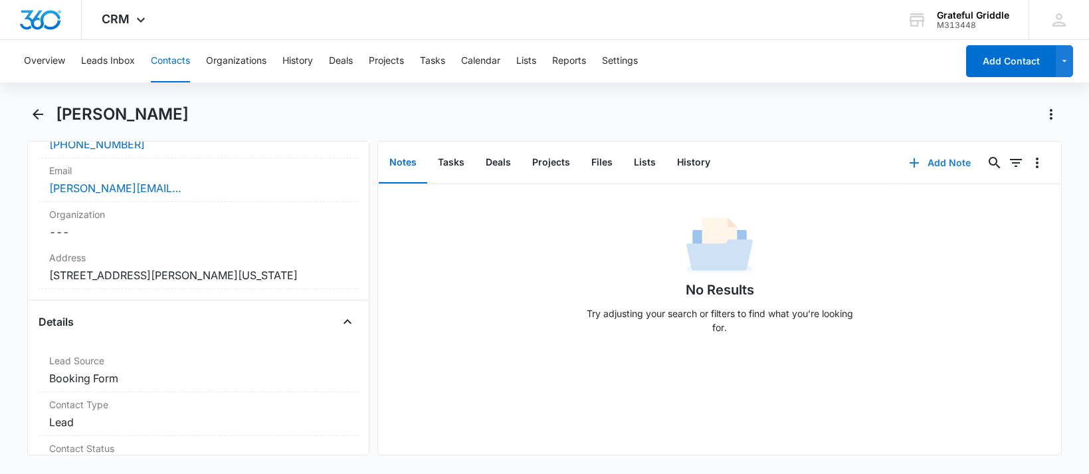
click at [943, 153] on button "Add Note" at bounding box center [940, 163] width 88 height 32
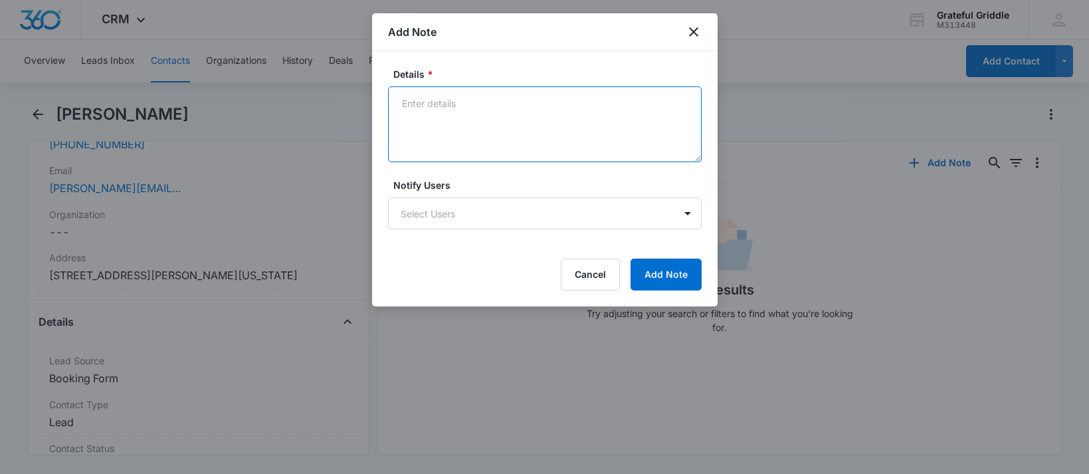
click at [454, 100] on textarea "Details *" at bounding box center [545, 124] width 314 height 76
type textarea "already booked"
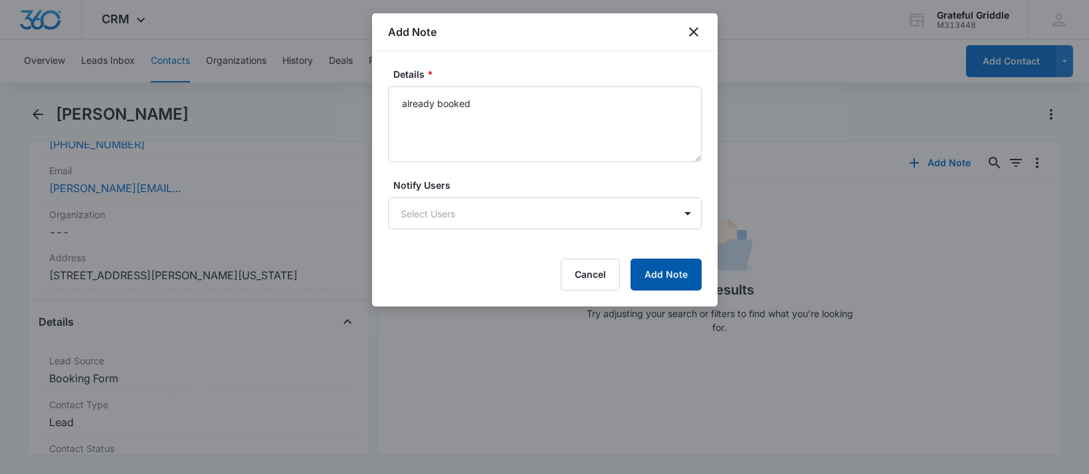
click at [674, 266] on button "Add Note" at bounding box center [666, 274] width 71 height 32
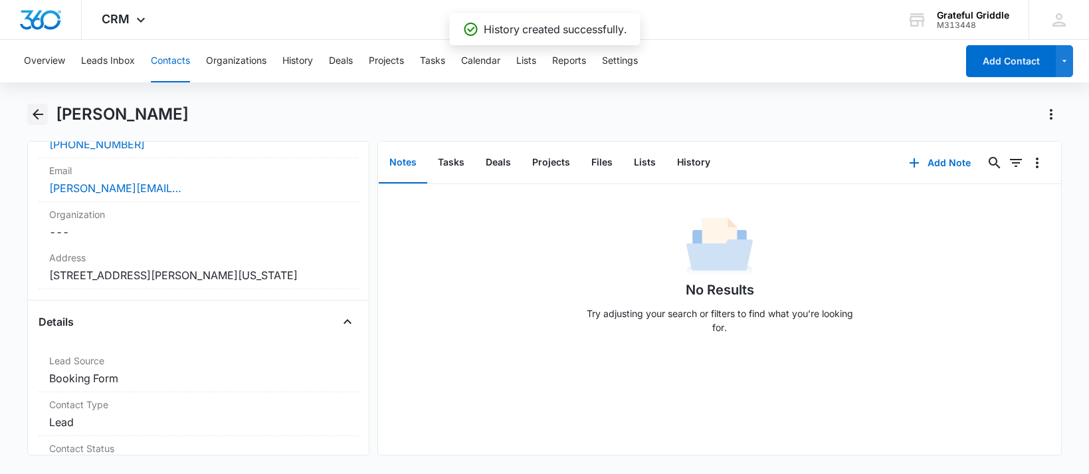
click at [41, 114] on icon "Back" at bounding box center [38, 114] width 11 height 11
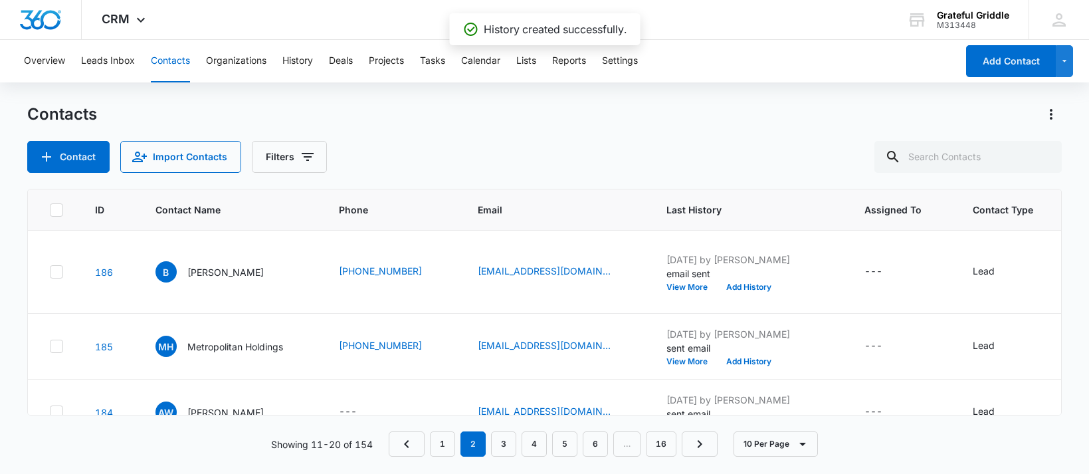
scroll to position [797, 0]
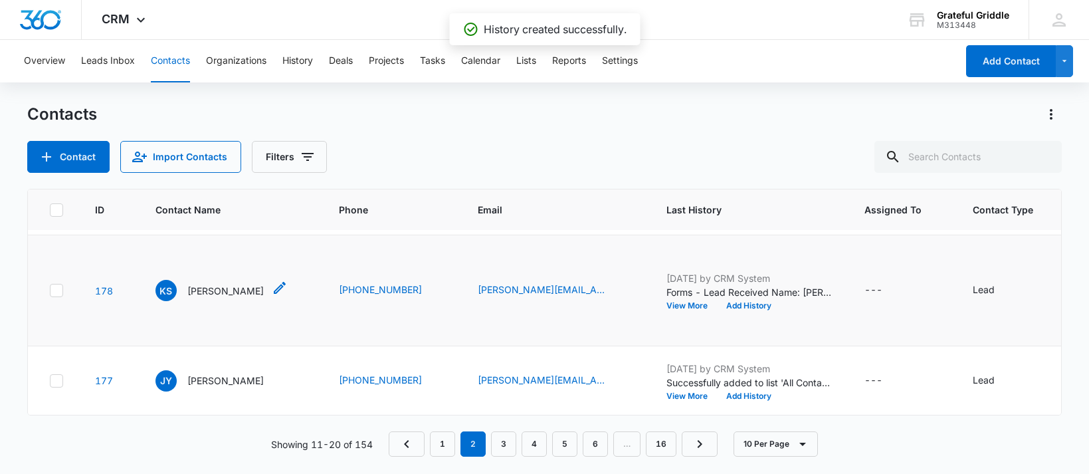
click at [195, 301] on div "KS [PERSON_NAME]" at bounding box center [209, 290] width 108 height 21
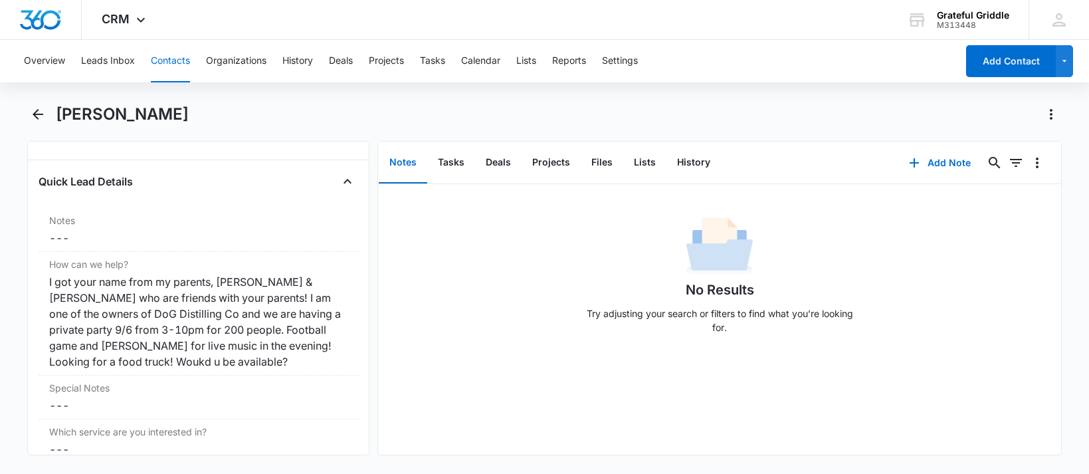
scroll to position [1130, 0]
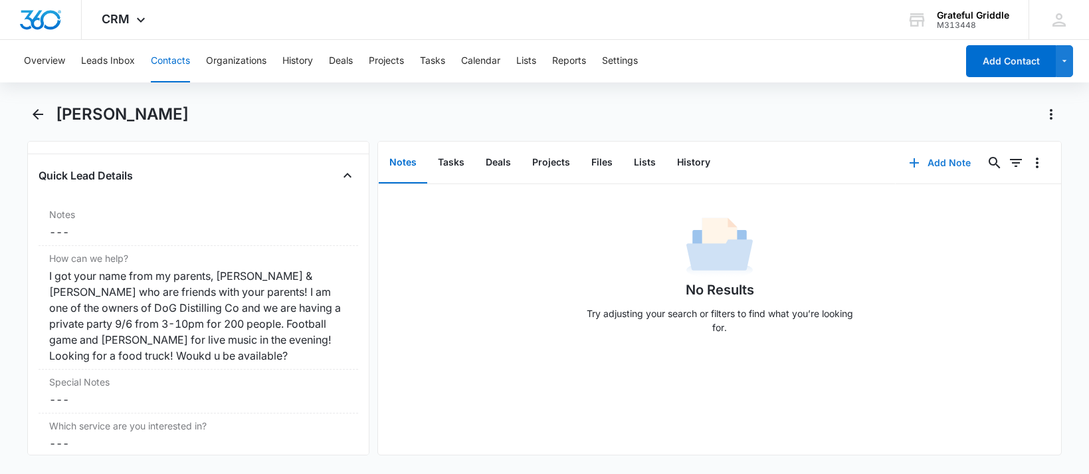
click at [959, 163] on button "Add Note" at bounding box center [940, 163] width 88 height 32
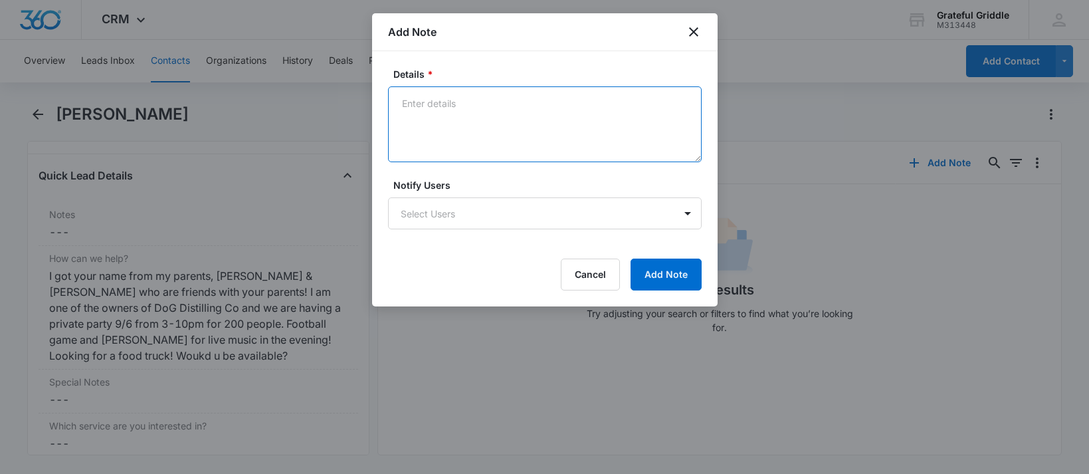
click at [466, 102] on textarea "Details *" at bounding box center [545, 124] width 314 height 76
type textarea "booked"
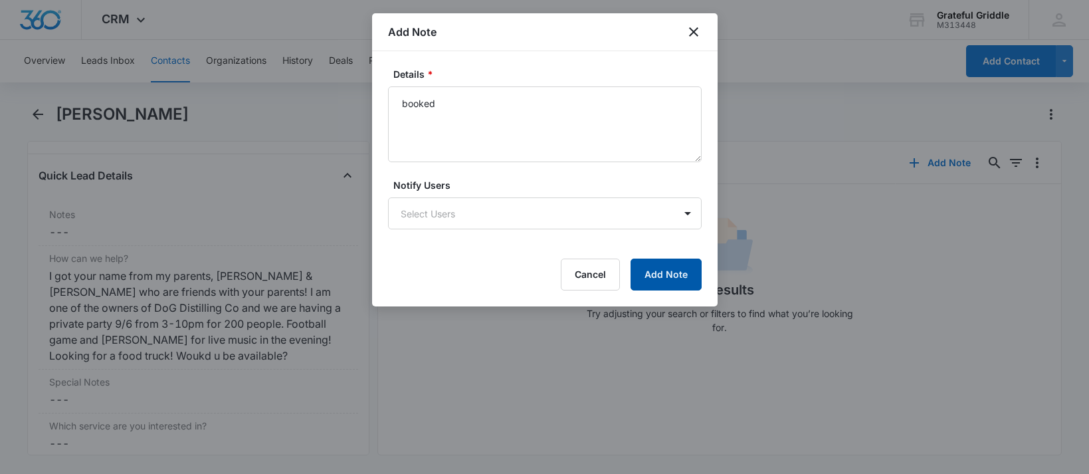
click at [655, 276] on button "Add Note" at bounding box center [666, 274] width 71 height 32
click at [700, 27] on icon "close" at bounding box center [694, 32] width 16 height 16
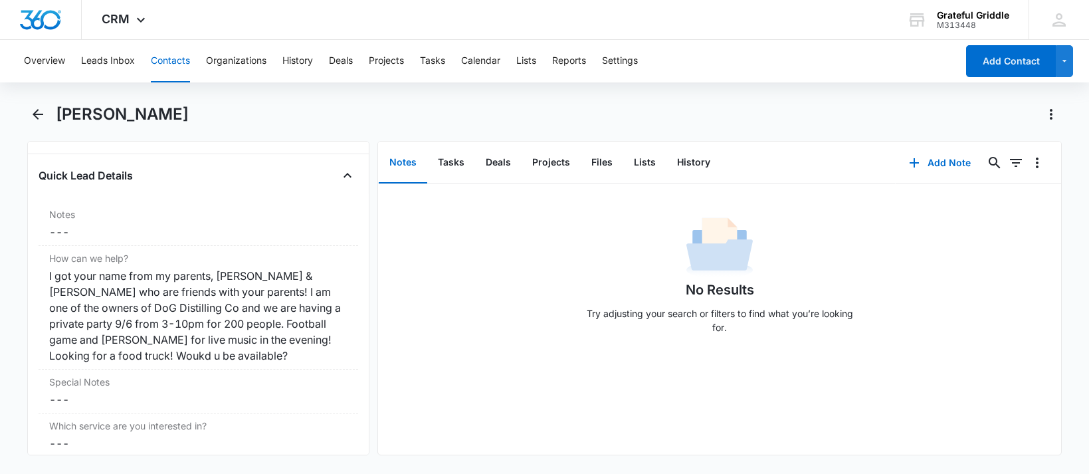
click at [26, 118] on main "[PERSON_NAME] Remove KS [PERSON_NAME] Contact Info Name Cancel Save Changes [PE…" at bounding box center [544, 287] width 1089 height 367
click at [35, 110] on icon "Back" at bounding box center [38, 114] width 16 height 16
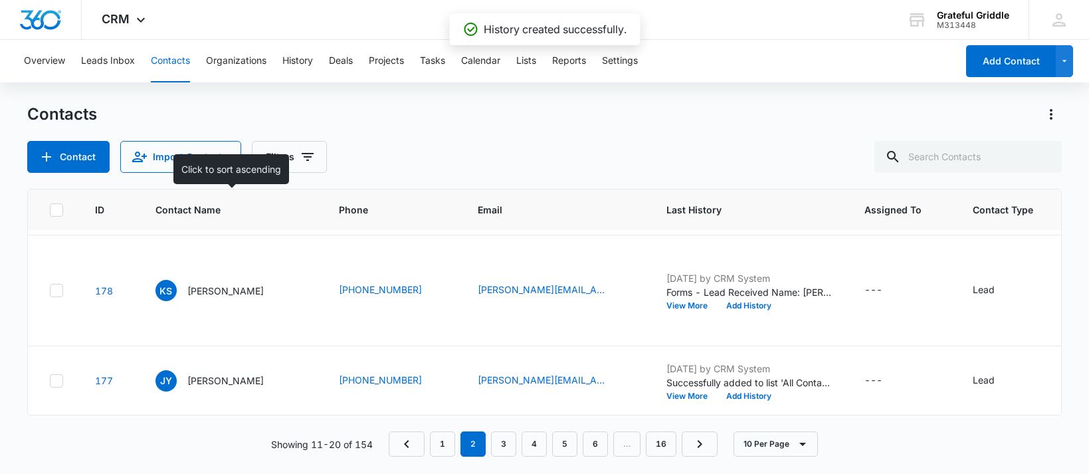
scroll to position [930, 0]
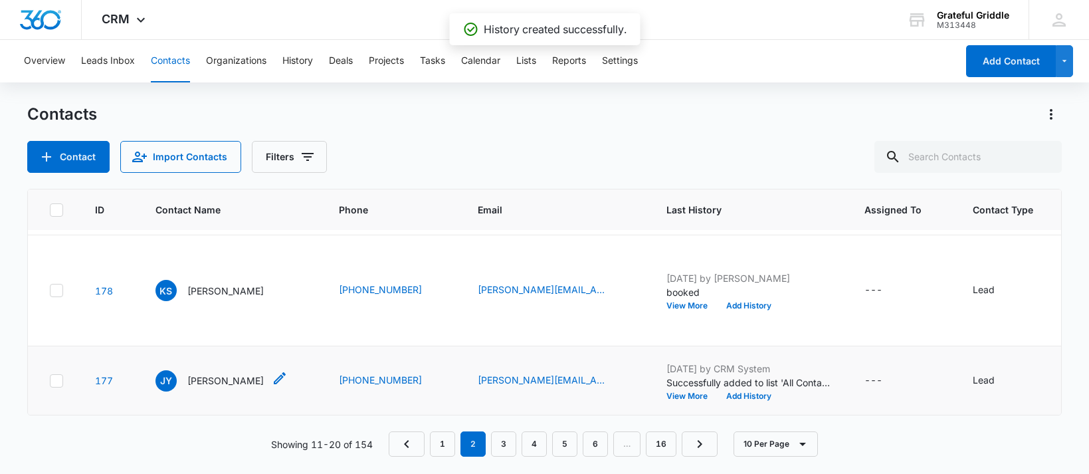
click at [202, 373] on p "[PERSON_NAME]" at bounding box center [225, 380] width 76 height 14
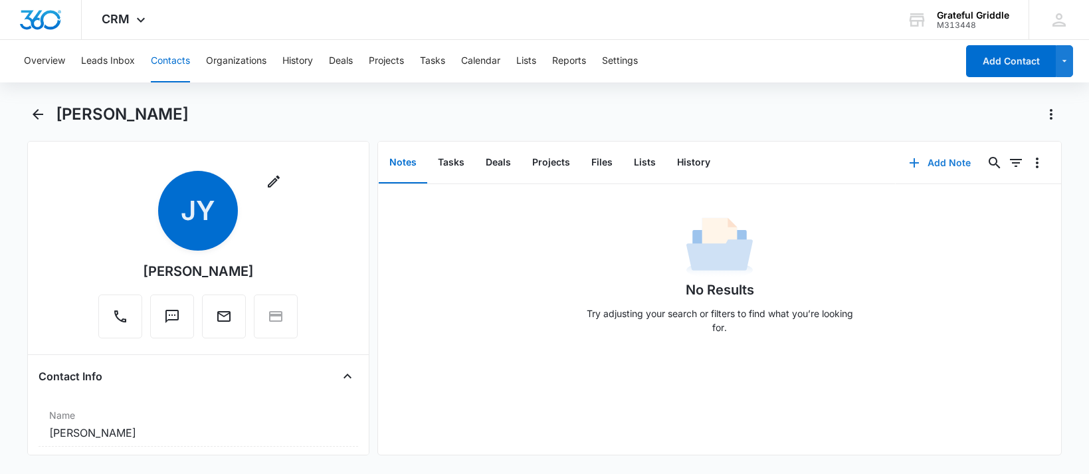
click at [947, 157] on button "Add Note" at bounding box center [940, 163] width 88 height 32
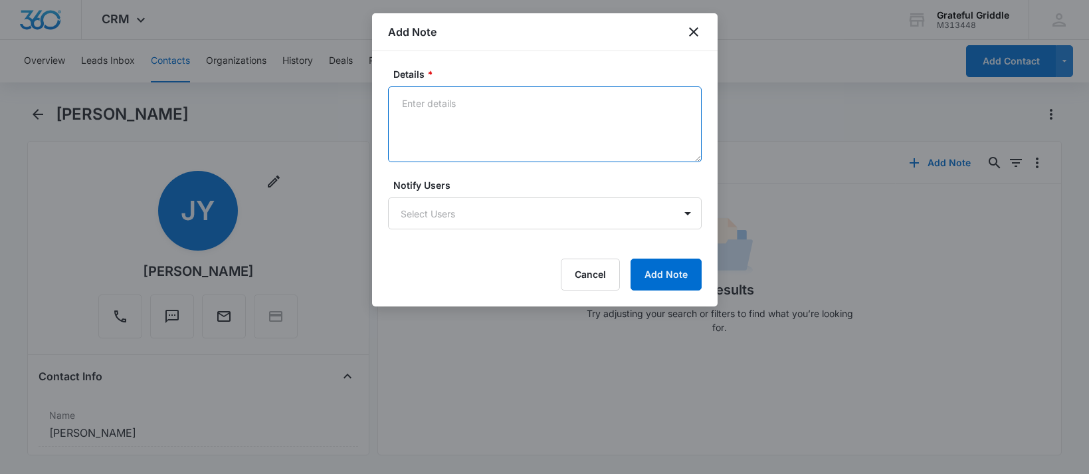
click at [456, 100] on textarea "Details *" at bounding box center [545, 124] width 314 height 76
type textarea "booked"
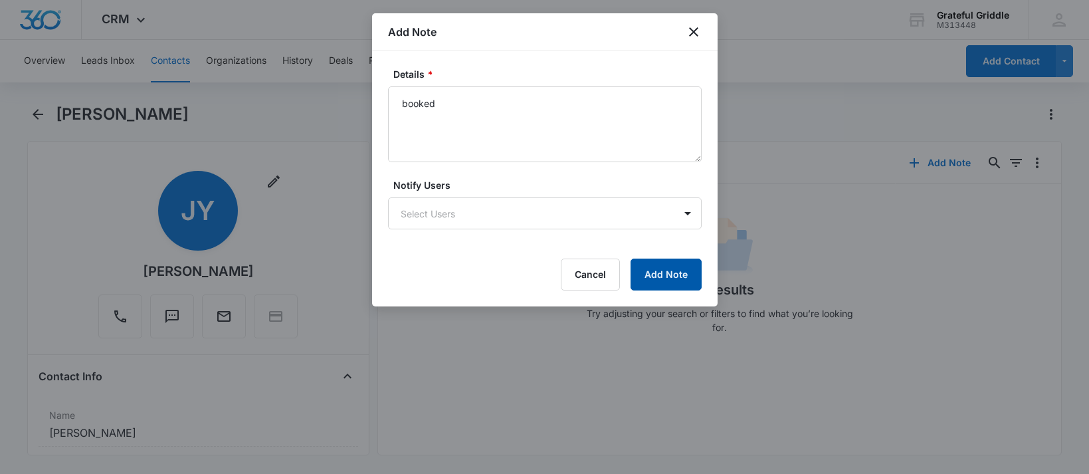
click at [652, 272] on button "Add Note" at bounding box center [666, 274] width 71 height 32
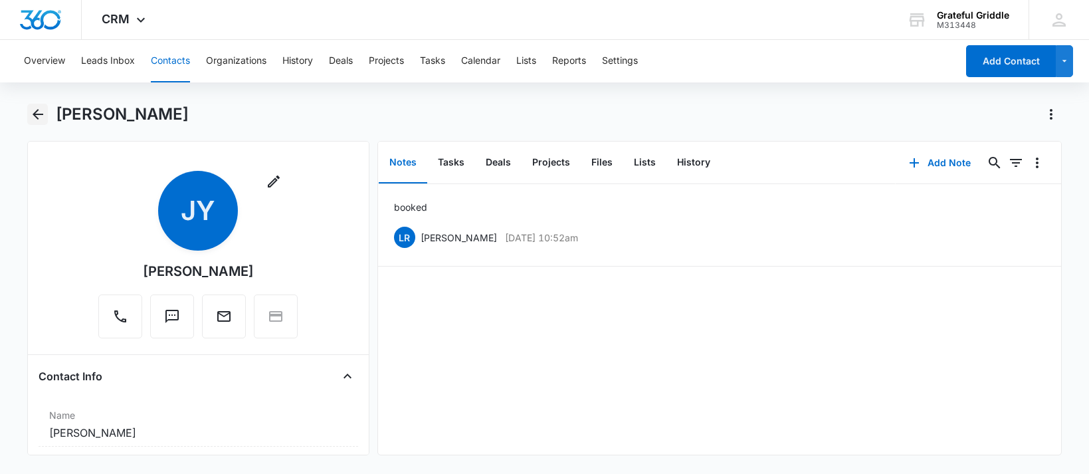
click at [40, 109] on icon "Back" at bounding box center [38, 114] width 16 height 16
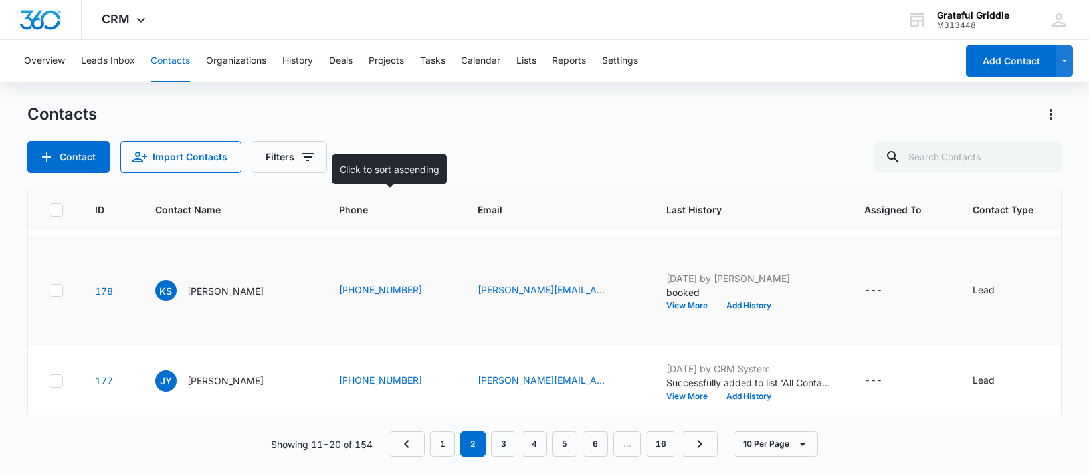
scroll to position [963, 0]
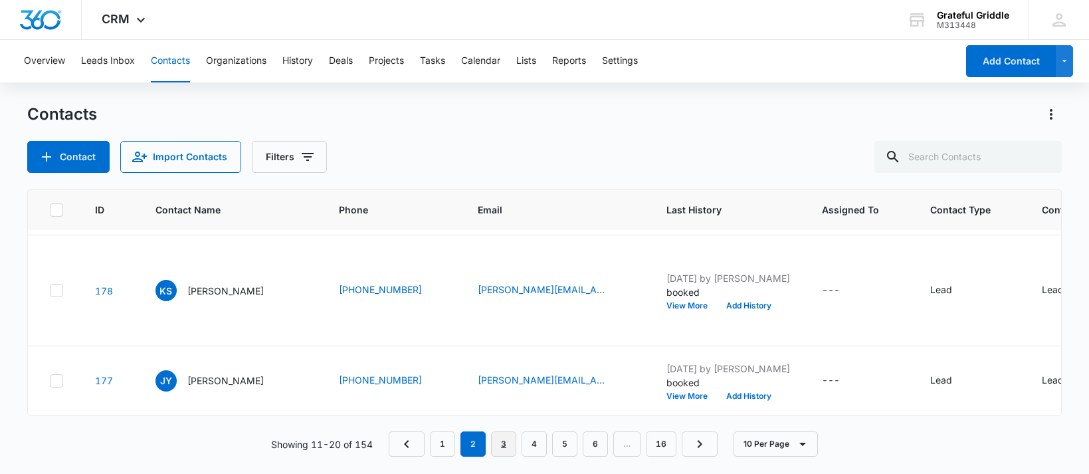
click at [504, 449] on link "3" at bounding box center [503, 443] width 25 height 25
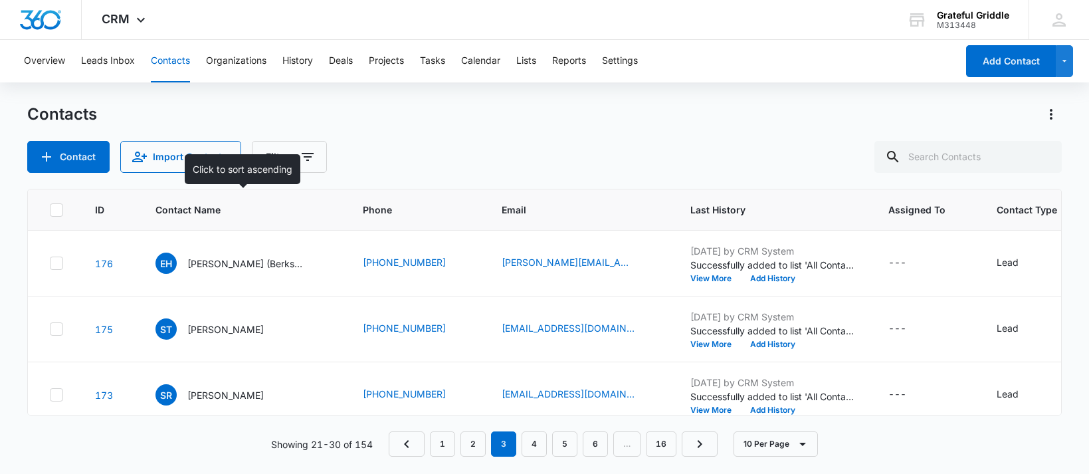
scroll to position [66, 0]
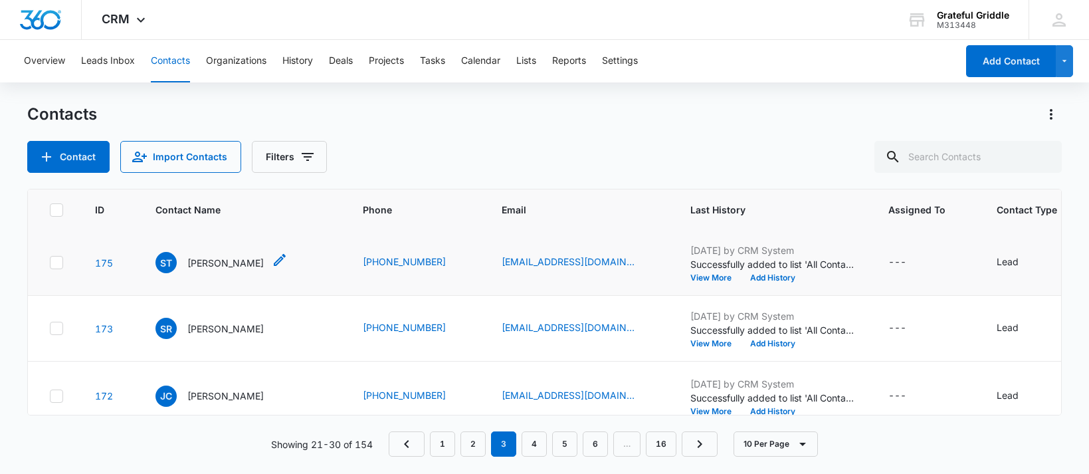
click at [199, 270] on p "[PERSON_NAME]" at bounding box center [225, 263] width 76 height 14
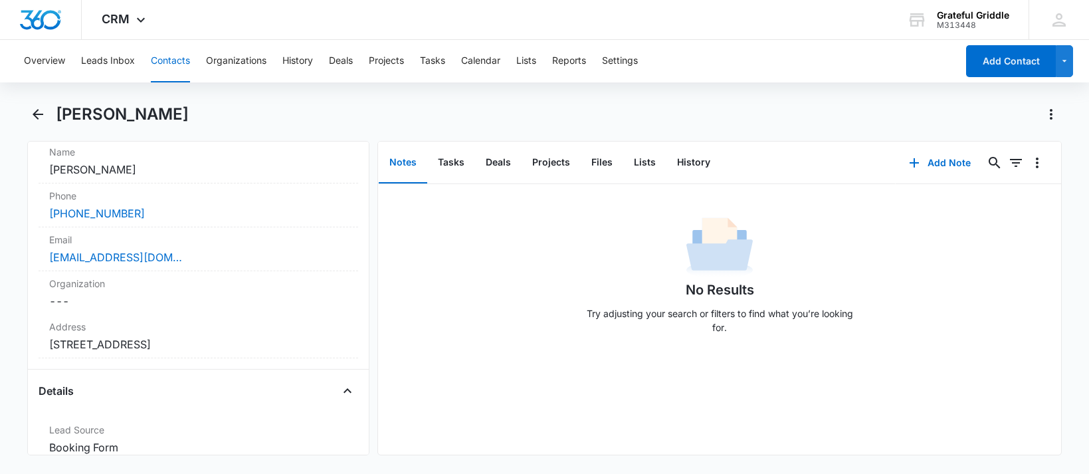
scroll to position [266, 0]
click at [943, 161] on button "Add Note" at bounding box center [940, 163] width 88 height 32
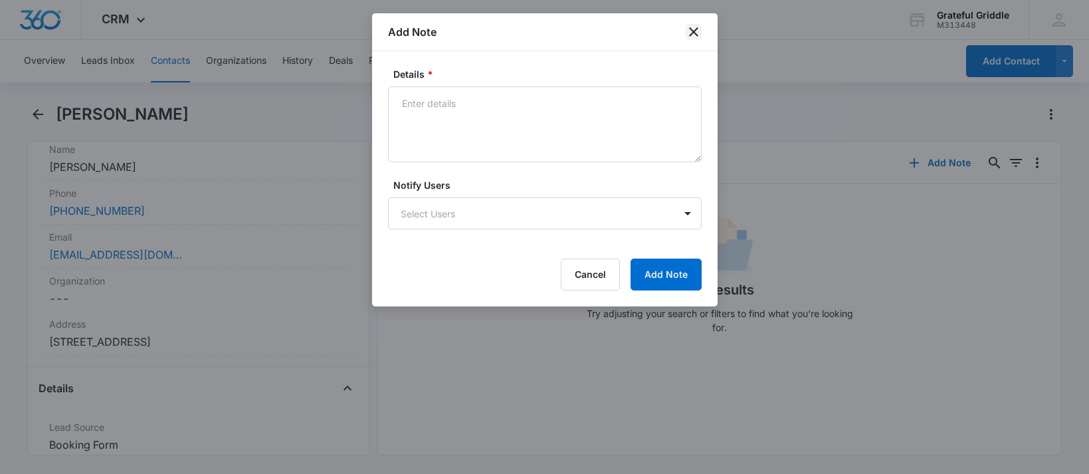
click at [690, 32] on icon "close" at bounding box center [694, 32] width 16 height 16
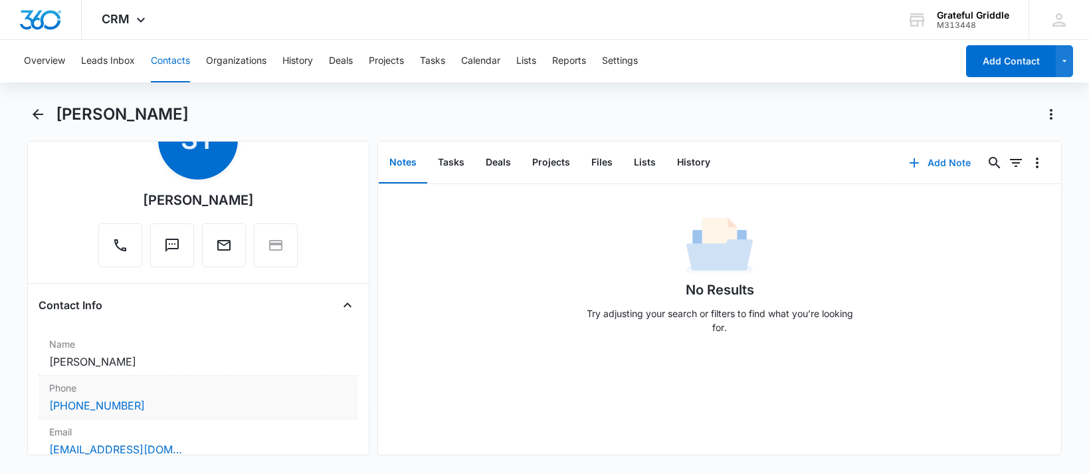
scroll to position [0, 0]
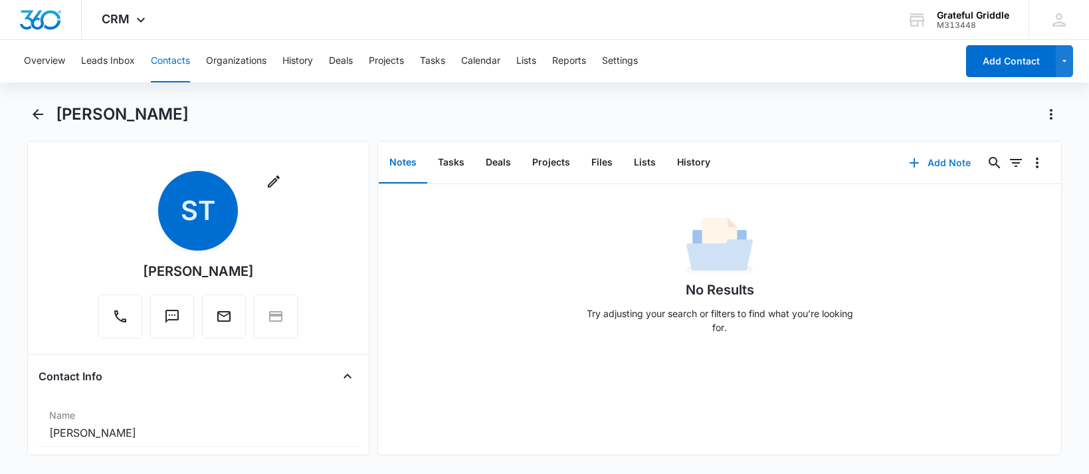
click at [945, 156] on button "Add Note" at bounding box center [940, 163] width 88 height 32
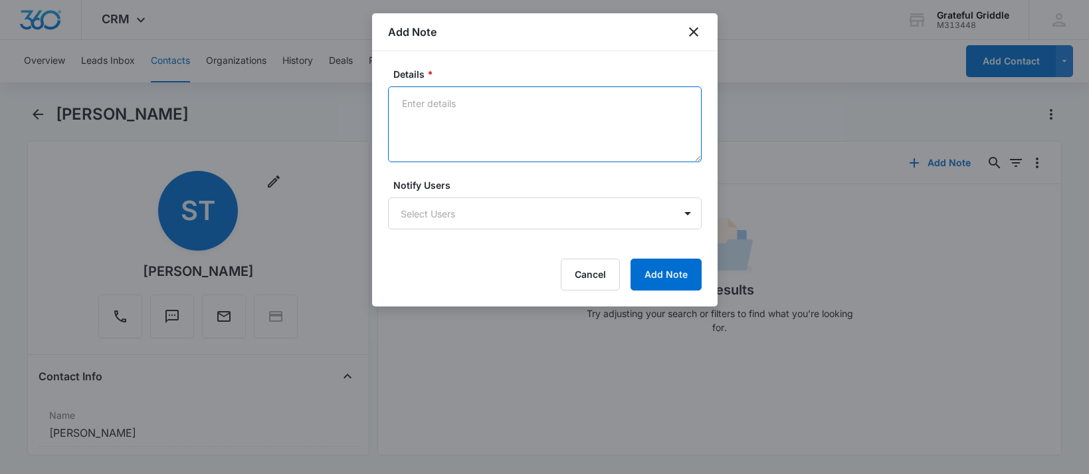
click at [486, 114] on textarea "Details *" at bounding box center [545, 124] width 314 height 76
type textarea "left vm"
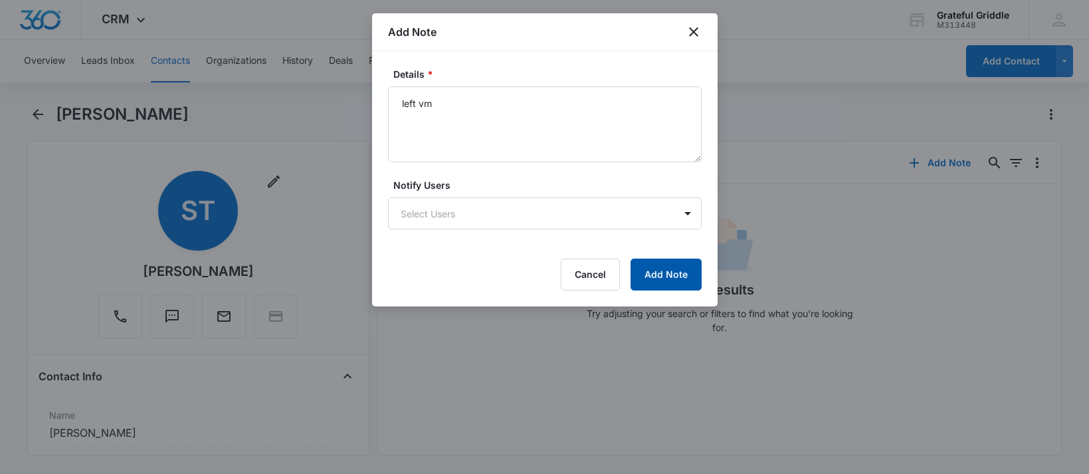
click at [654, 272] on button "Add Note" at bounding box center [666, 274] width 71 height 32
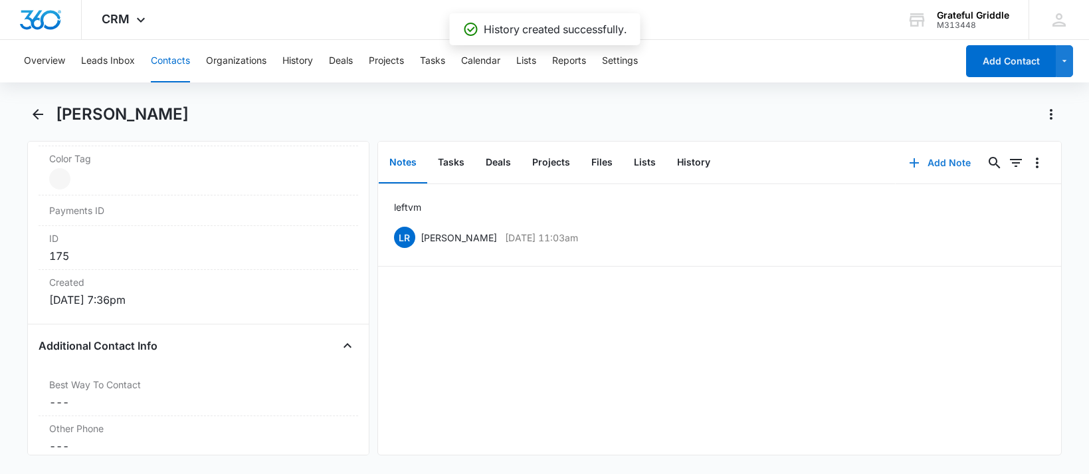
scroll to position [997, 0]
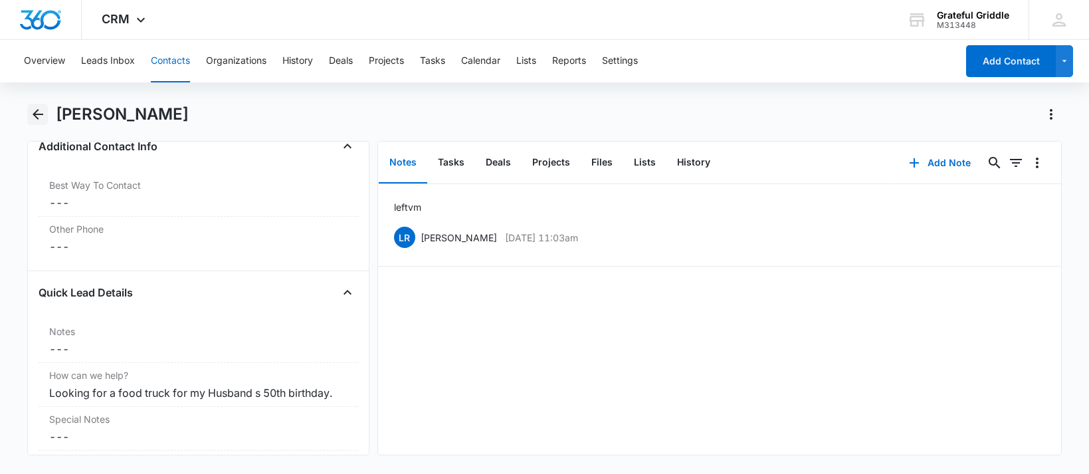
click at [30, 112] on icon "Back" at bounding box center [38, 114] width 16 height 16
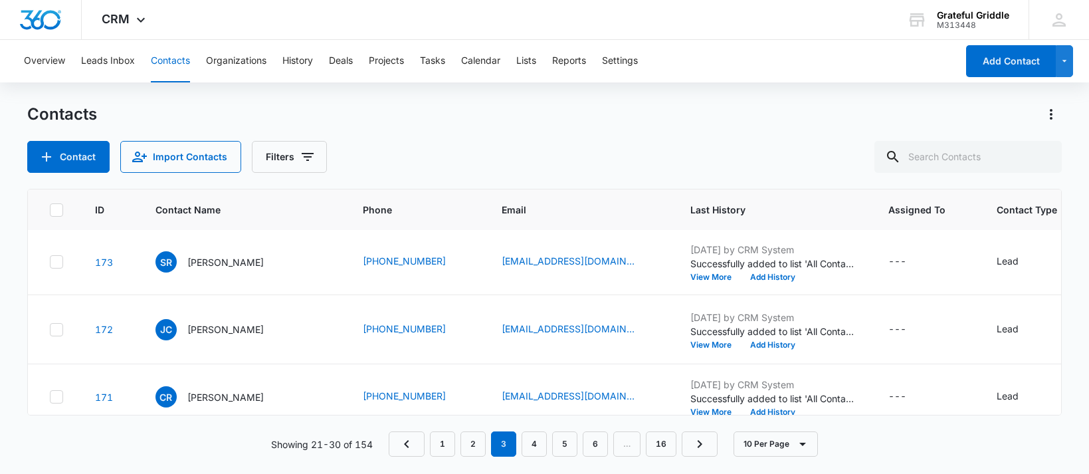
scroll to position [199, 0]
click at [203, 206] on div "SR [PERSON_NAME]" at bounding box center [209, 195] width 108 height 21
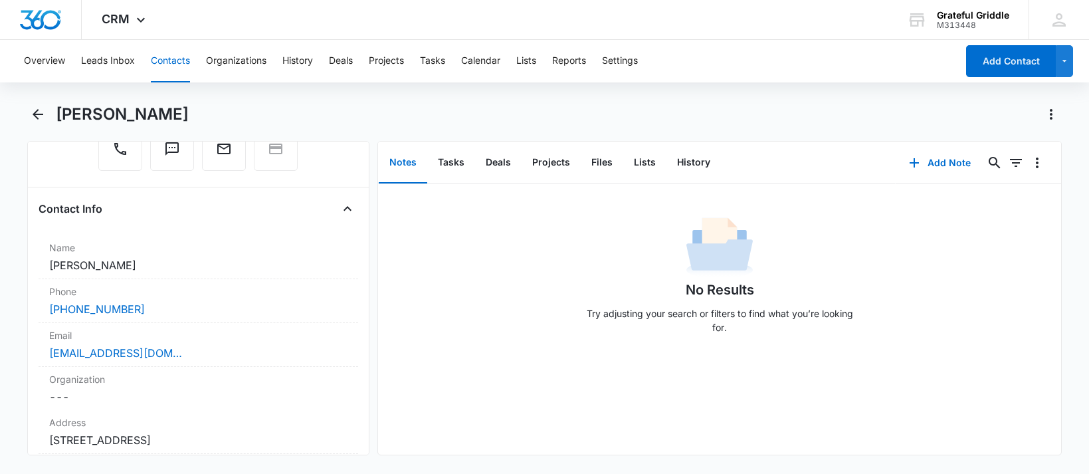
scroll to position [199, 0]
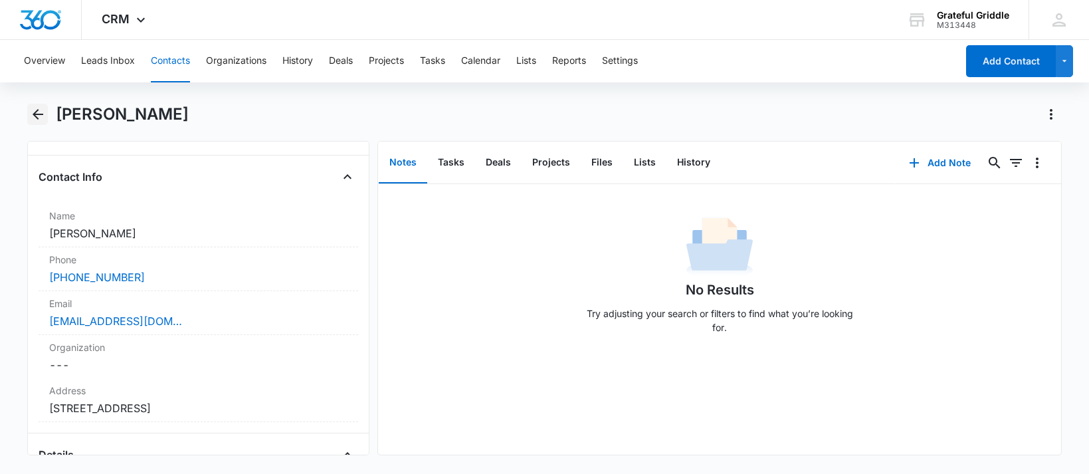
click at [38, 113] on icon "Back" at bounding box center [38, 114] width 16 height 16
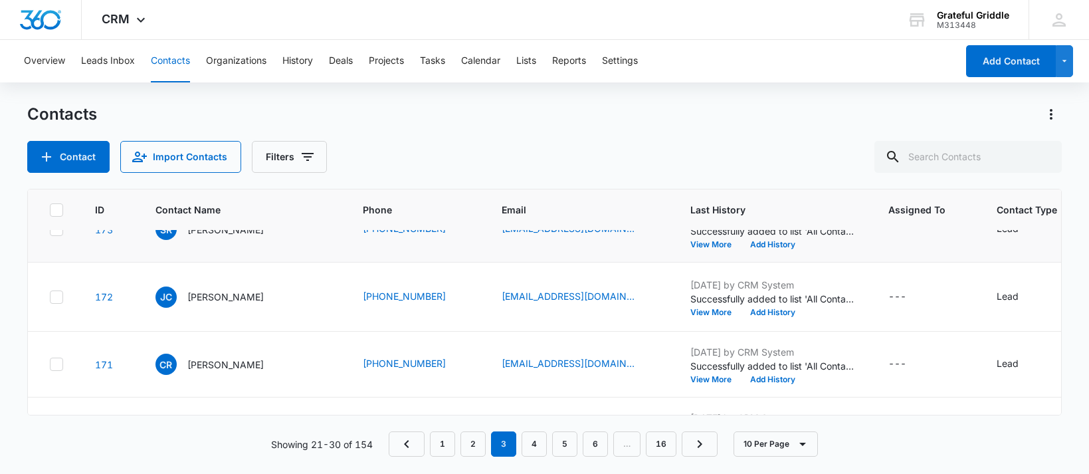
scroll to position [133, 0]
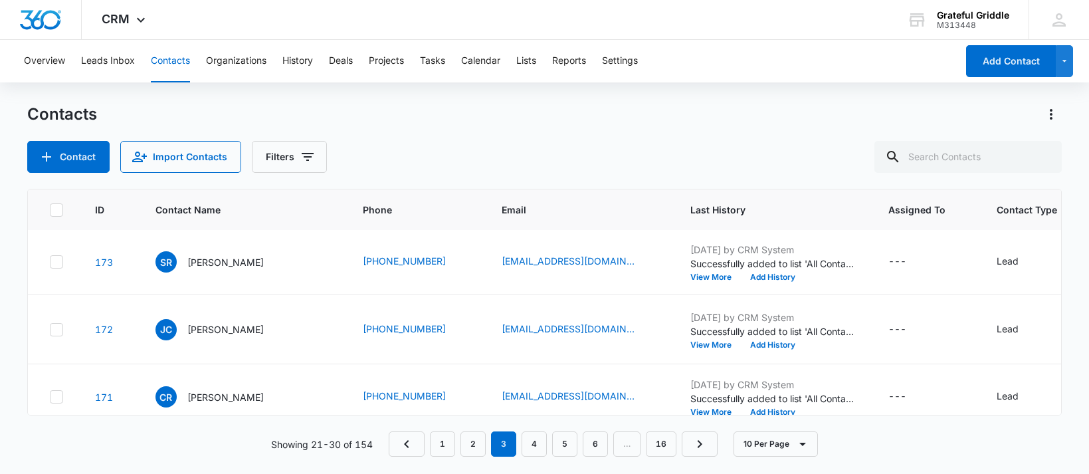
click at [211, 203] on p "[PERSON_NAME]" at bounding box center [225, 196] width 76 height 14
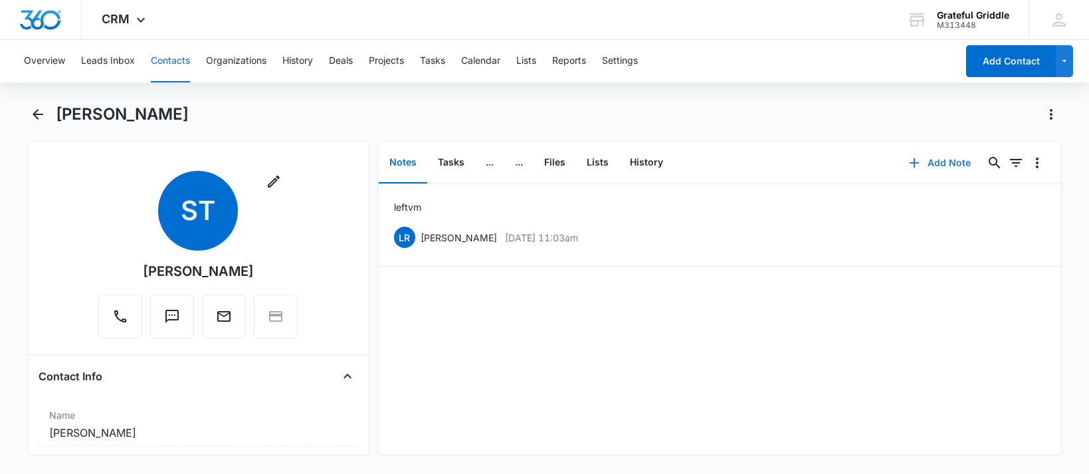
click at [923, 156] on button "Add Note" at bounding box center [940, 163] width 88 height 32
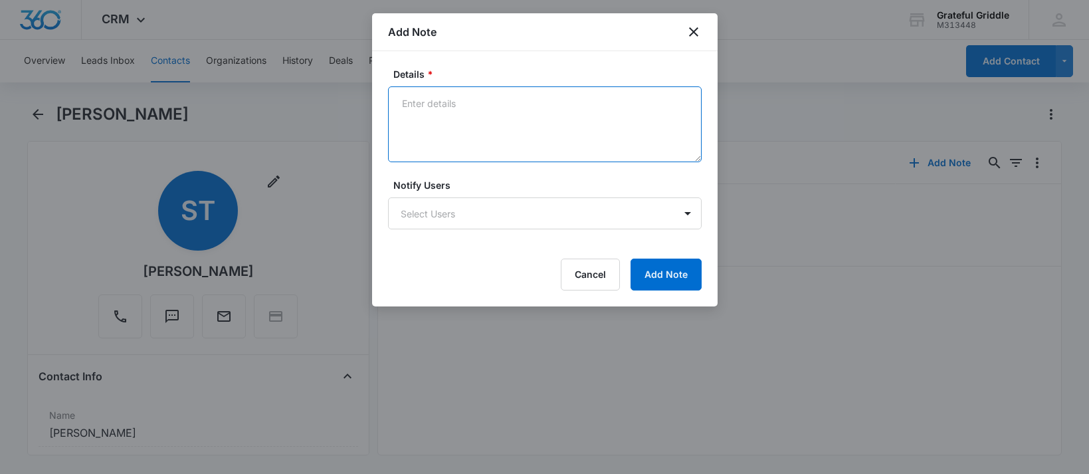
click at [477, 113] on textarea "Details *" at bounding box center [545, 124] width 314 height 76
type textarea "alreday bookjed"
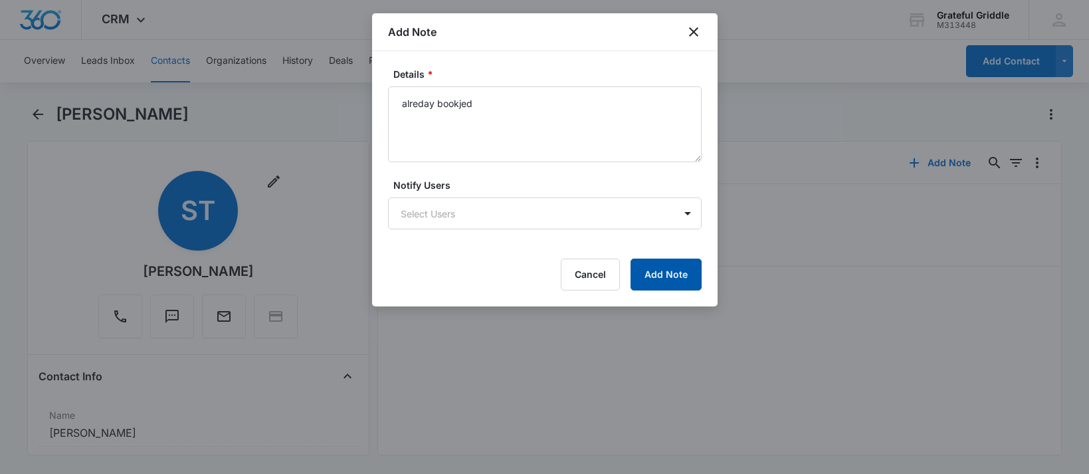
click at [656, 272] on button "Add Note" at bounding box center [666, 274] width 71 height 32
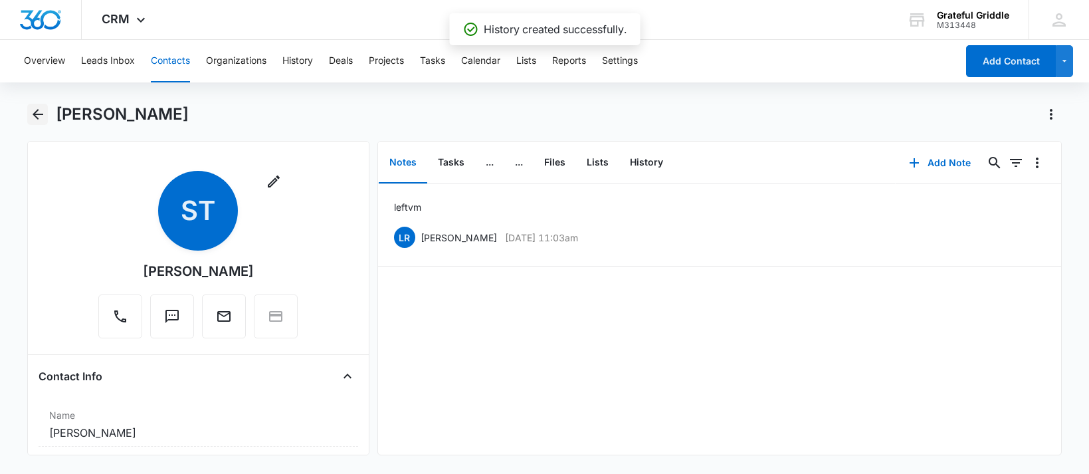
click at [40, 110] on icon "Back" at bounding box center [38, 114] width 16 height 16
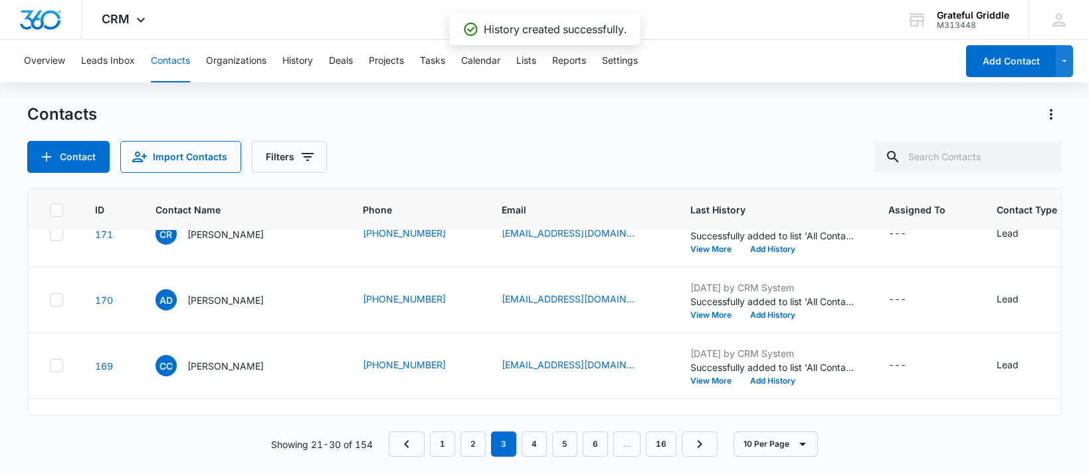
scroll to position [266, 0]
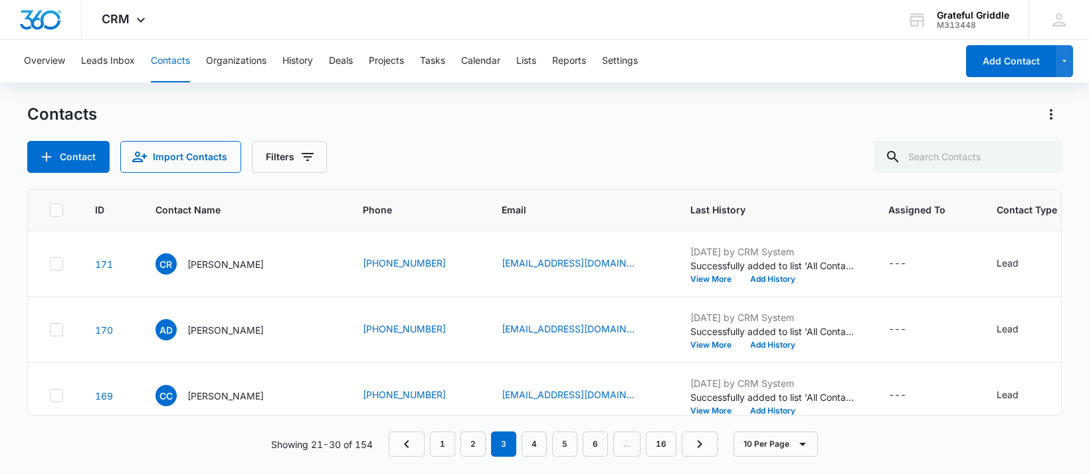
click at [209, 136] on p "[PERSON_NAME]" at bounding box center [225, 129] width 76 height 14
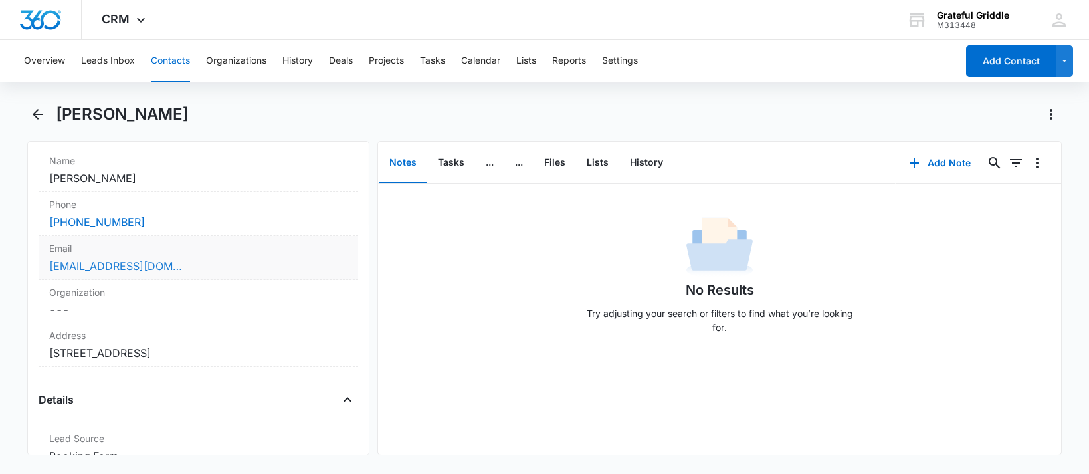
scroll to position [188, 0]
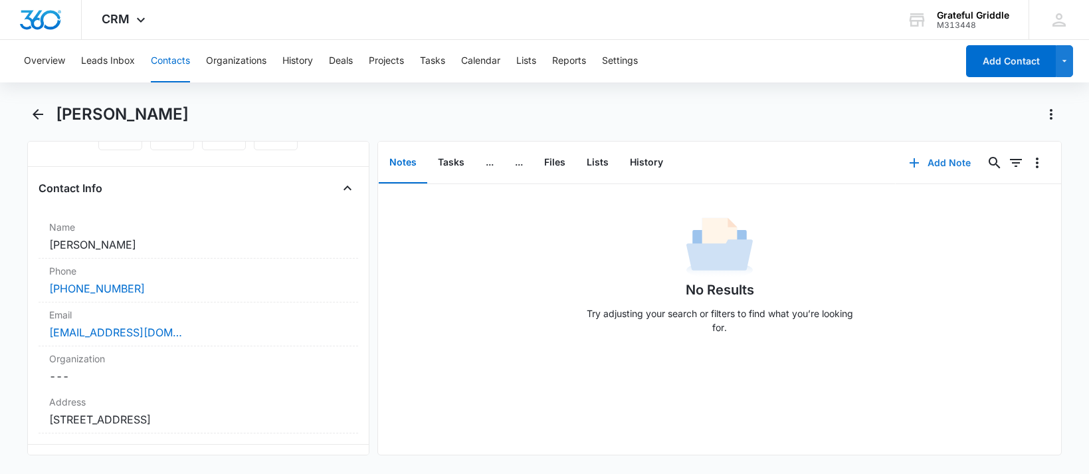
click at [929, 159] on button "Add Note" at bounding box center [940, 163] width 88 height 32
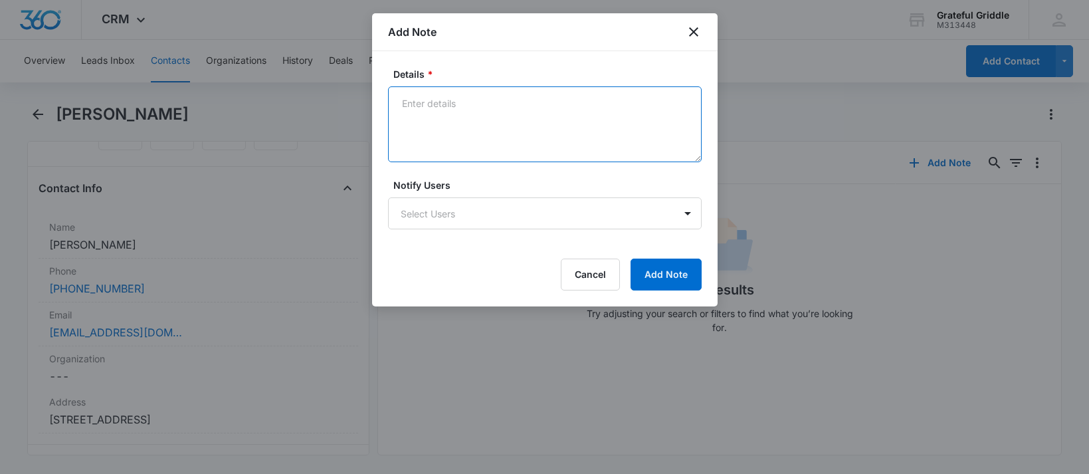
click at [439, 114] on textarea "Details *" at bounding box center [545, 124] width 314 height 76
type textarea "sent email"
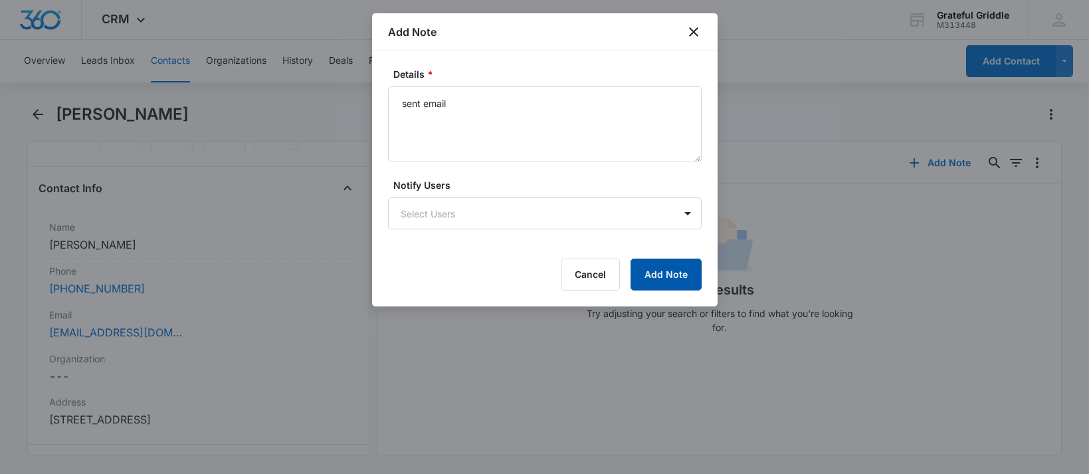
click at [650, 274] on button "Add Note" at bounding box center [666, 274] width 71 height 32
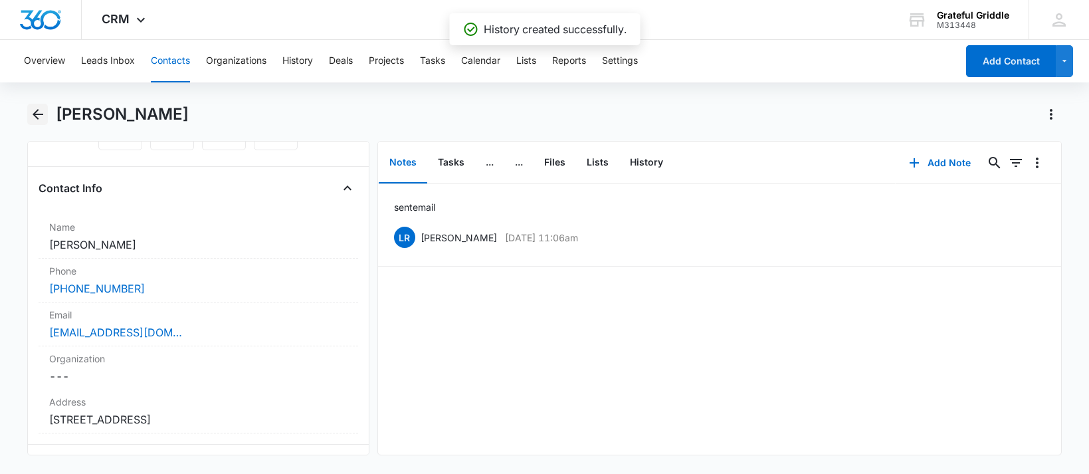
click at [39, 112] on icon "Back" at bounding box center [38, 114] width 16 height 16
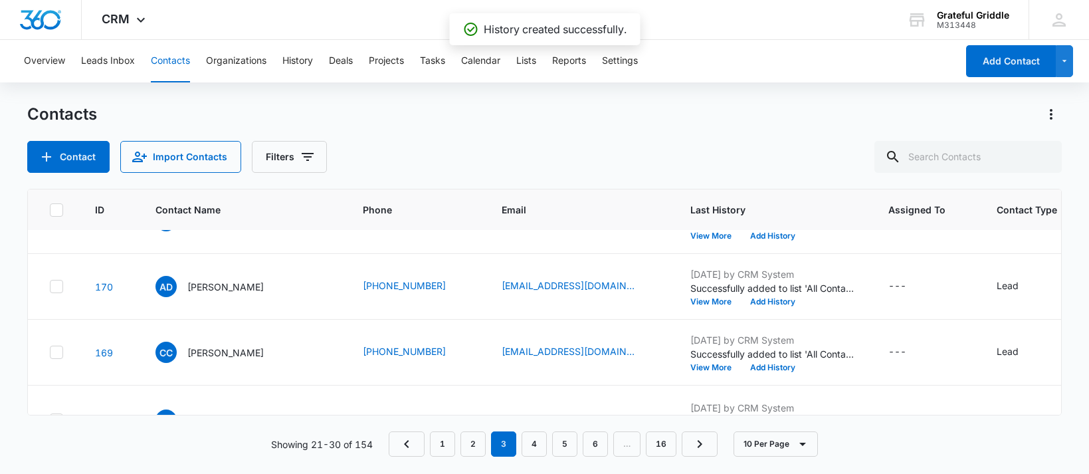
scroll to position [332, 0]
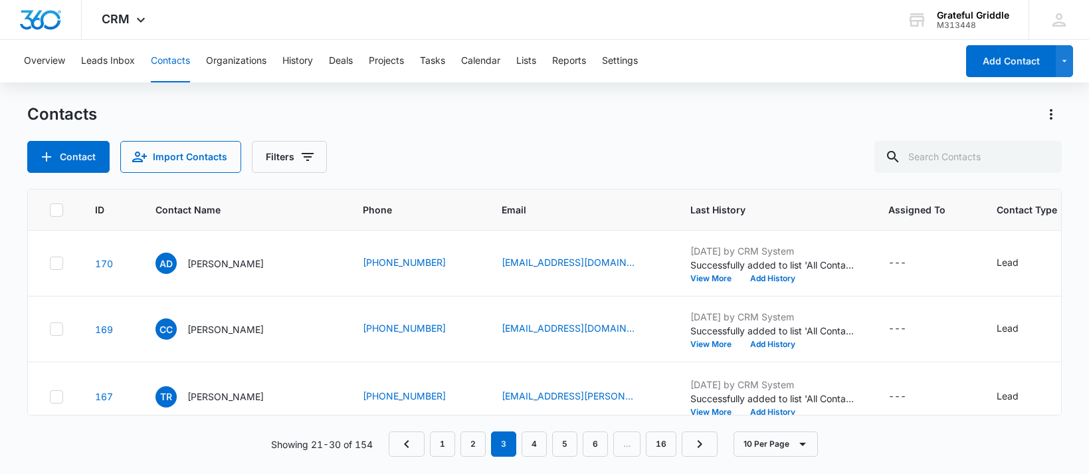
click at [225, 137] on p "[PERSON_NAME]" at bounding box center [225, 130] width 76 height 14
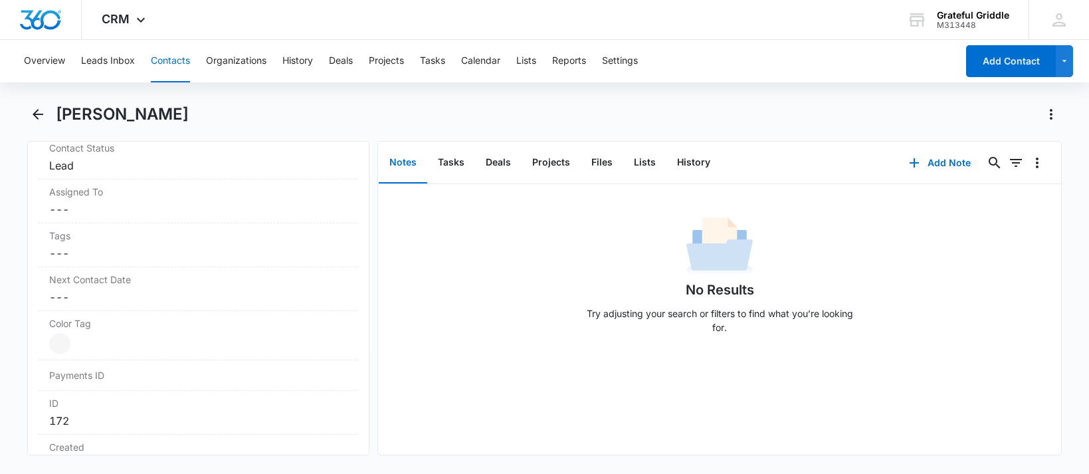
scroll to position [465, 0]
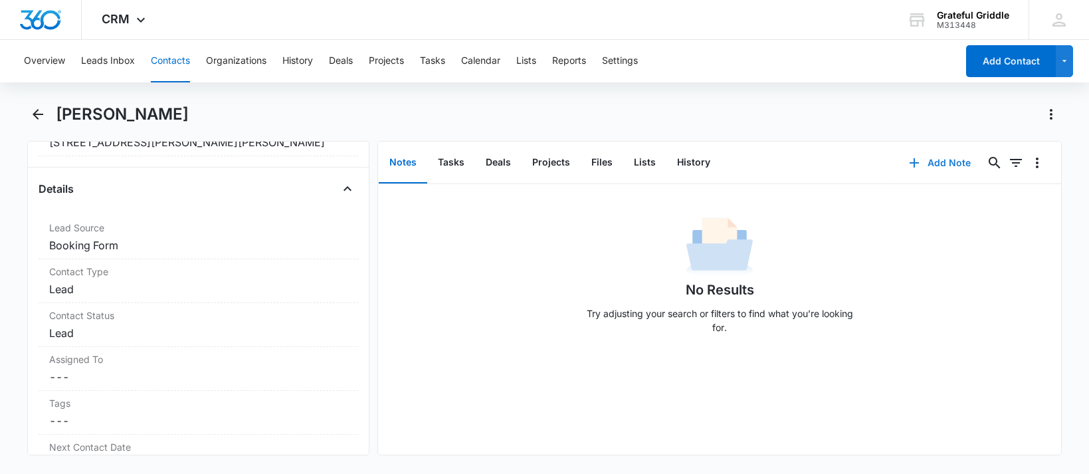
click at [949, 163] on button "Add Note" at bounding box center [940, 163] width 88 height 32
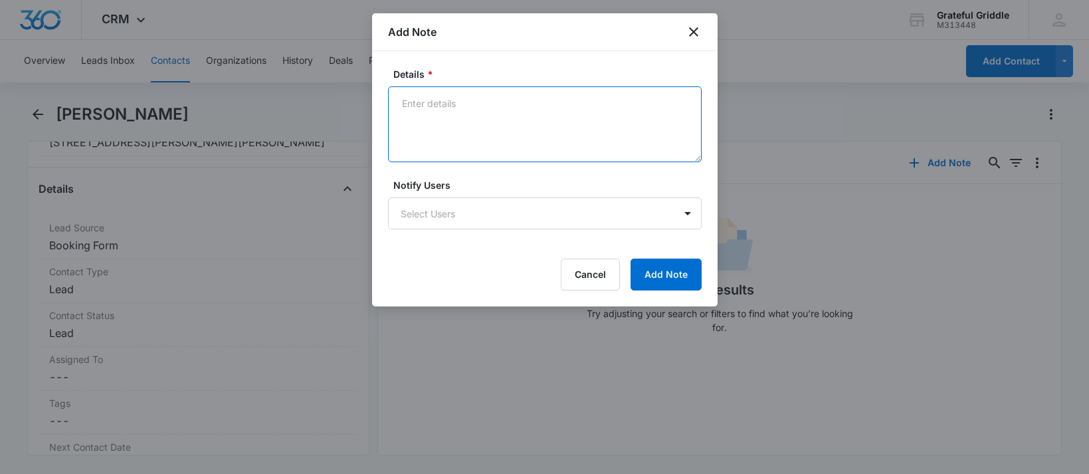
click at [507, 90] on textarea "Details *" at bounding box center [545, 124] width 314 height 76
type textarea "booked"
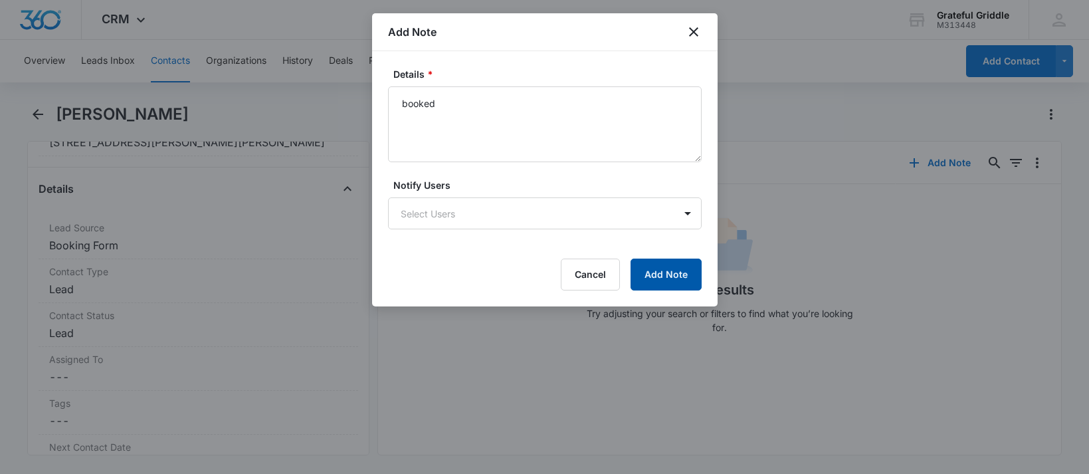
click at [664, 280] on button "Add Note" at bounding box center [666, 274] width 71 height 32
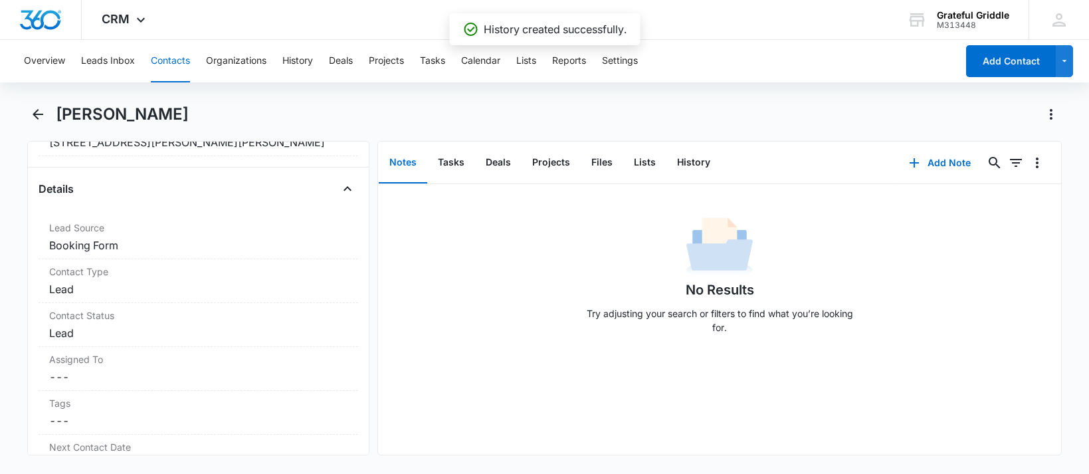
click at [692, 29] on div "CRM Apps Reputation Websites Forms CRM Email Social Payments POS Content Ads In…" at bounding box center [544, 20] width 1089 height 40
click at [36, 120] on icon "Back" at bounding box center [38, 114] width 16 height 16
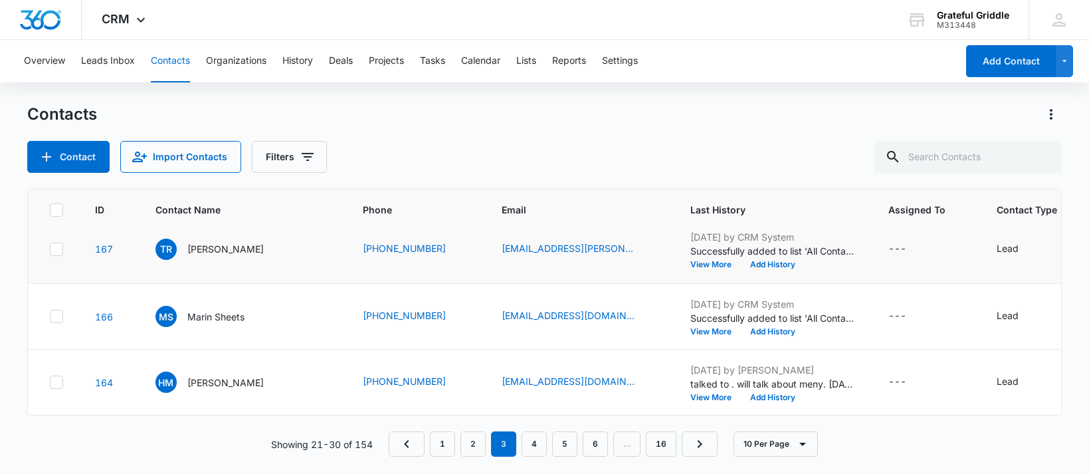
scroll to position [1019, 0]
click at [193, 375] on p "[PERSON_NAME]" at bounding box center [225, 382] width 76 height 14
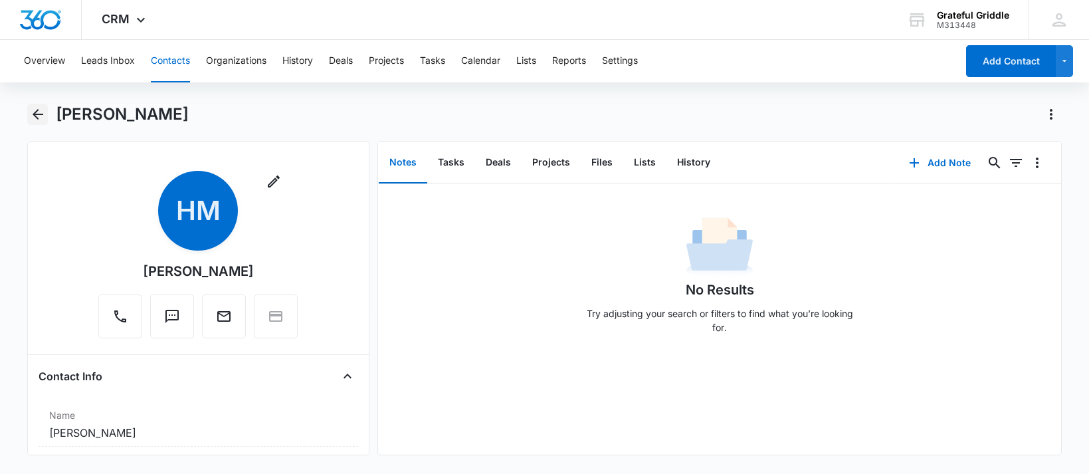
click at [41, 105] on button "Back" at bounding box center [37, 114] width 21 height 21
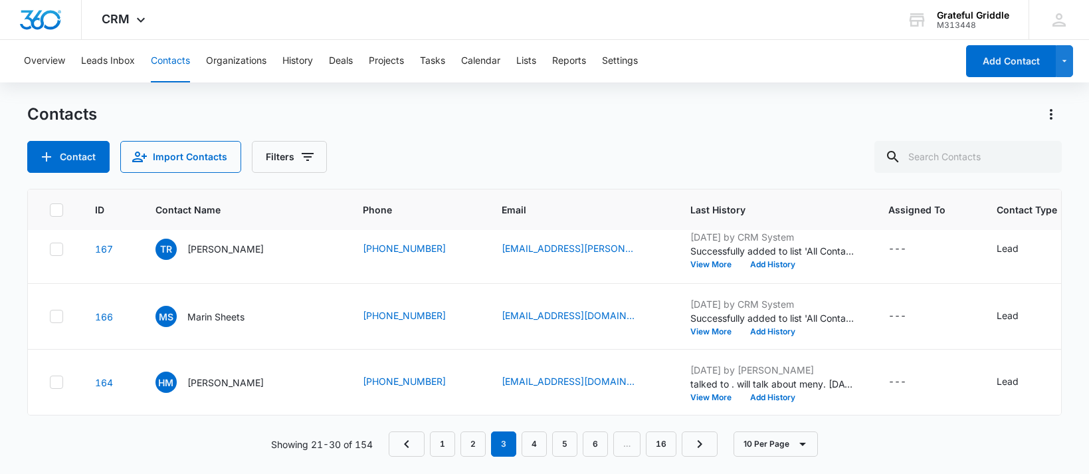
scroll to position [487, 0]
click at [217, 57] on p "[PERSON_NAME]" at bounding box center [225, 50] width 76 height 14
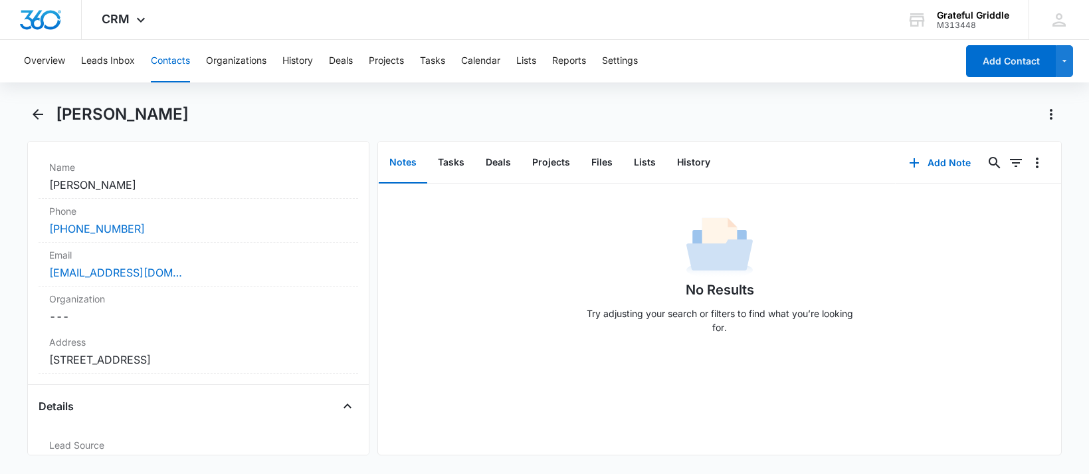
scroll to position [204, 0]
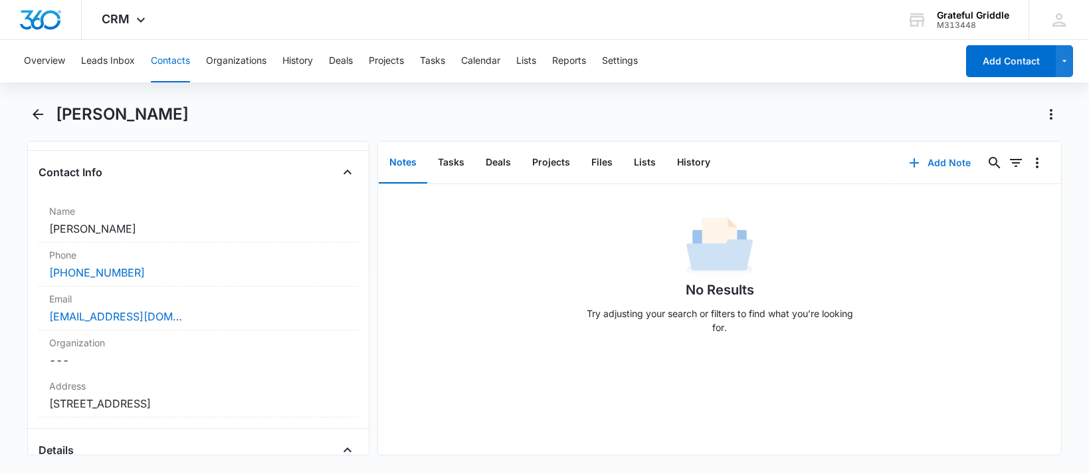
click at [929, 161] on button "Add Note" at bounding box center [940, 163] width 88 height 32
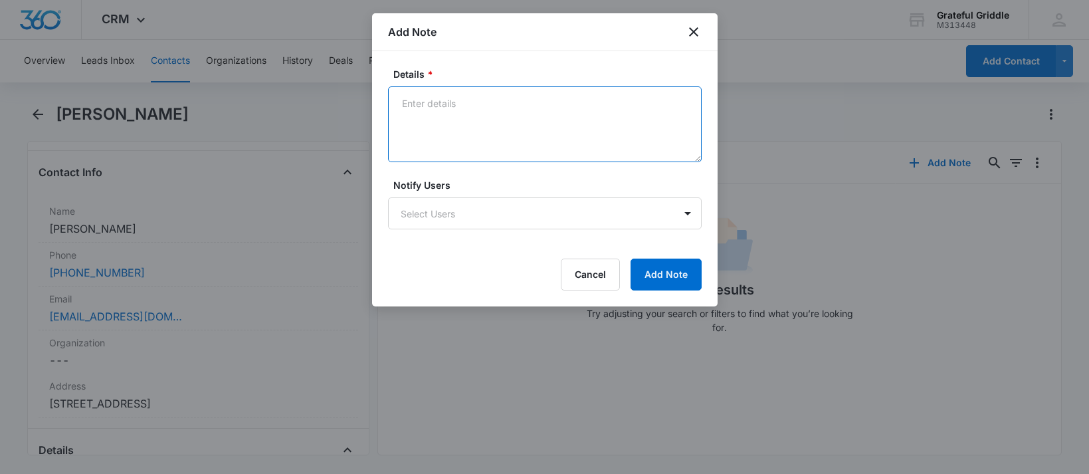
click at [469, 122] on textarea "Details *" at bounding box center [545, 124] width 314 height 76
type textarea "sent email"
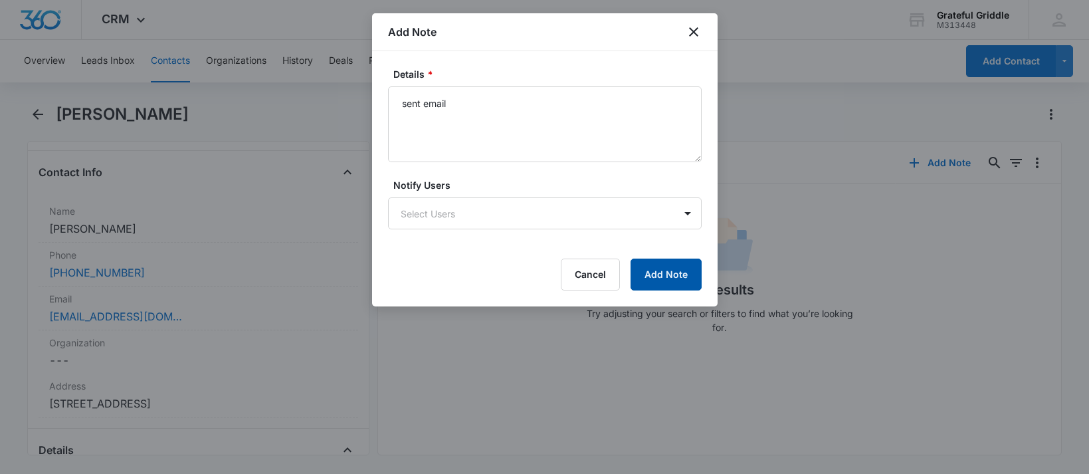
click at [643, 277] on button "Add Note" at bounding box center [666, 274] width 71 height 32
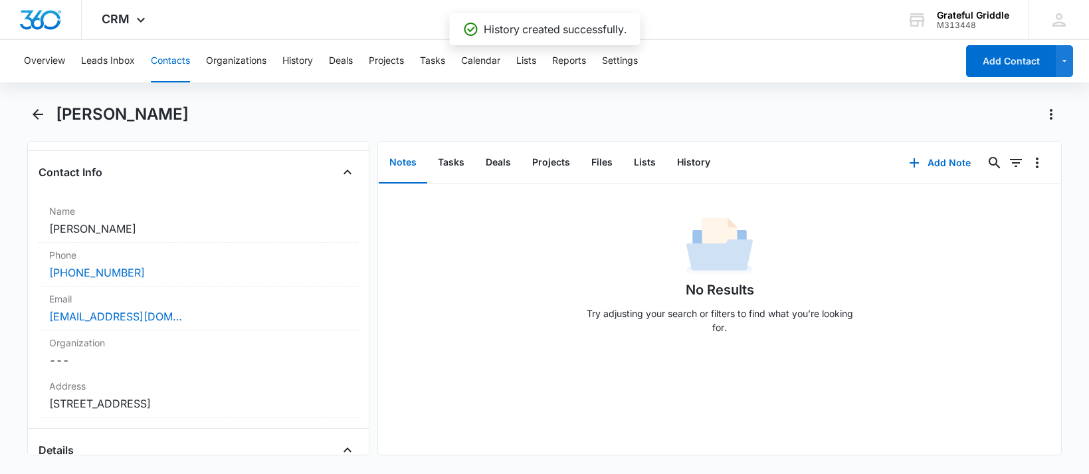
click at [694, 30] on div "CRM Apps Reputation Websites Forms CRM Email Social Payments POS Content Ads In…" at bounding box center [544, 20] width 1089 height 40
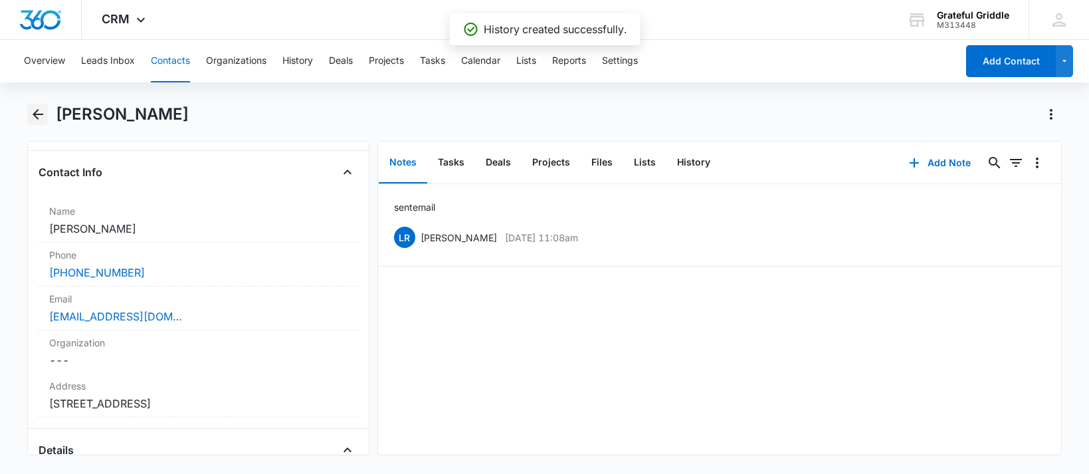
click at [31, 112] on icon "Back" at bounding box center [38, 114] width 16 height 16
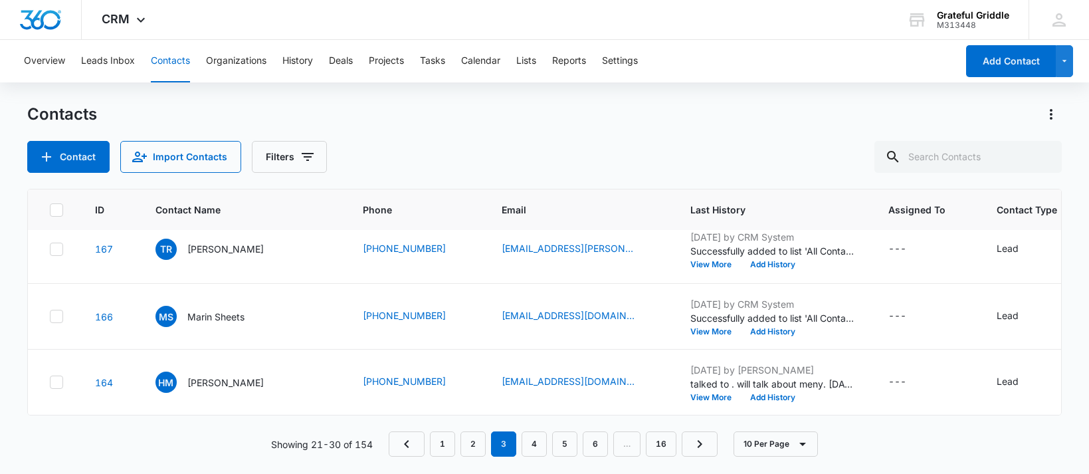
scroll to position [553, 0]
click at [239, 123] on p "[PERSON_NAME]" at bounding box center [225, 116] width 76 height 14
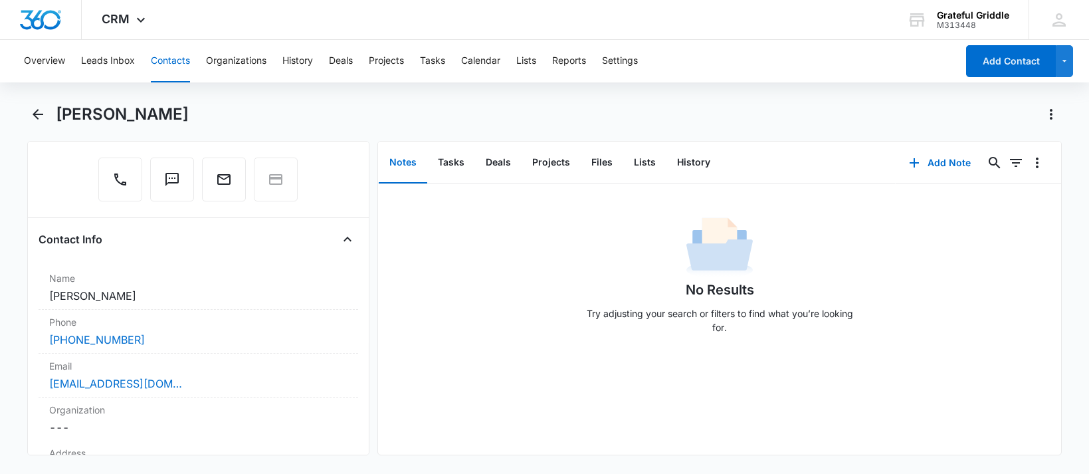
scroll to position [252, 0]
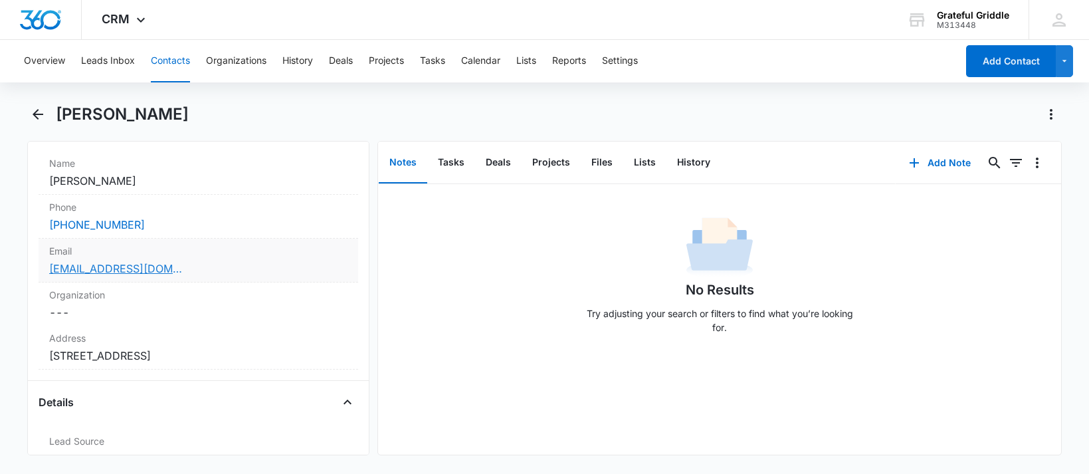
click at [127, 268] on link "[EMAIL_ADDRESS][DOMAIN_NAME]" at bounding box center [115, 268] width 133 height 16
click at [217, 362] on dd "Cancel Save Changes [STREET_ADDRESS]" at bounding box center [198, 355] width 298 height 16
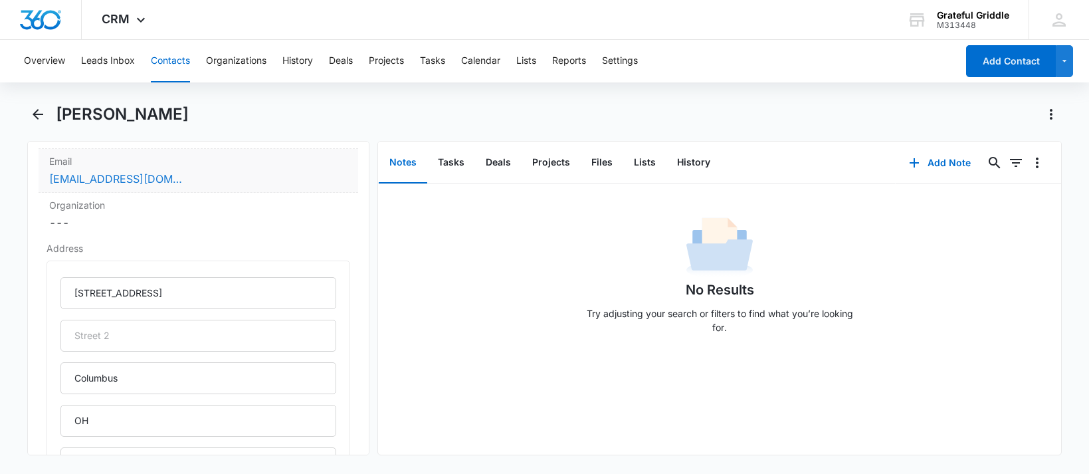
scroll to position [318, 0]
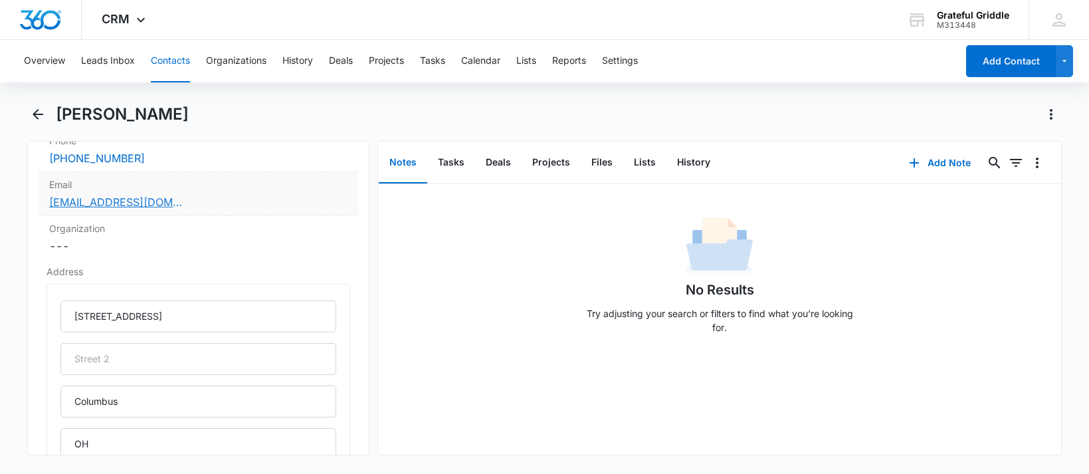
click at [107, 208] on link "[EMAIL_ADDRESS][DOMAIN_NAME]" at bounding box center [115, 202] width 133 height 16
click at [720, 95] on div "Overview Leads Inbox Contacts Organizations History Deals Projects Tasks Calend…" at bounding box center [544, 255] width 1089 height 431
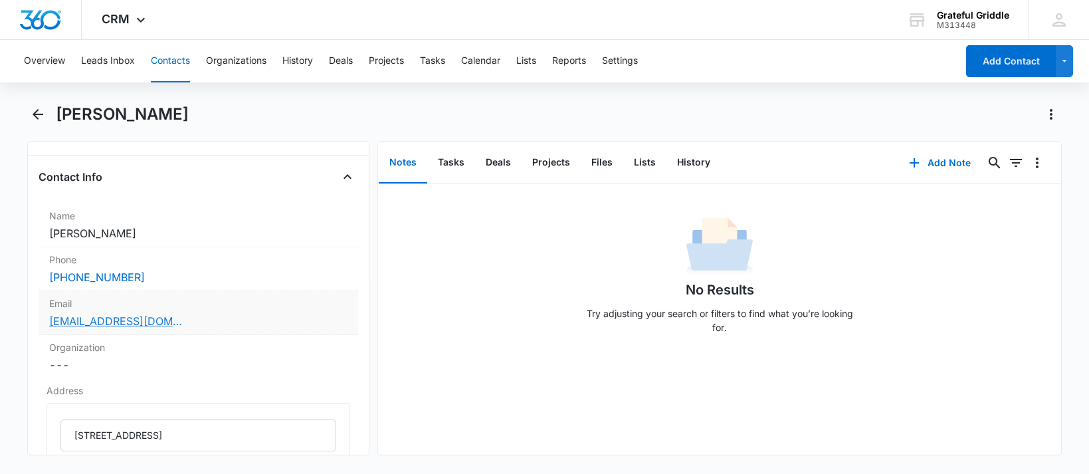
click at [72, 327] on link "[EMAIL_ADDRESS][DOMAIN_NAME]" at bounding box center [115, 321] width 133 height 16
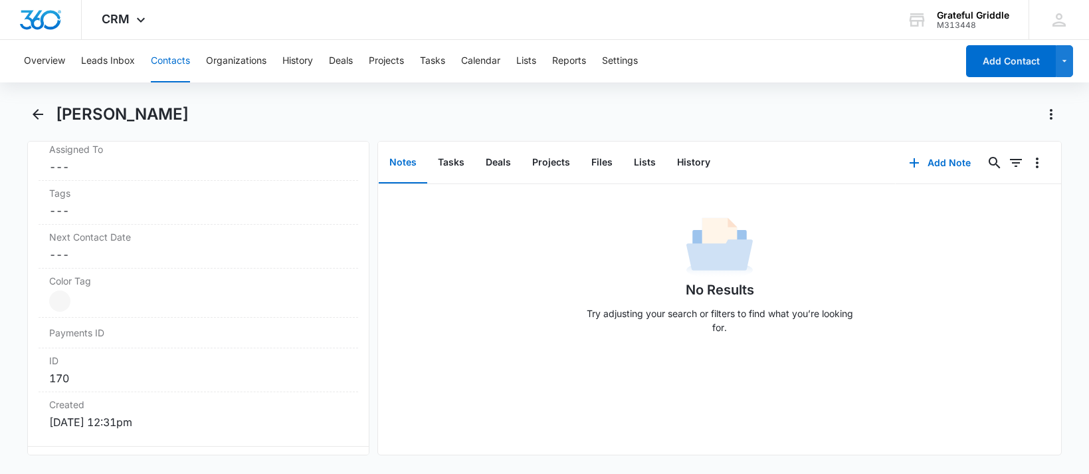
scroll to position [997, 0]
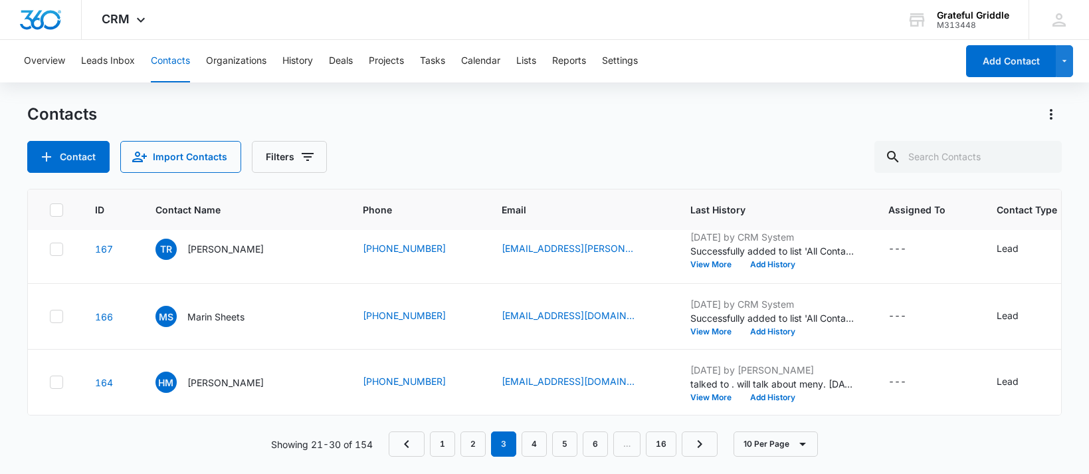
scroll to position [753, 0]
click at [216, 189] on p "[PERSON_NAME]" at bounding box center [225, 182] width 76 height 14
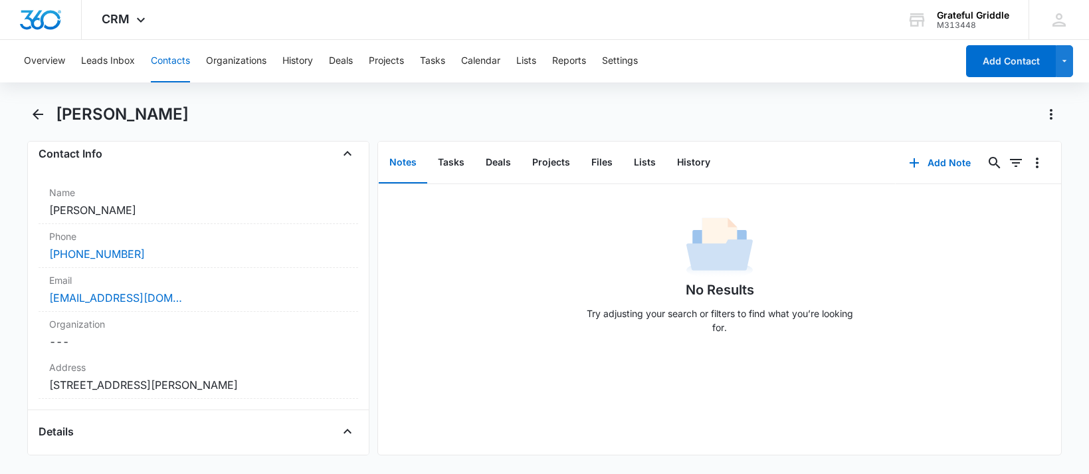
scroll to position [220, 0]
click at [922, 163] on button "Add Note" at bounding box center [940, 163] width 88 height 32
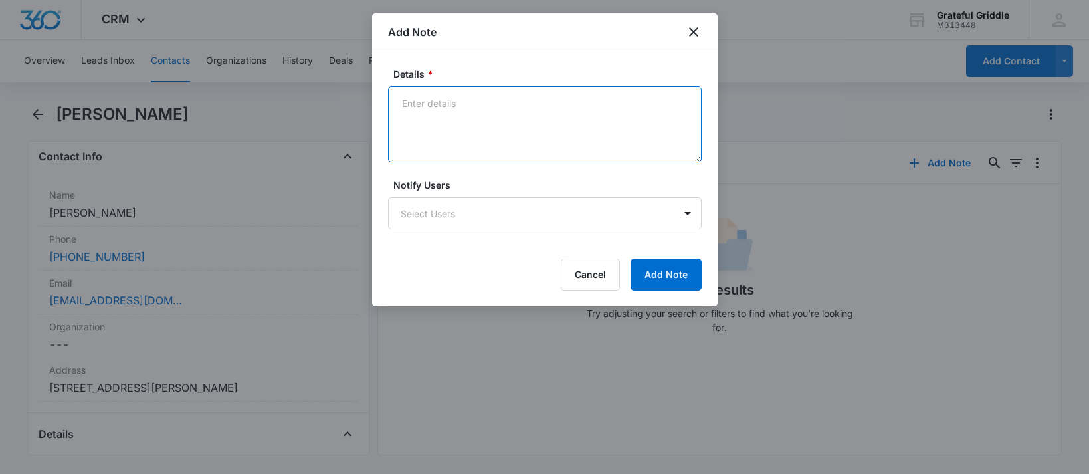
click at [443, 110] on textarea "Details *" at bounding box center [545, 124] width 314 height 76
type textarea "sent email"
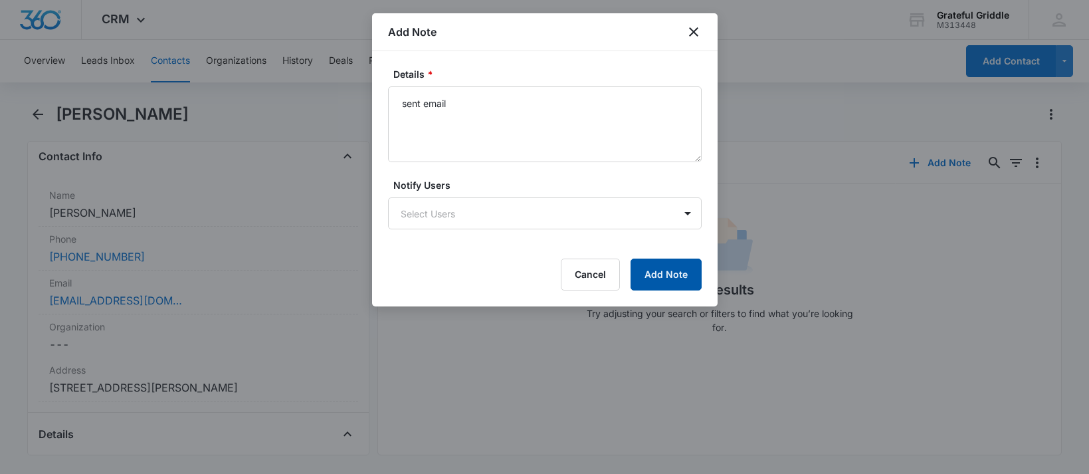
click at [675, 286] on button "Add Note" at bounding box center [666, 274] width 71 height 32
click at [690, 26] on icon "close" at bounding box center [694, 32] width 16 height 16
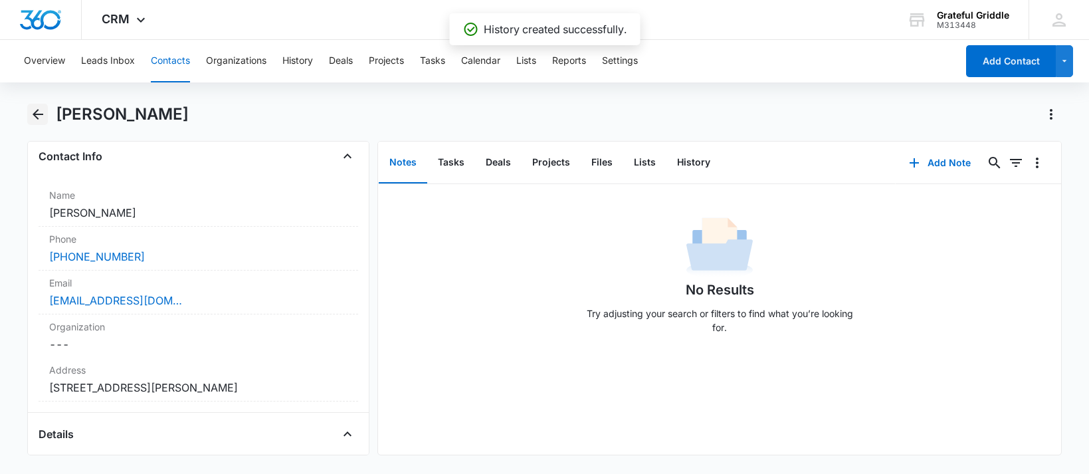
click at [41, 113] on icon "Back" at bounding box center [38, 114] width 16 height 16
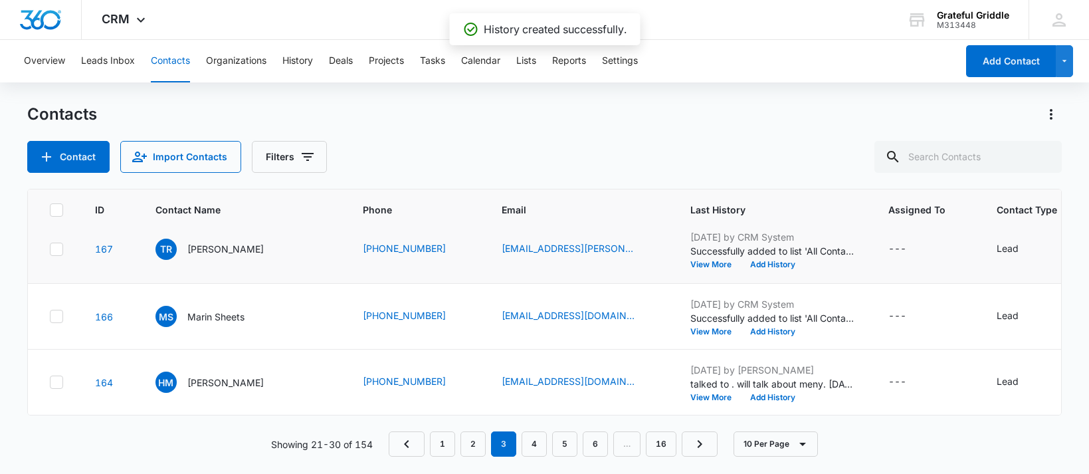
scroll to position [819, 0]
click at [220, 256] on p "[PERSON_NAME]" at bounding box center [225, 249] width 76 height 14
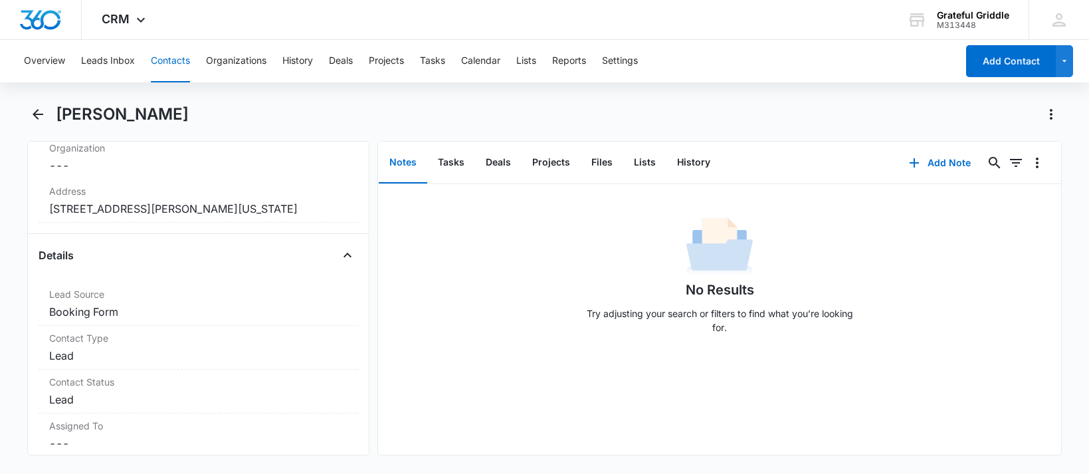
scroll to position [199, 0]
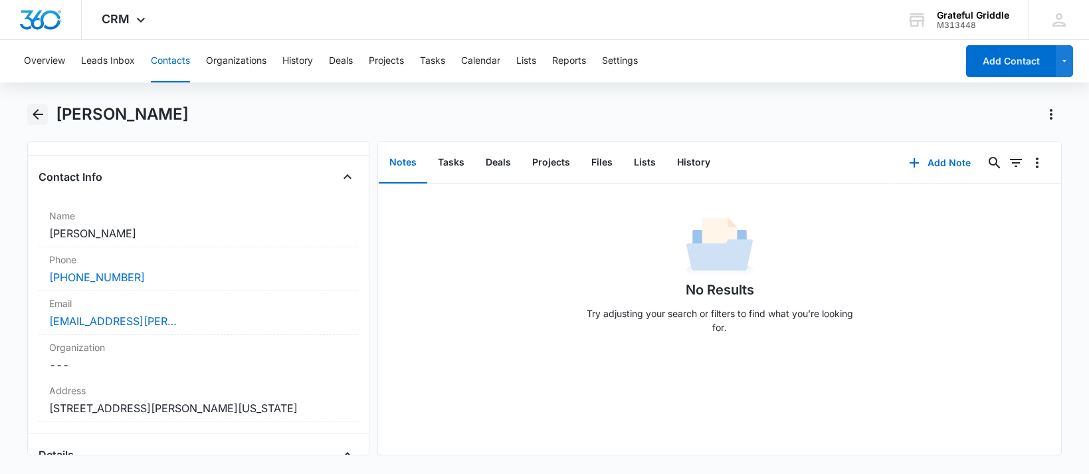
click at [30, 112] on icon "Back" at bounding box center [38, 114] width 16 height 16
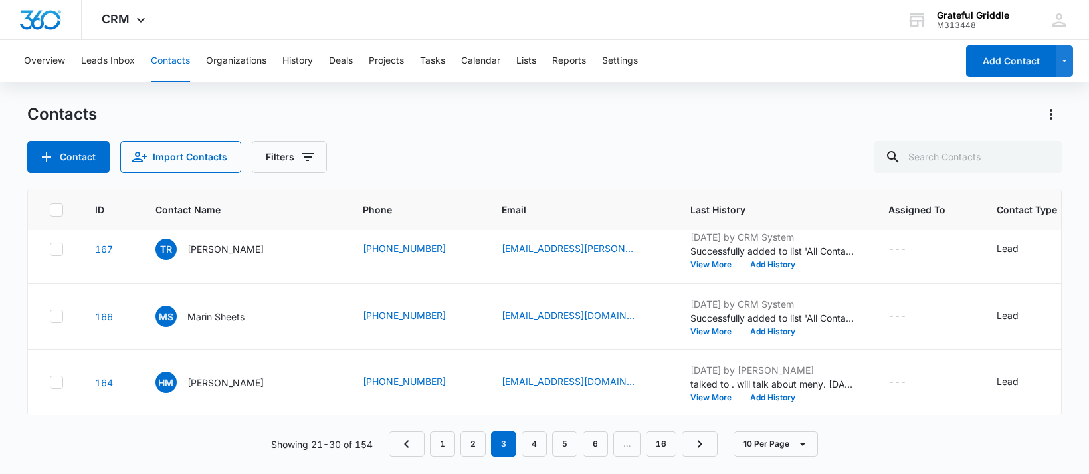
scroll to position [952, 0]
click at [225, 310] on p "Marin Sheets" at bounding box center [215, 317] width 57 height 14
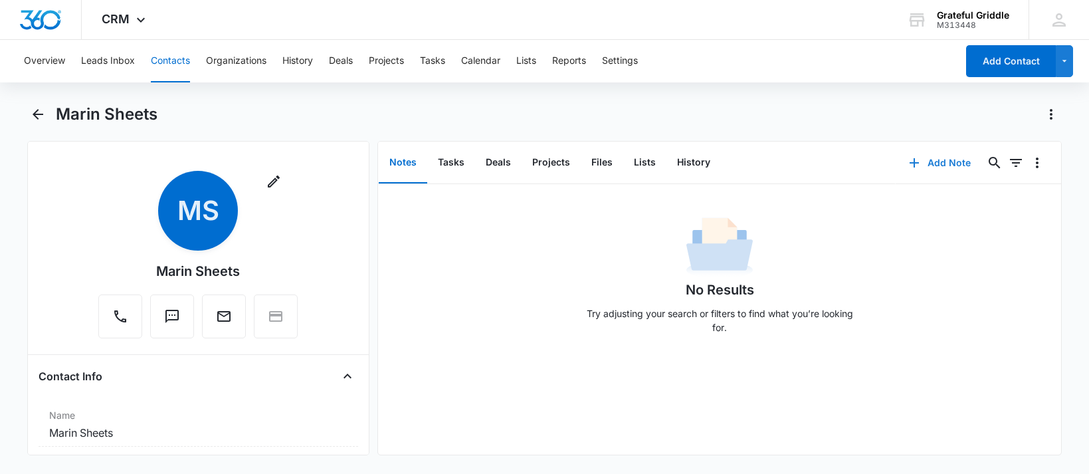
click at [943, 157] on button "Add Note" at bounding box center [940, 163] width 88 height 32
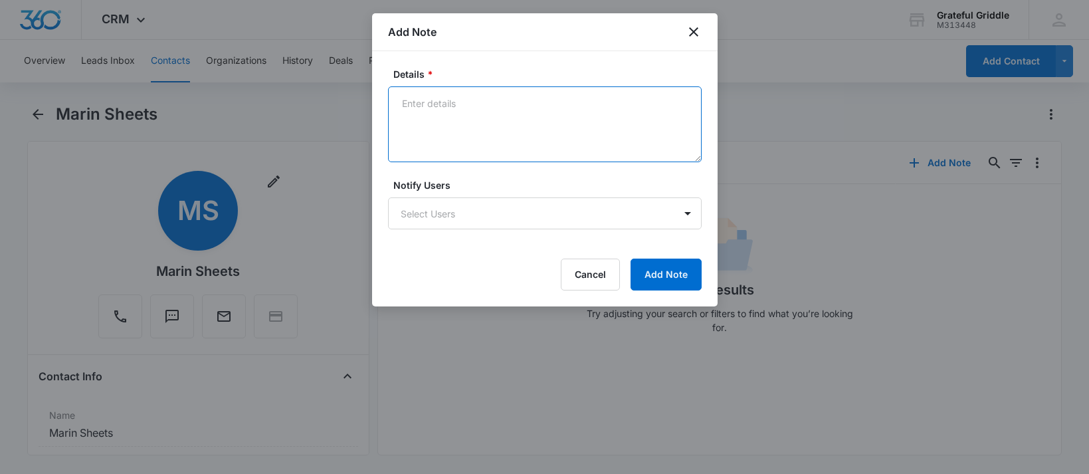
click at [438, 114] on textarea "Details *" at bounding box center [545, 124] width 314 height 76
type textarea "booked"
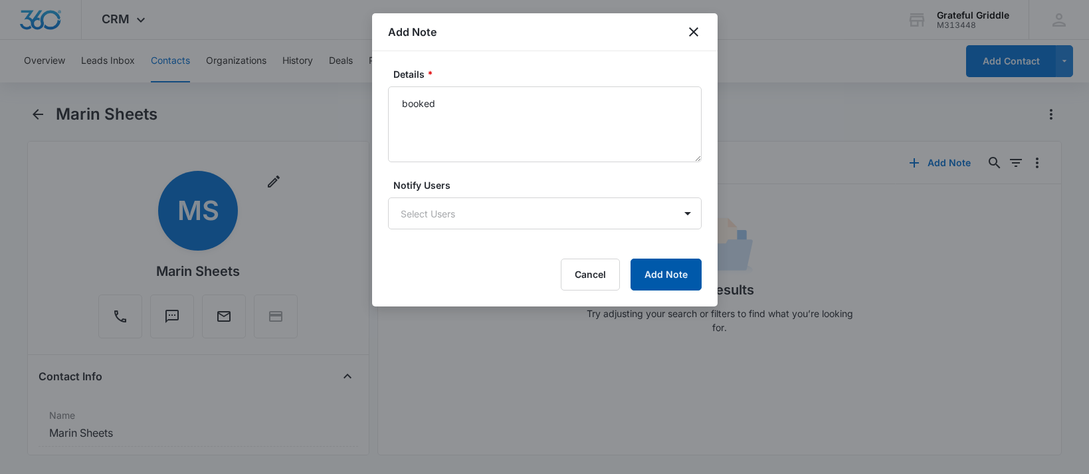
click at [658, 281] on button "Add Note" at bounding box center [666, 274] width 71 height 32
click at [690, 31] on icon "close" at bounding box center [694, 32] width 16 height 16
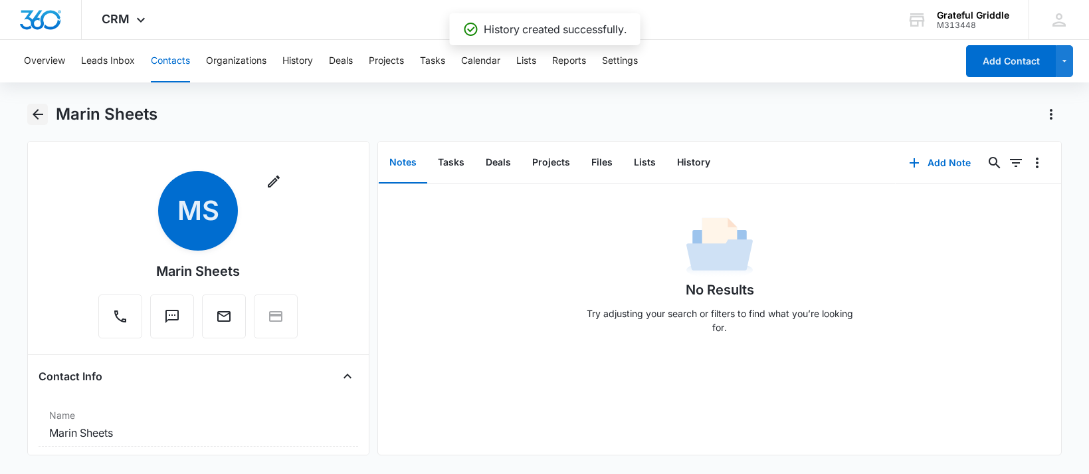
click at [29, 116] on button "Back" at bounding box center [37, 114] width 21 height 21
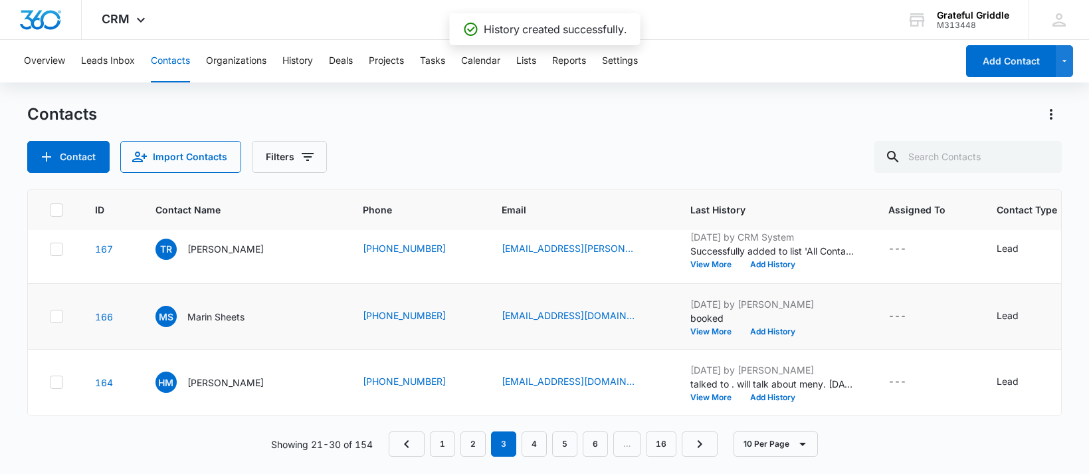
scroll to position [819, 0]
click at [219, 256] on p "[PERSON_NAME]" at bounding box center [225, 249] width 76 height 14
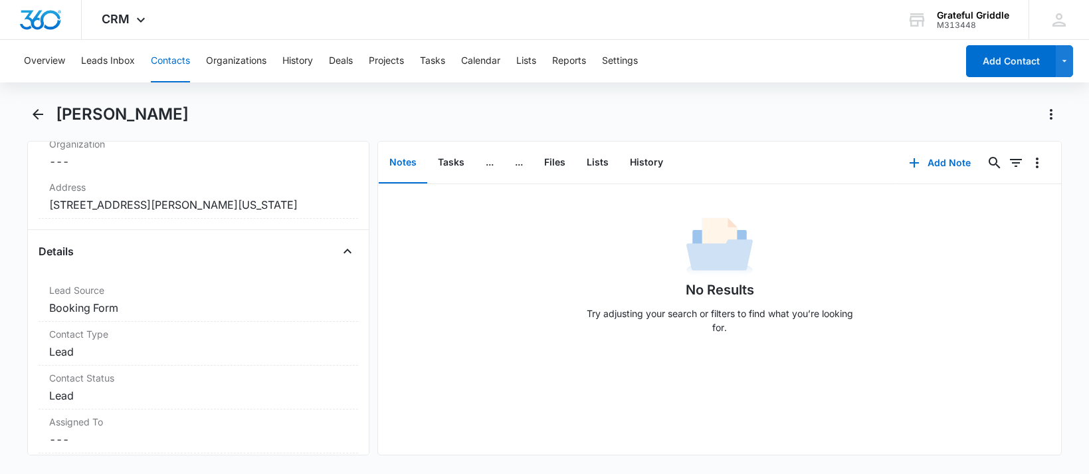
scroll to position [199, 0]
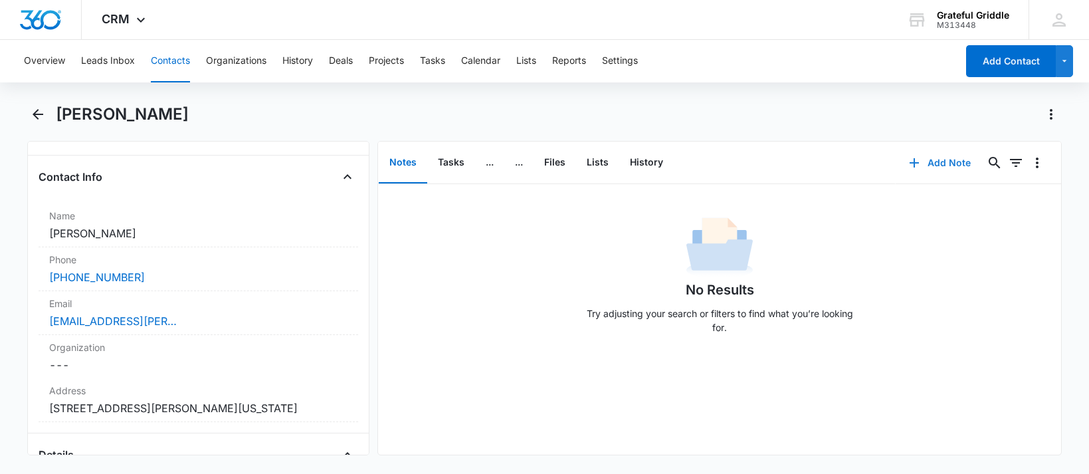
click at [934, 167] on button "Add Note" at bounding box center [940, 163] width 88 height 32
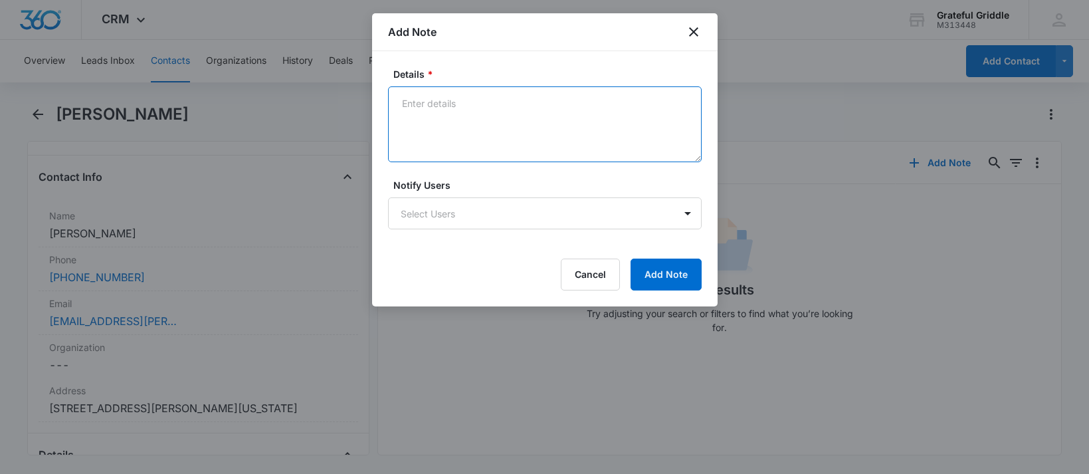
click at [431, 134] on textarea "Details *" at bounding box center [545, 124] width 314 height 76
type textarea "sent emaIL"
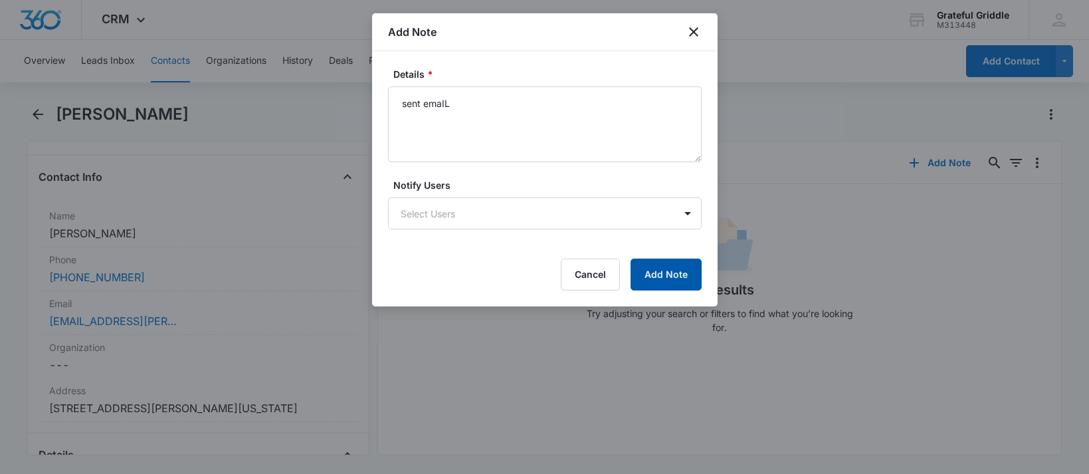
click at [654, 269] on button "Add Note" at bounding box center [666, 274] width 71 height 32
click at [692, 37] on icon "close" at bounding box center [694, 32] width 16 height 16
